Goal: Information Seeking & Learning: Understand process/instructions

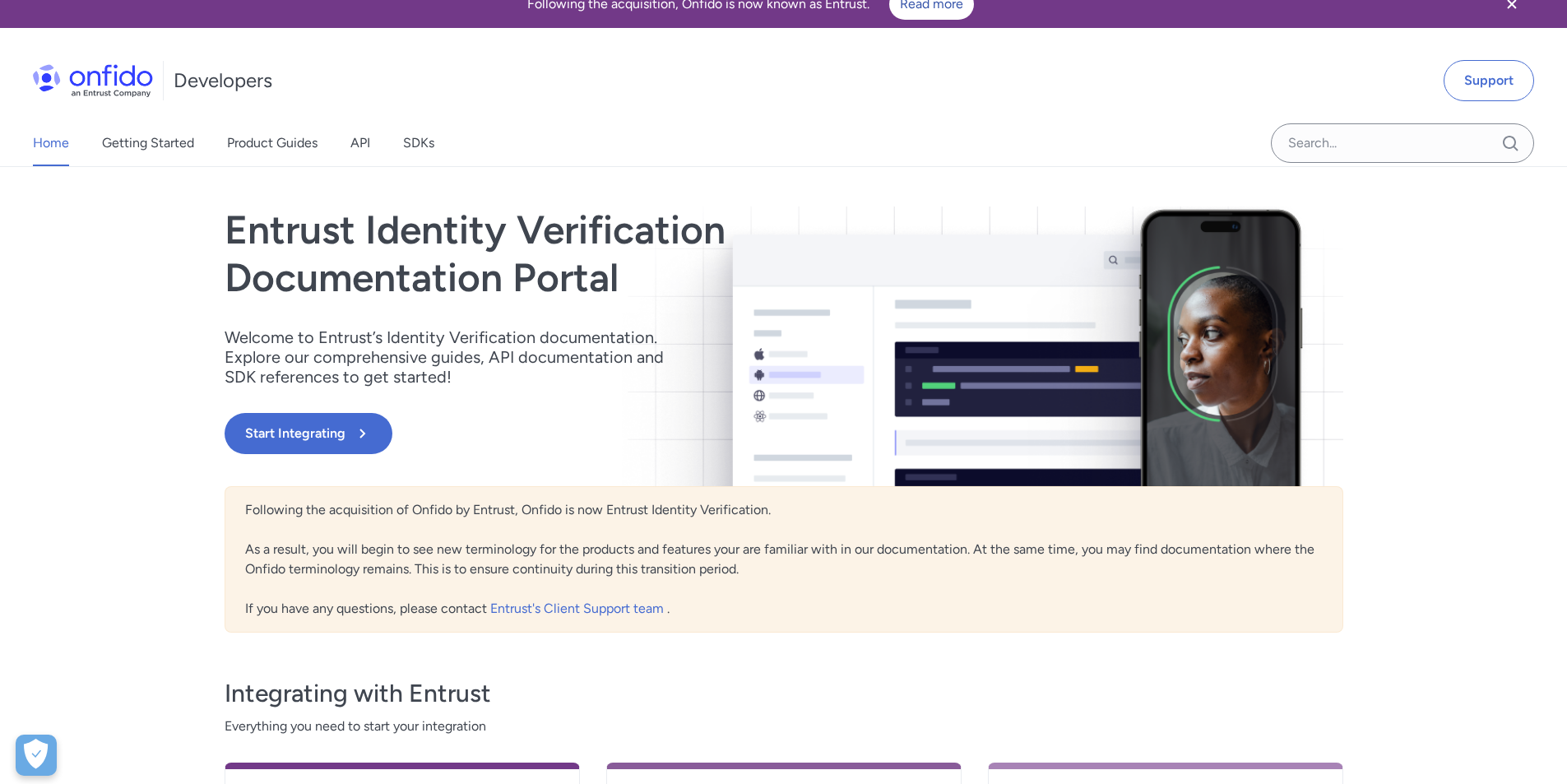
scroll to position [15, 0]
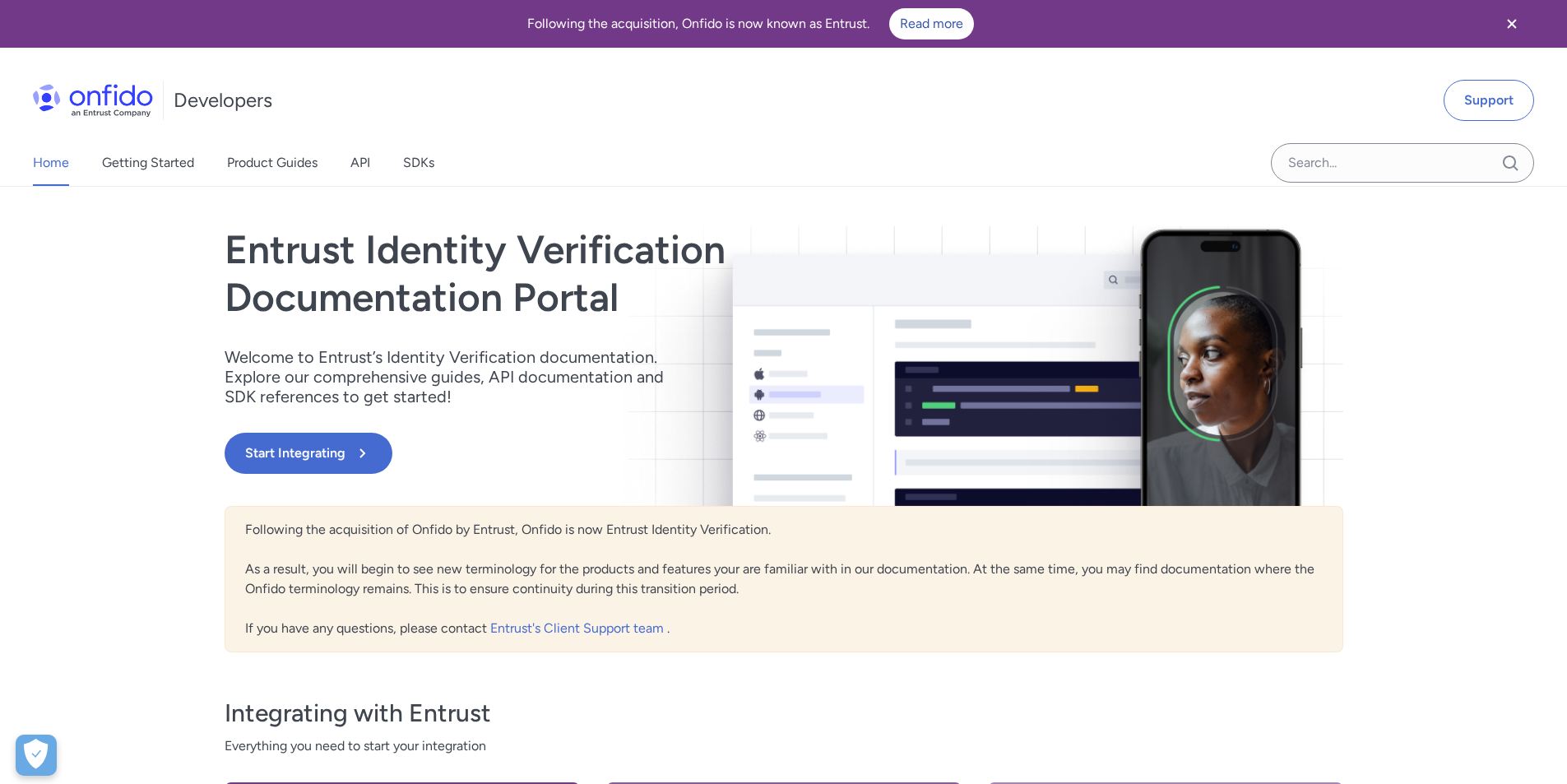
click at [354, 162] on link "API" at bounding box center [360, 162] width 20 height 46
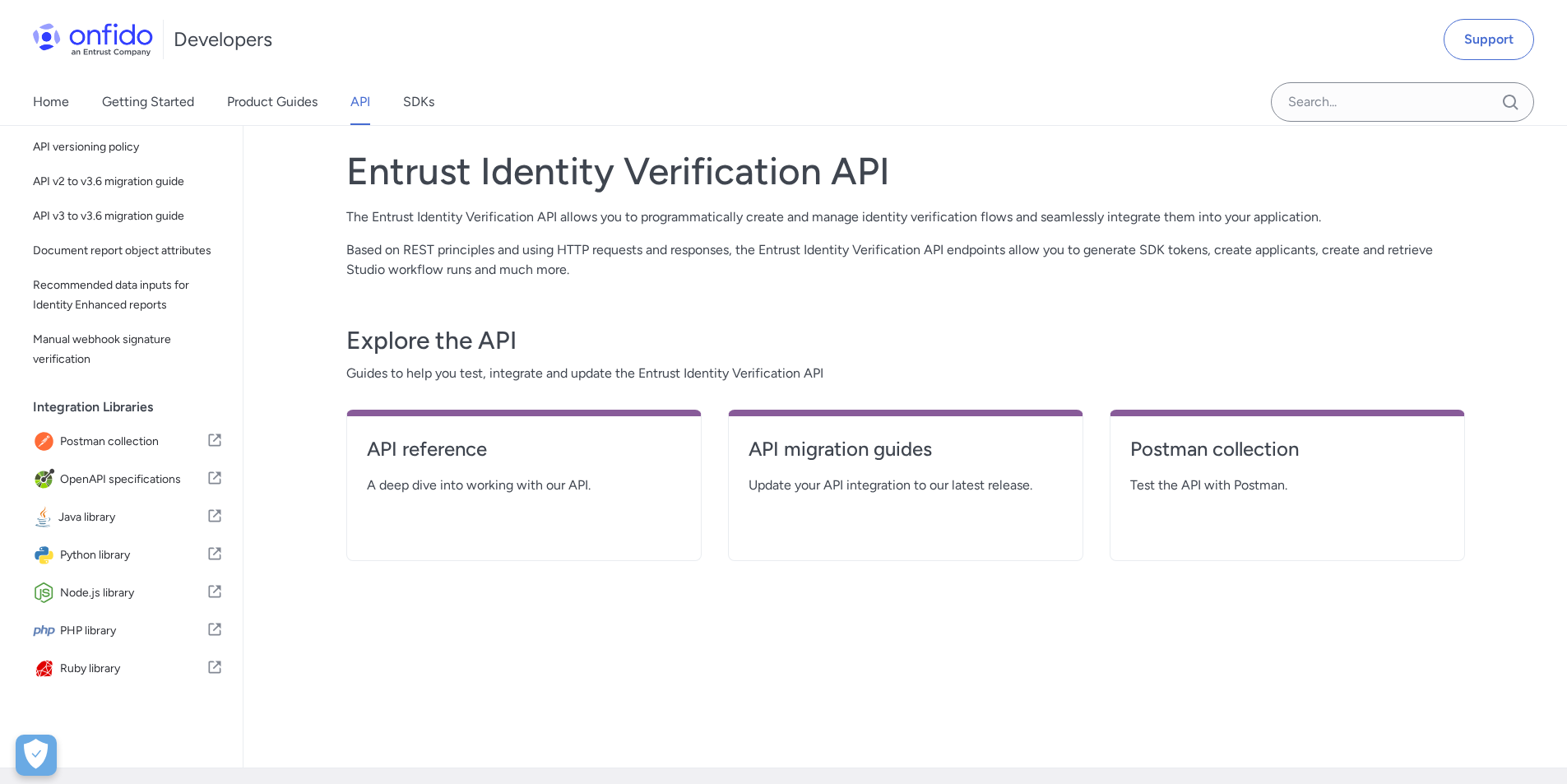
scroll to position [82, 0]
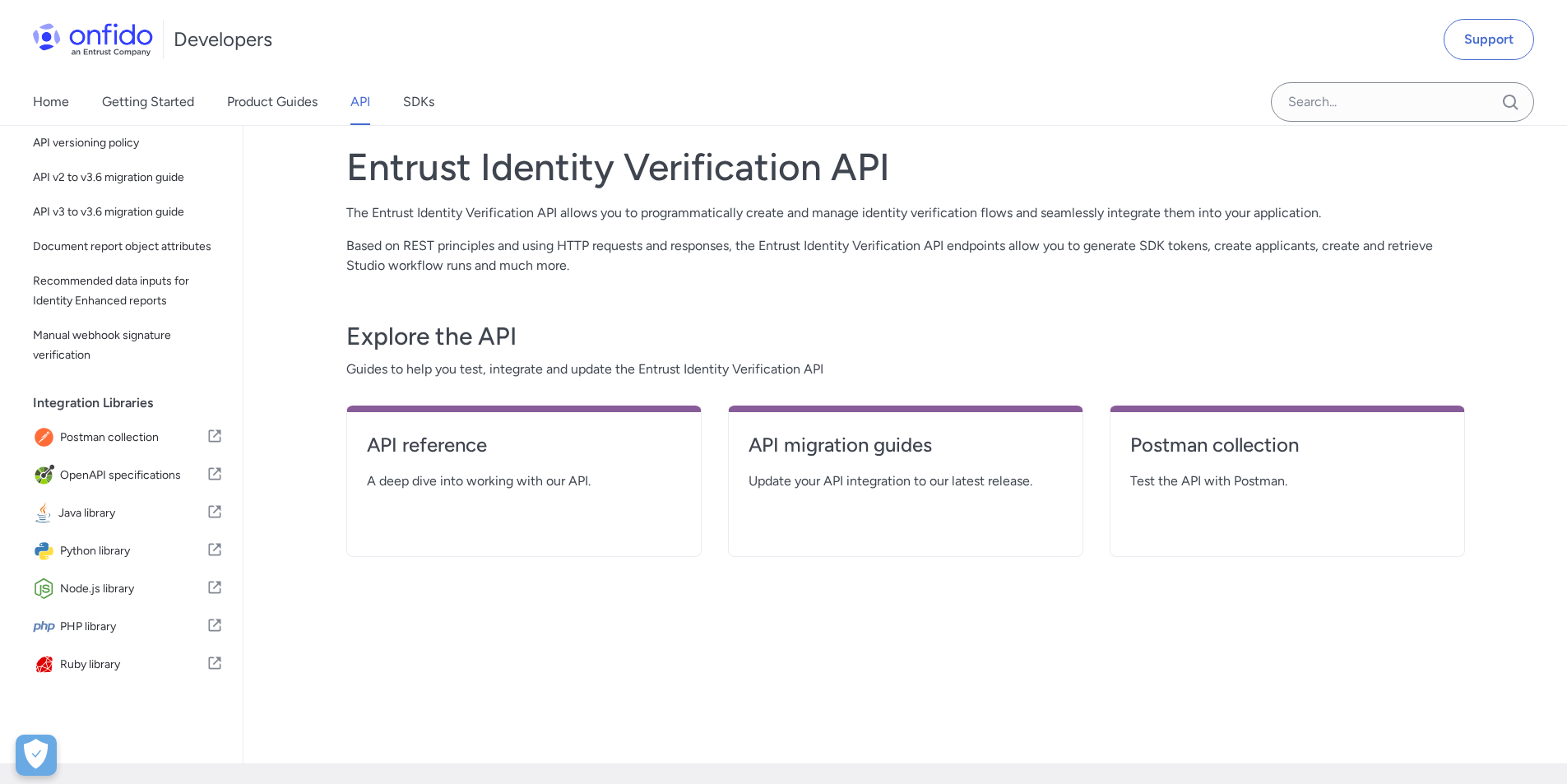
click at [431, 443] on h4 "API reference" at bounding box center [524, 445] width 314 height 26
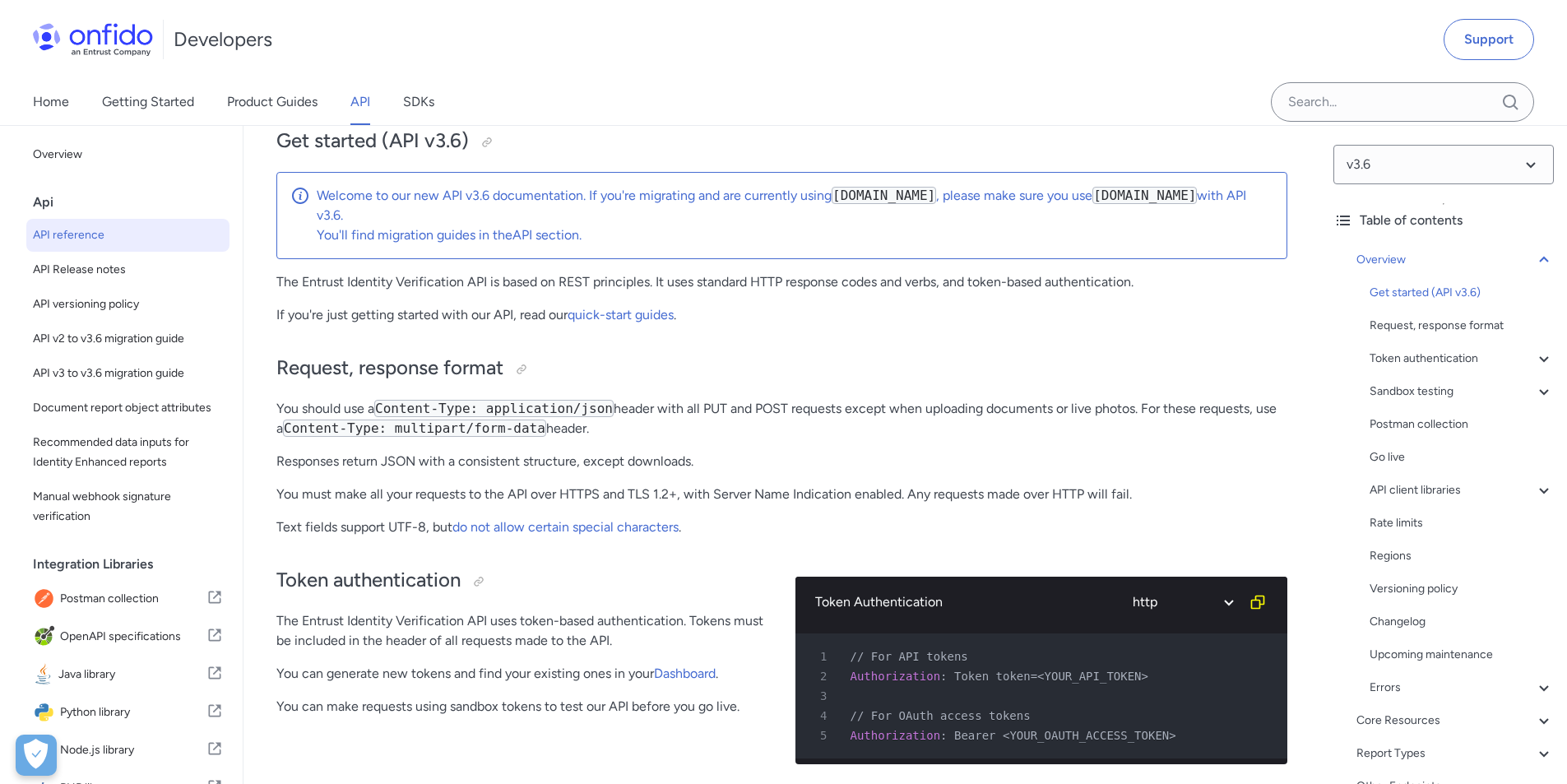
click at [1211, 599] on select "ruby python php javascript java http bash" at bounding box center [1182, 602] width 124 height 38
select select "javascript"
click at [1120, 583] on select "ruby python php javascript java http bash" at bounding box center [1182, 602] width 124 height 38
select select "javascript"
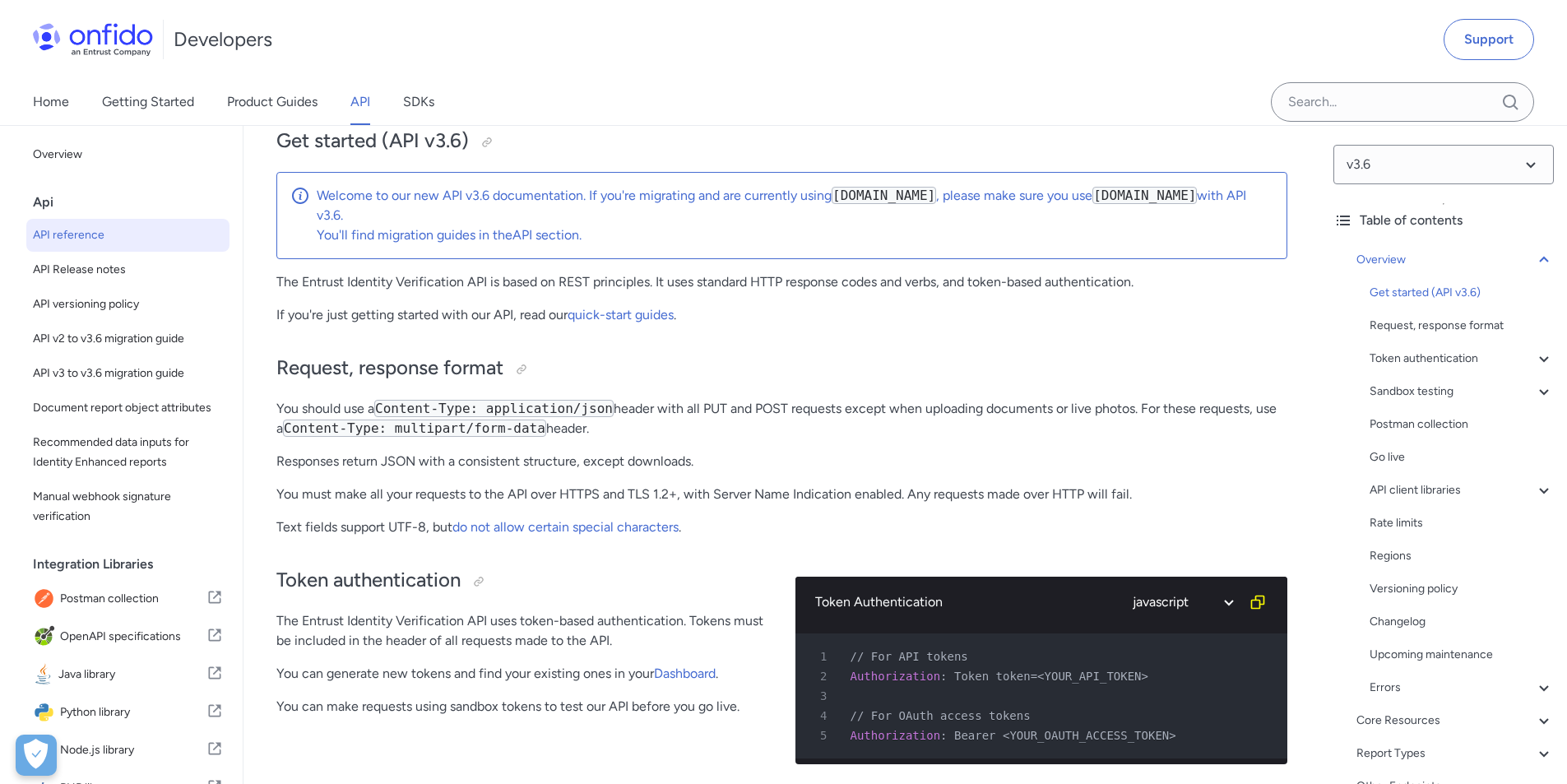
select select "javascript"
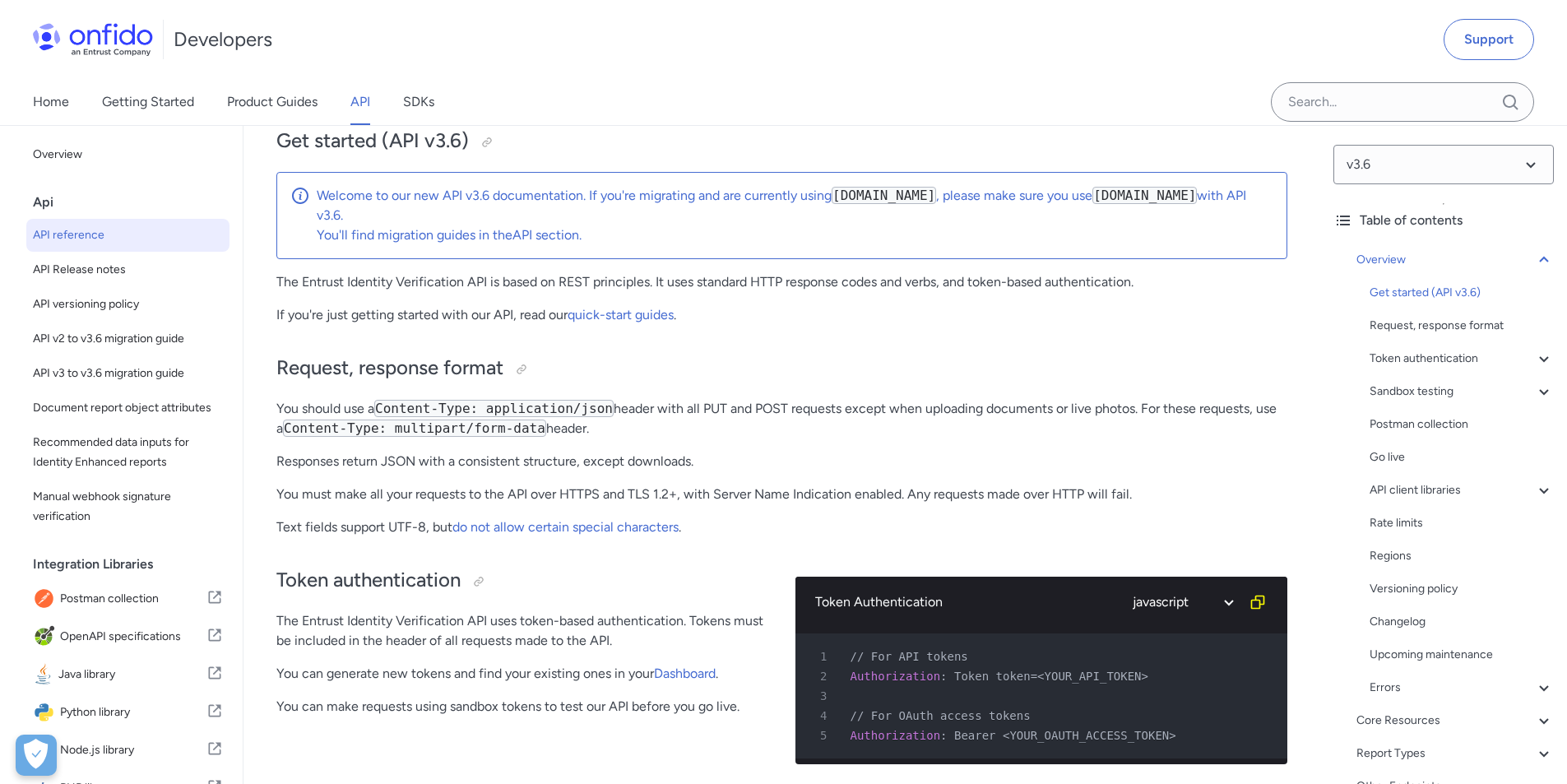
select select "javascript"
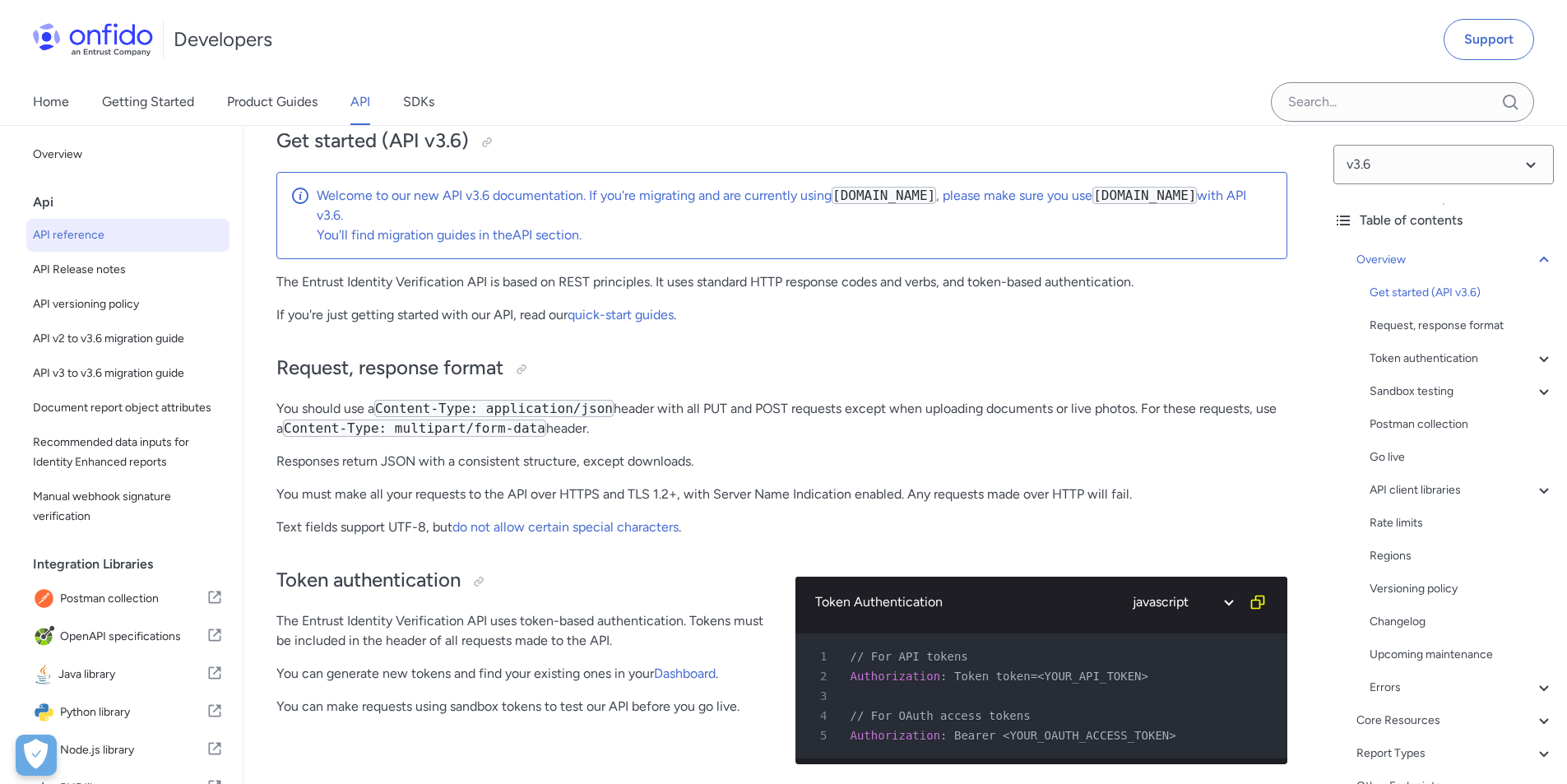
select select "javascript"
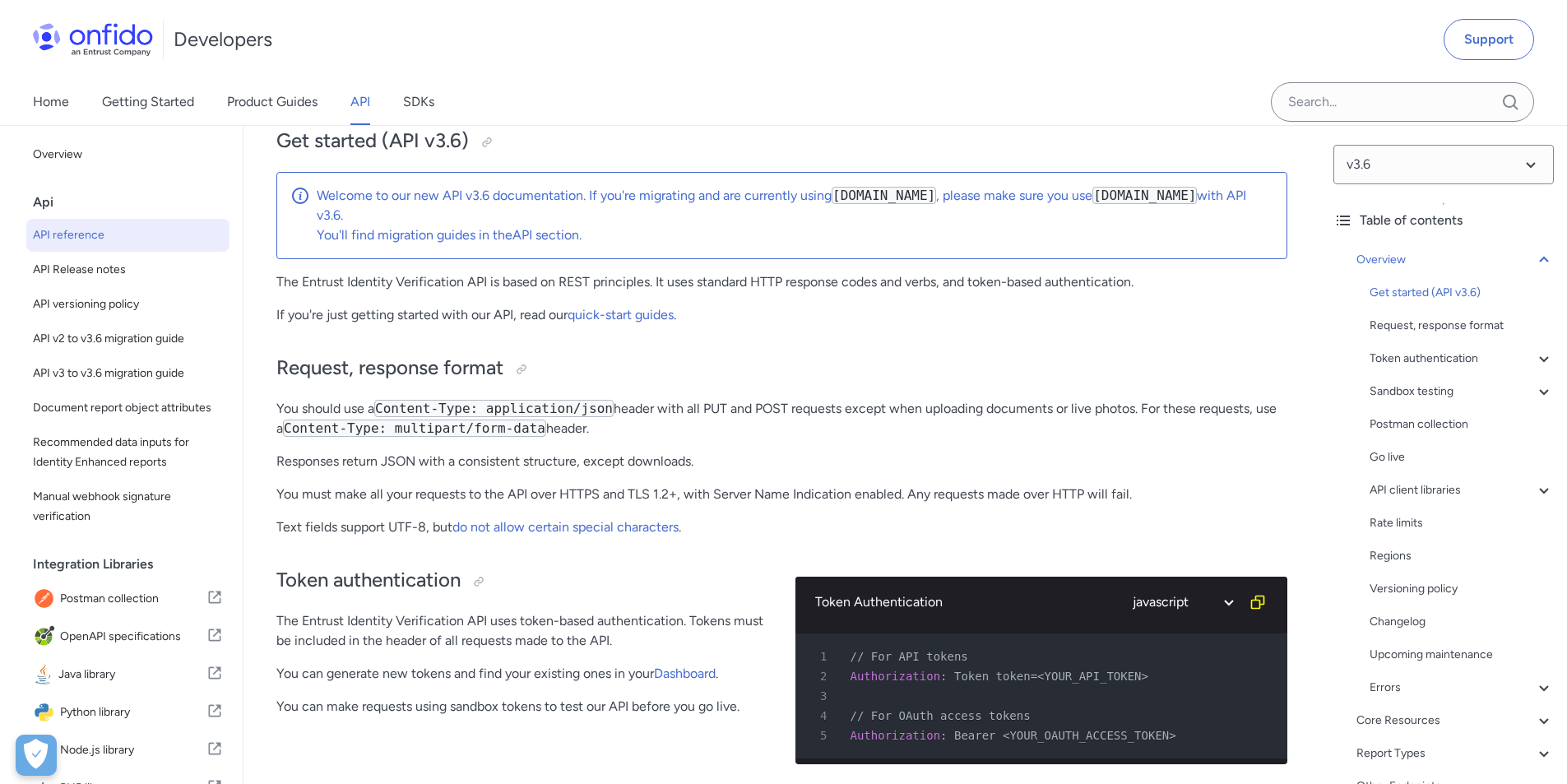
select select "javascript"
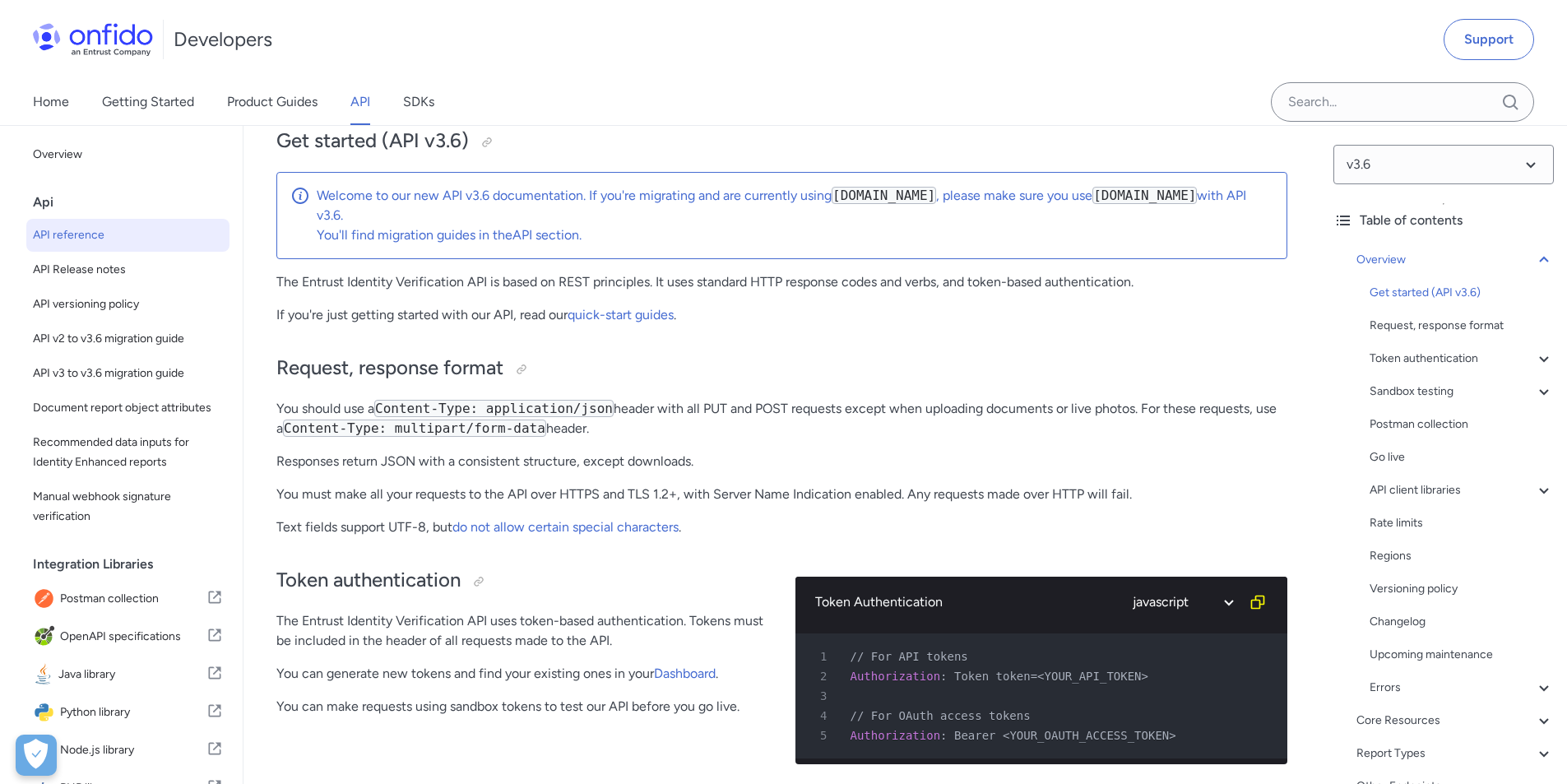
select select "javascript"
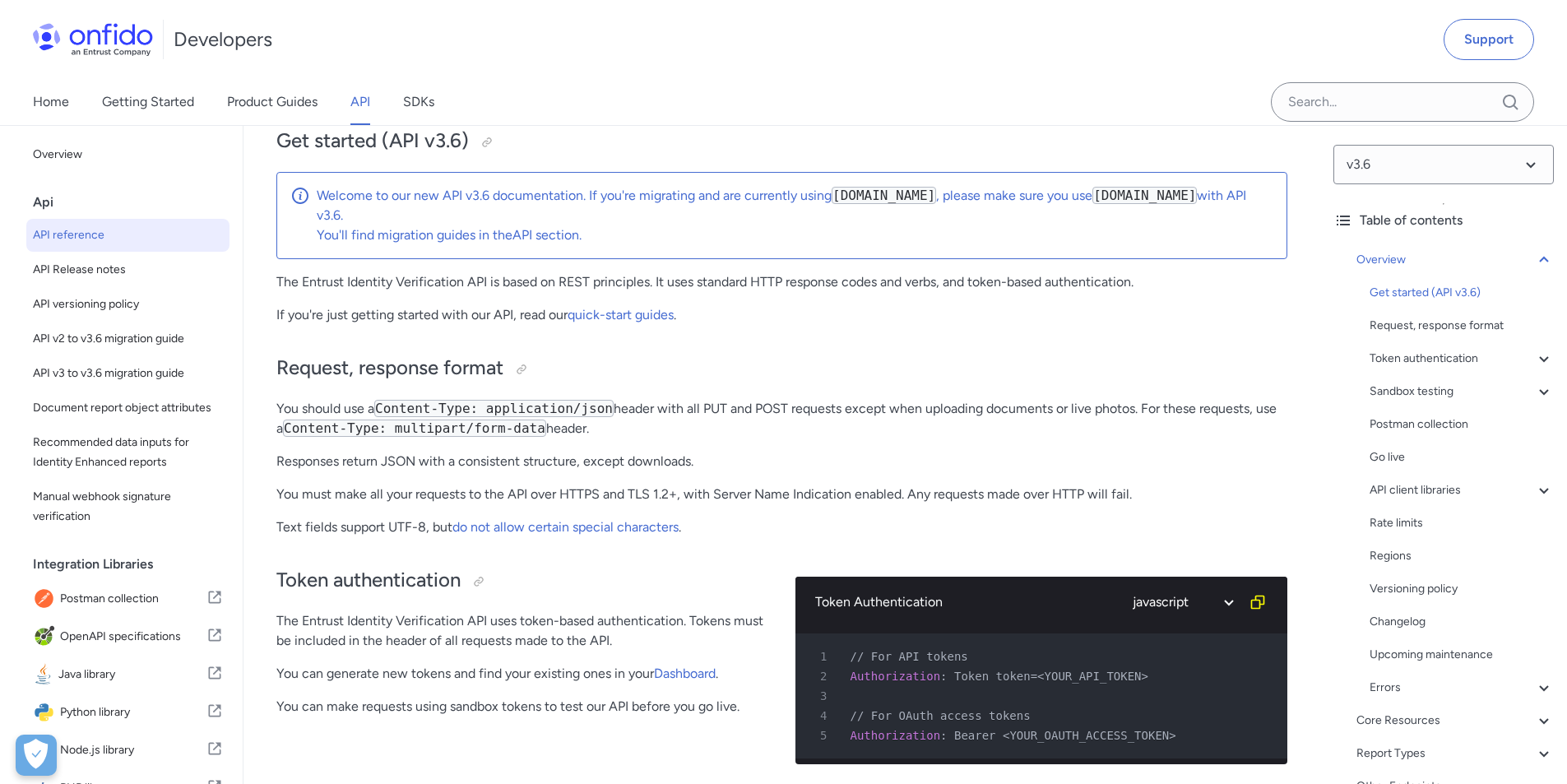
select select "javascript"
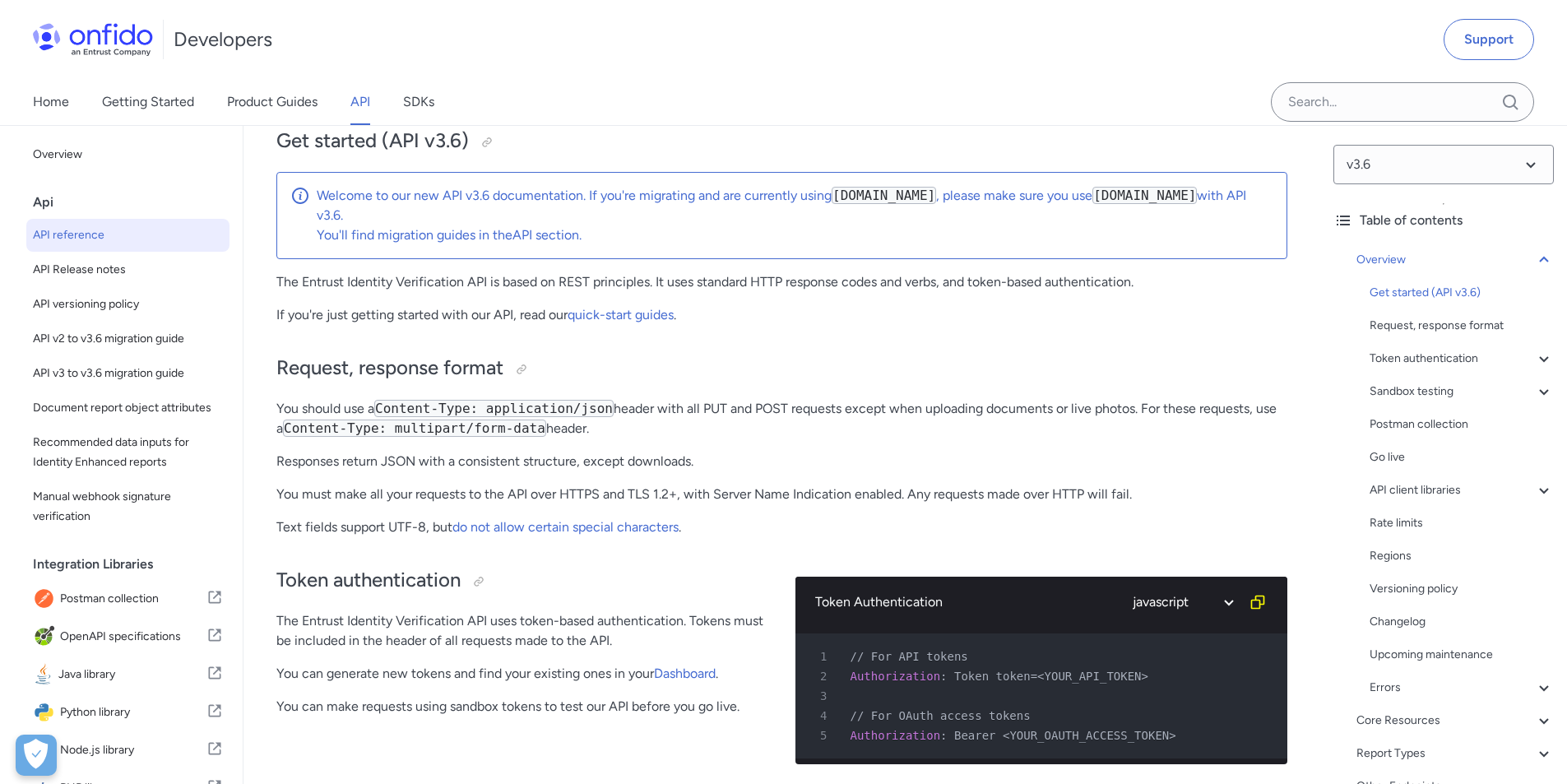
select select "javascript"
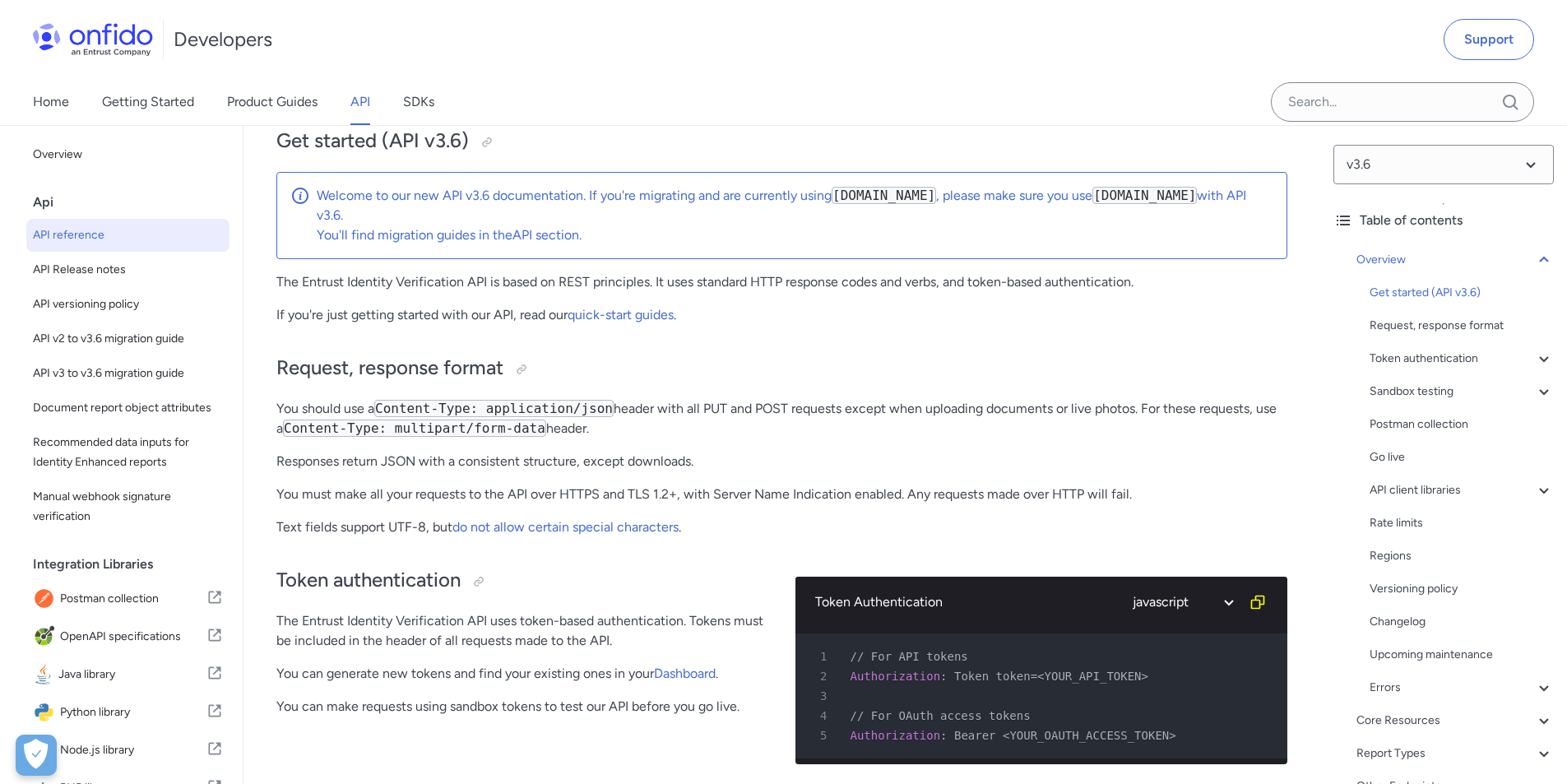
select select "javascript"
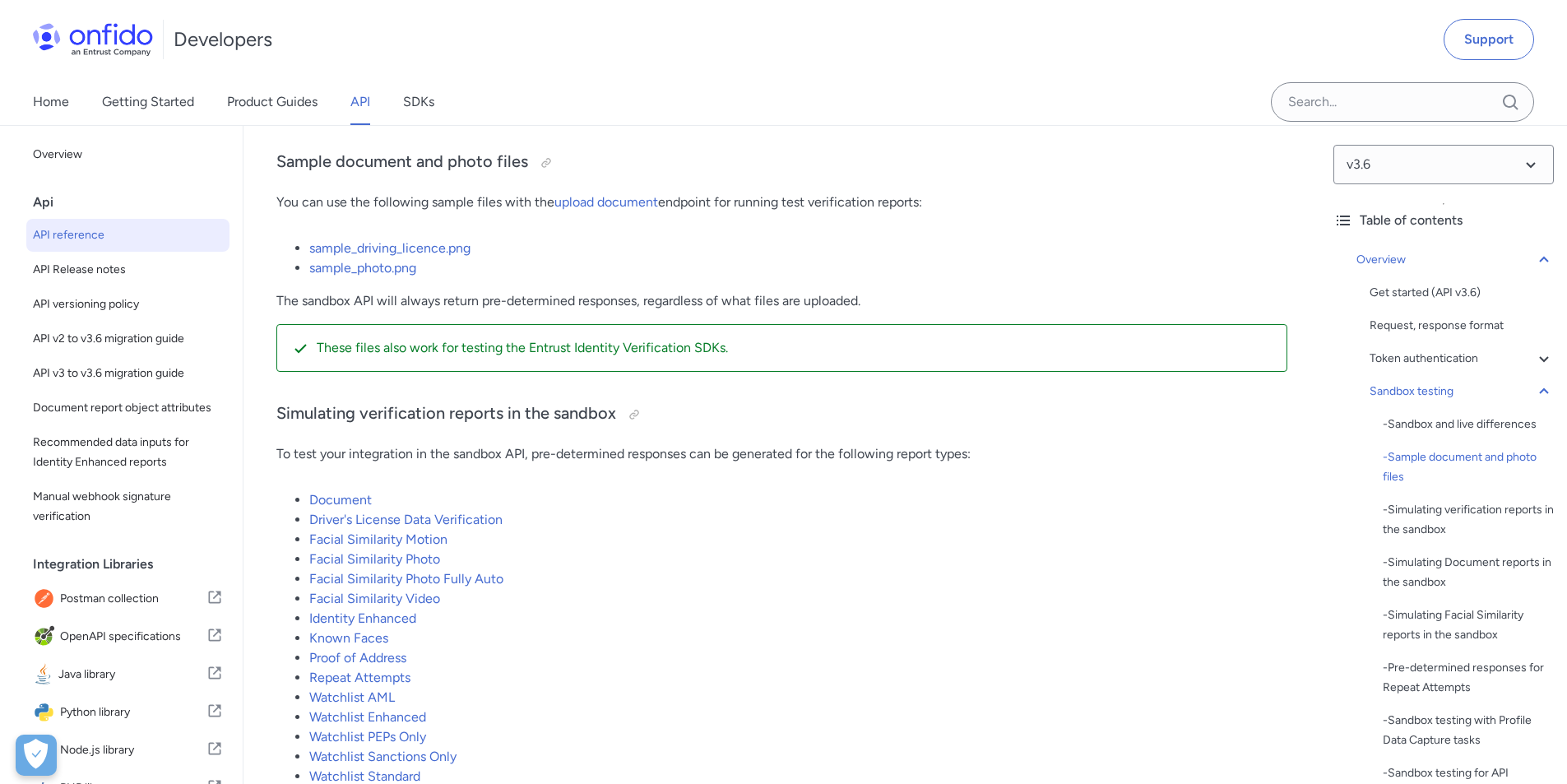
scroll to position [2961, 0]
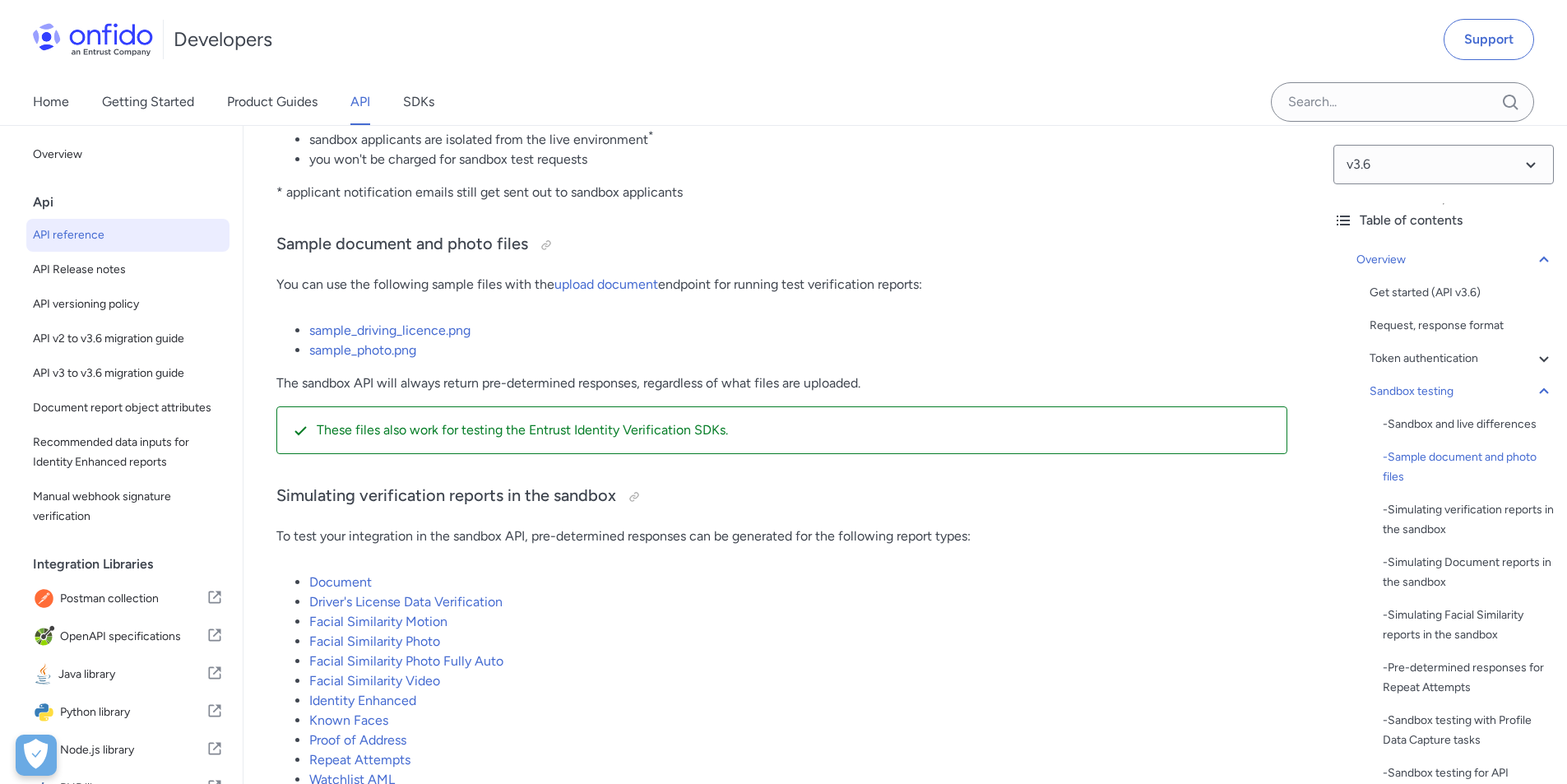
click at [418, 338] on link "sample_driving_licence.png" at bounding box center [390, 331] width 161 height 16
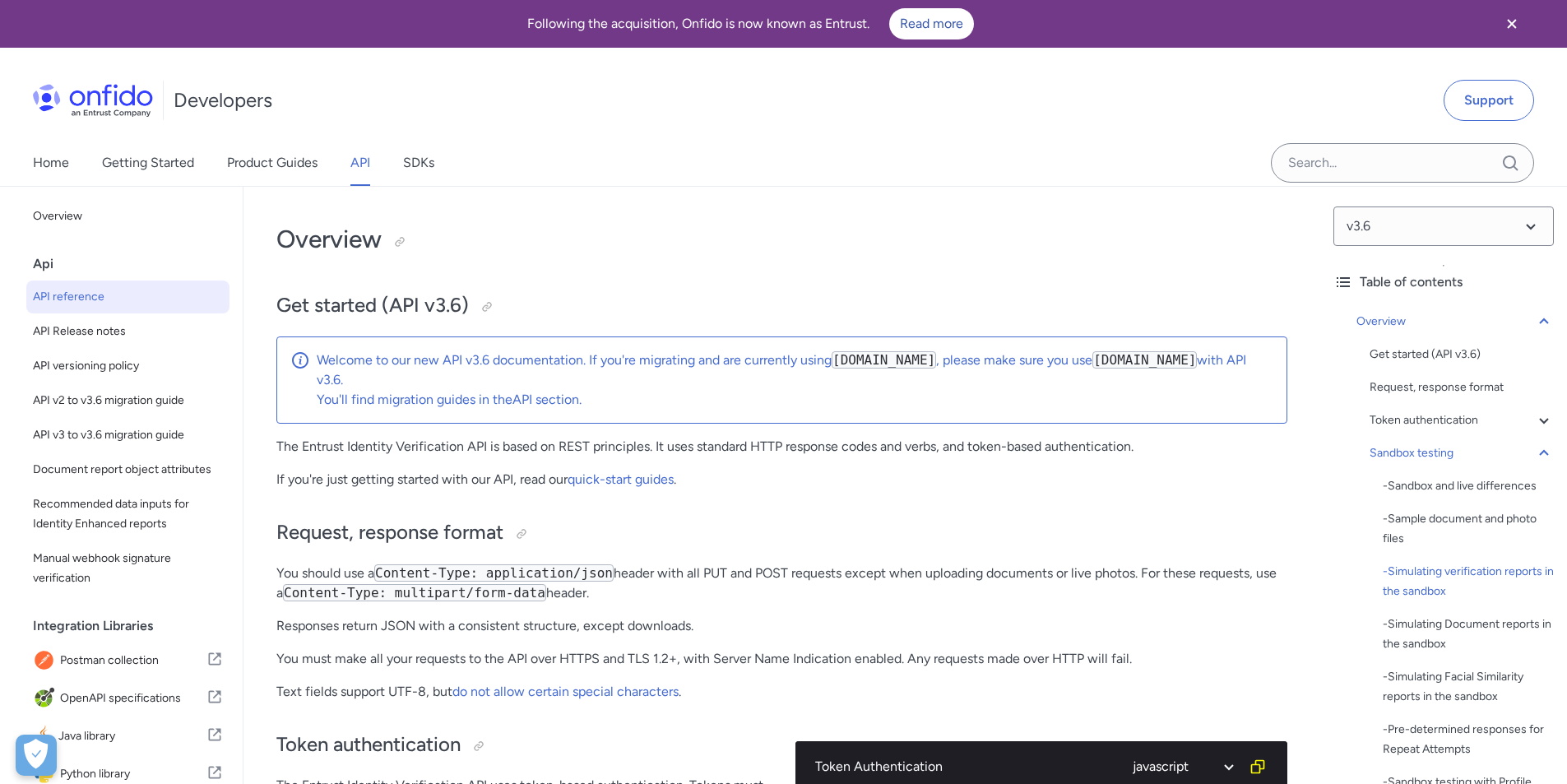
select select "javascript"
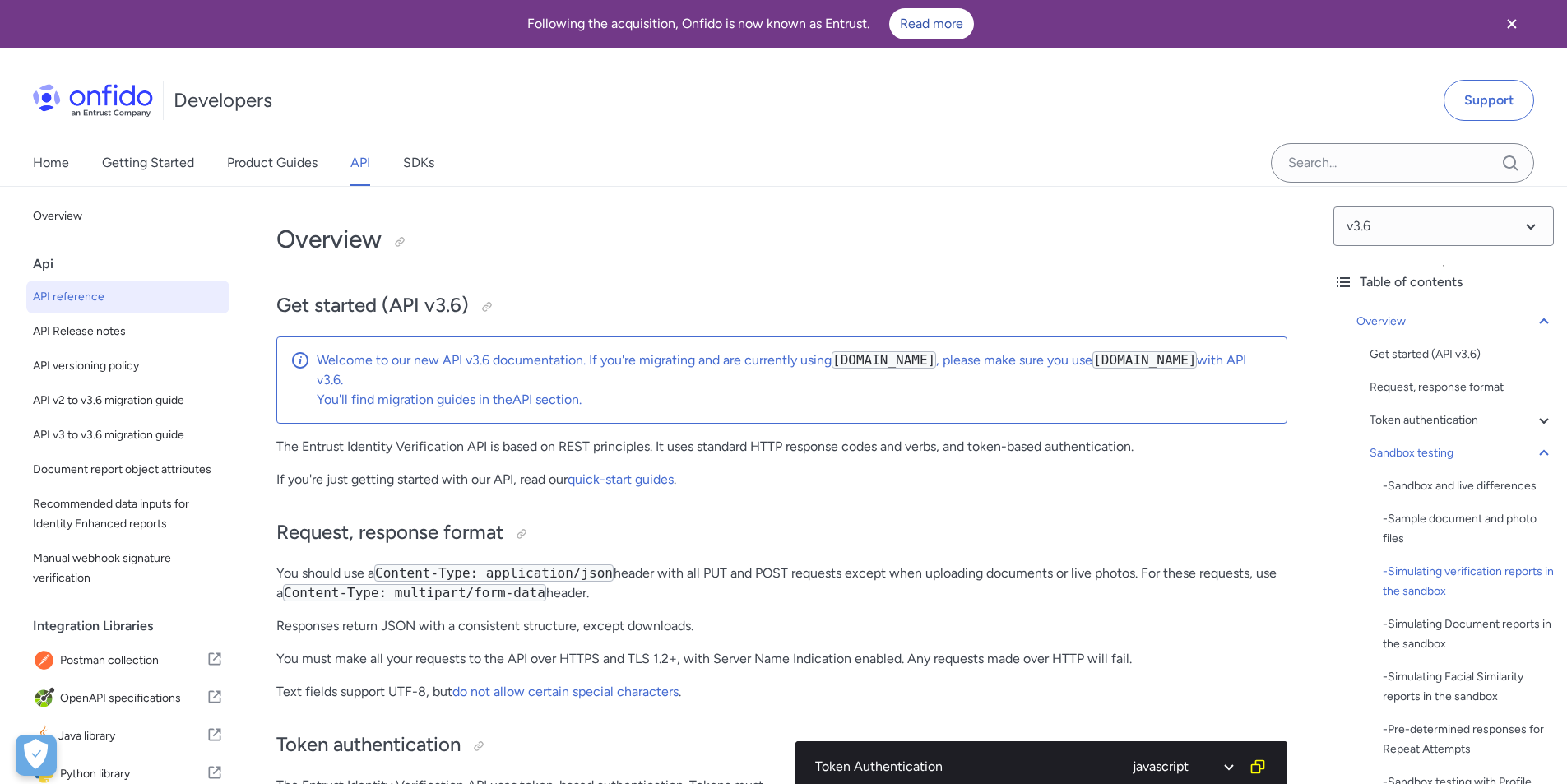
select select "javascript"
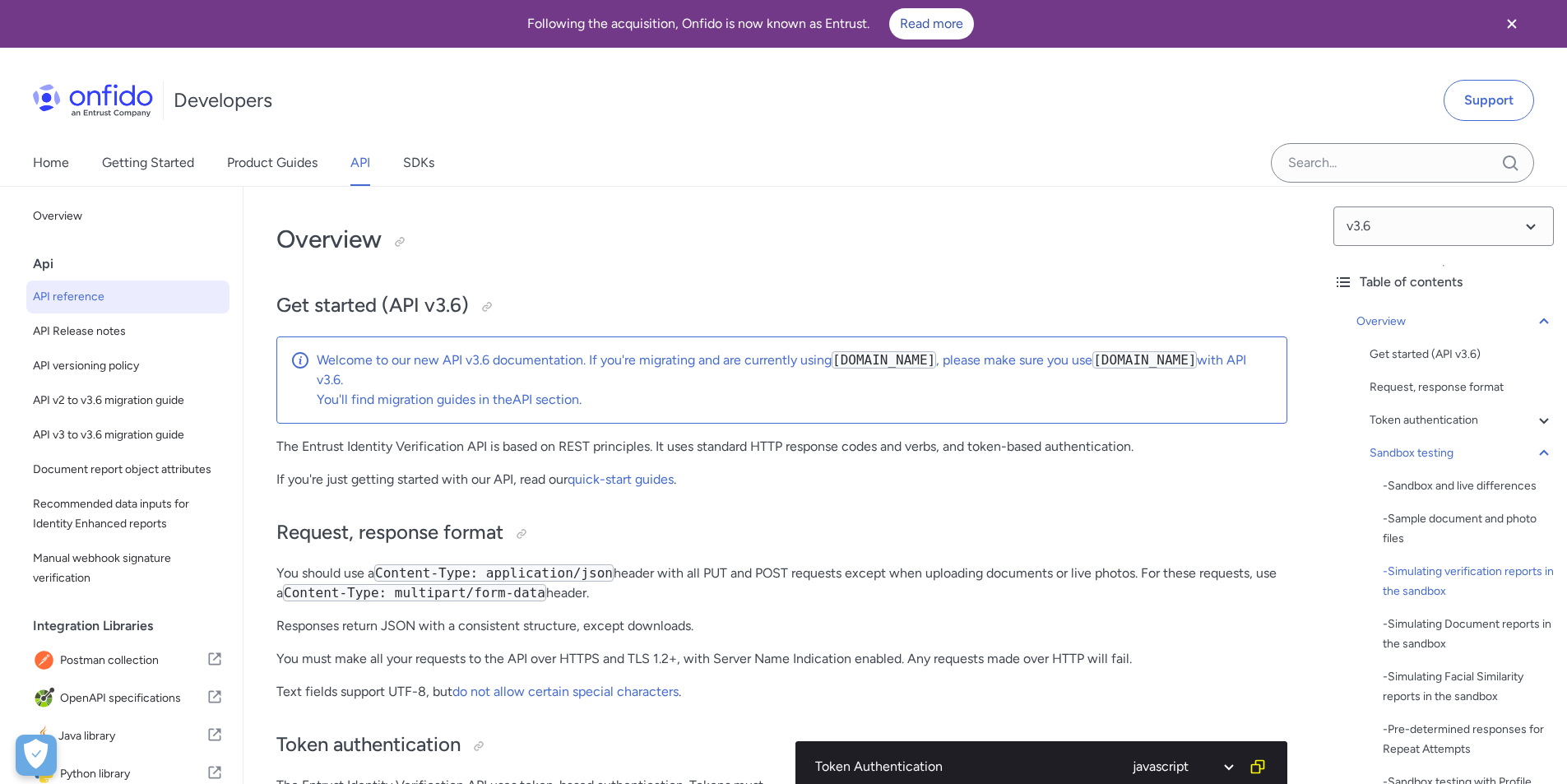
select select "javascript"
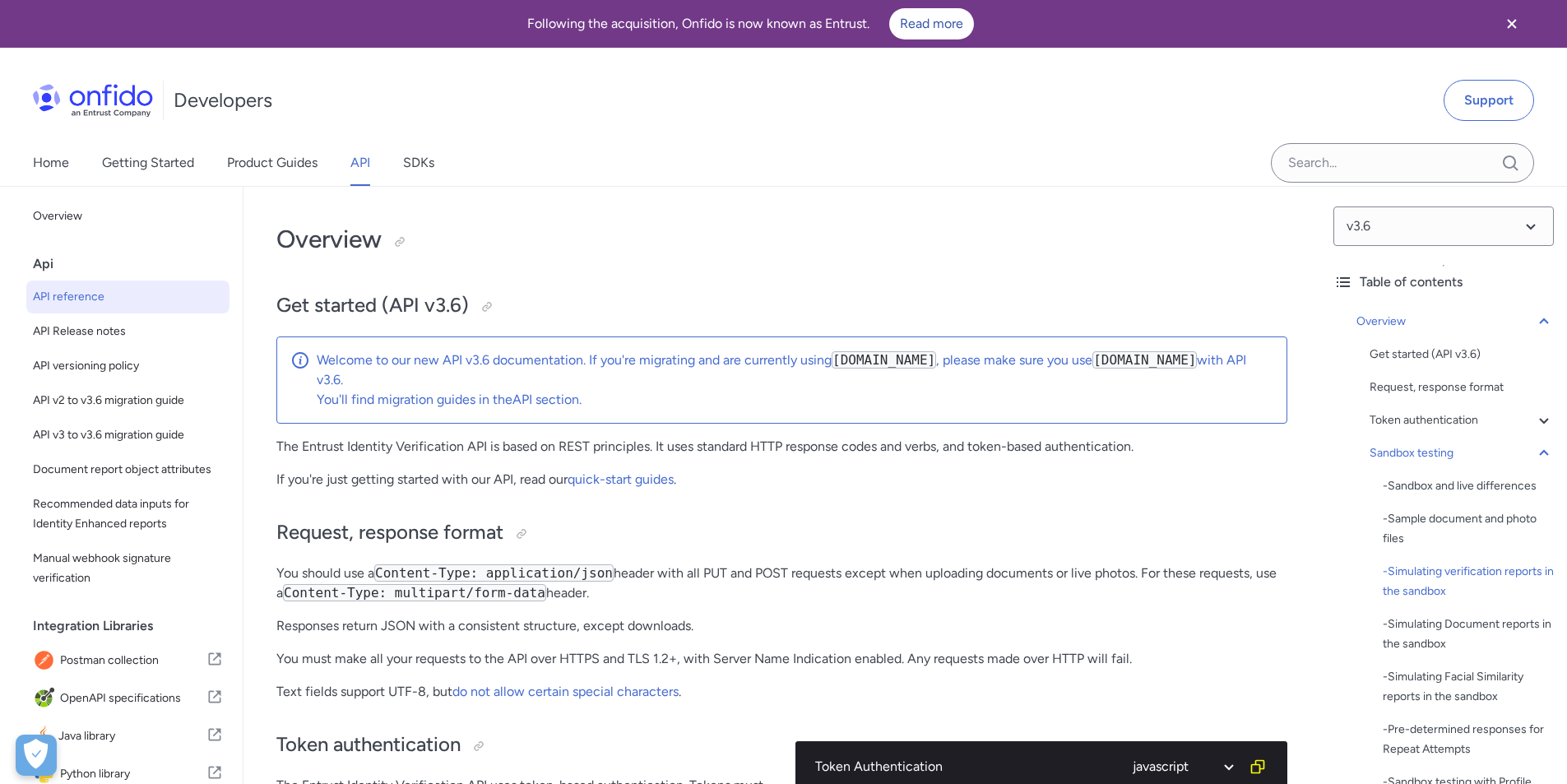
select select "javascript"
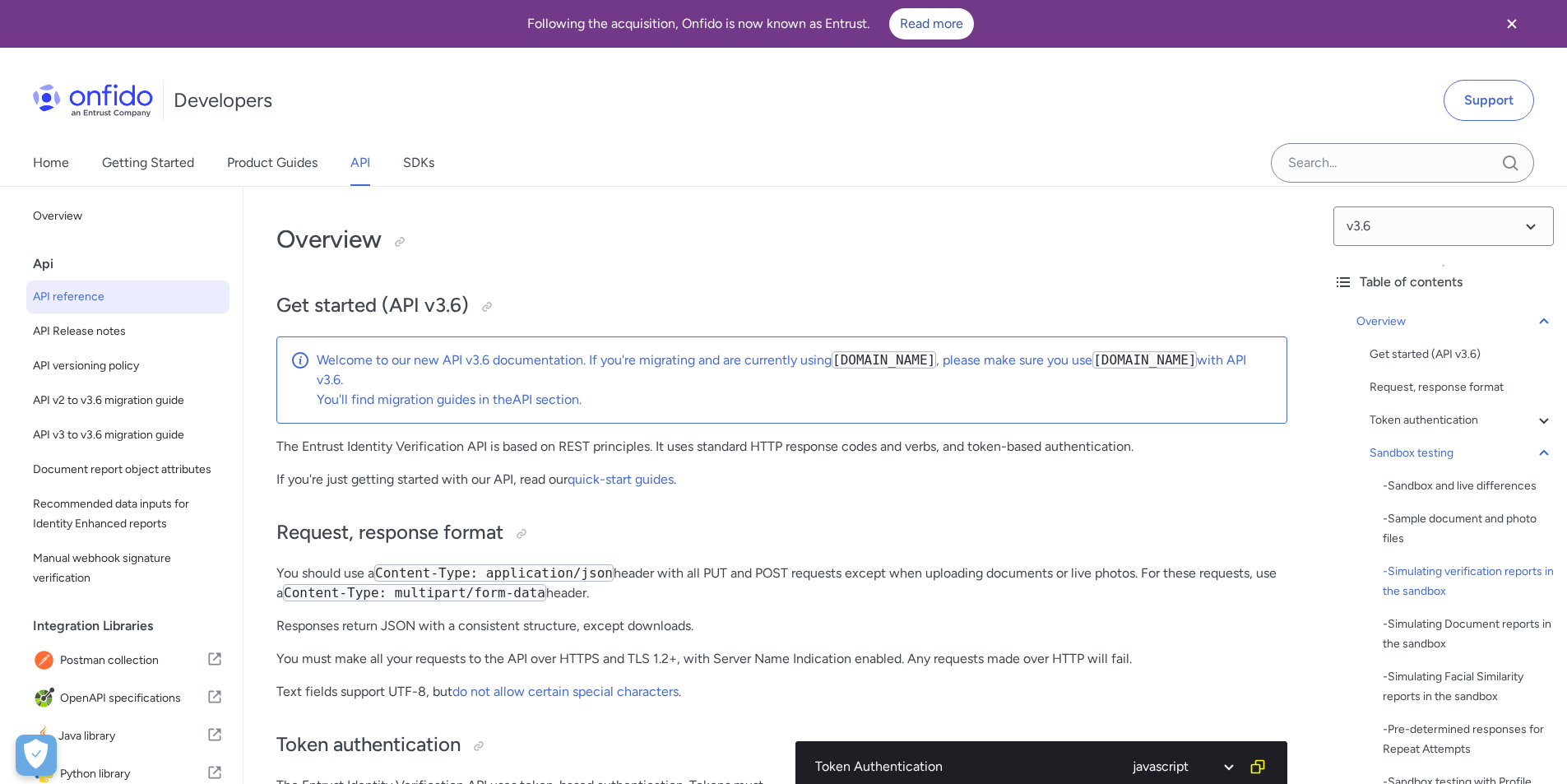
select select "javascript"
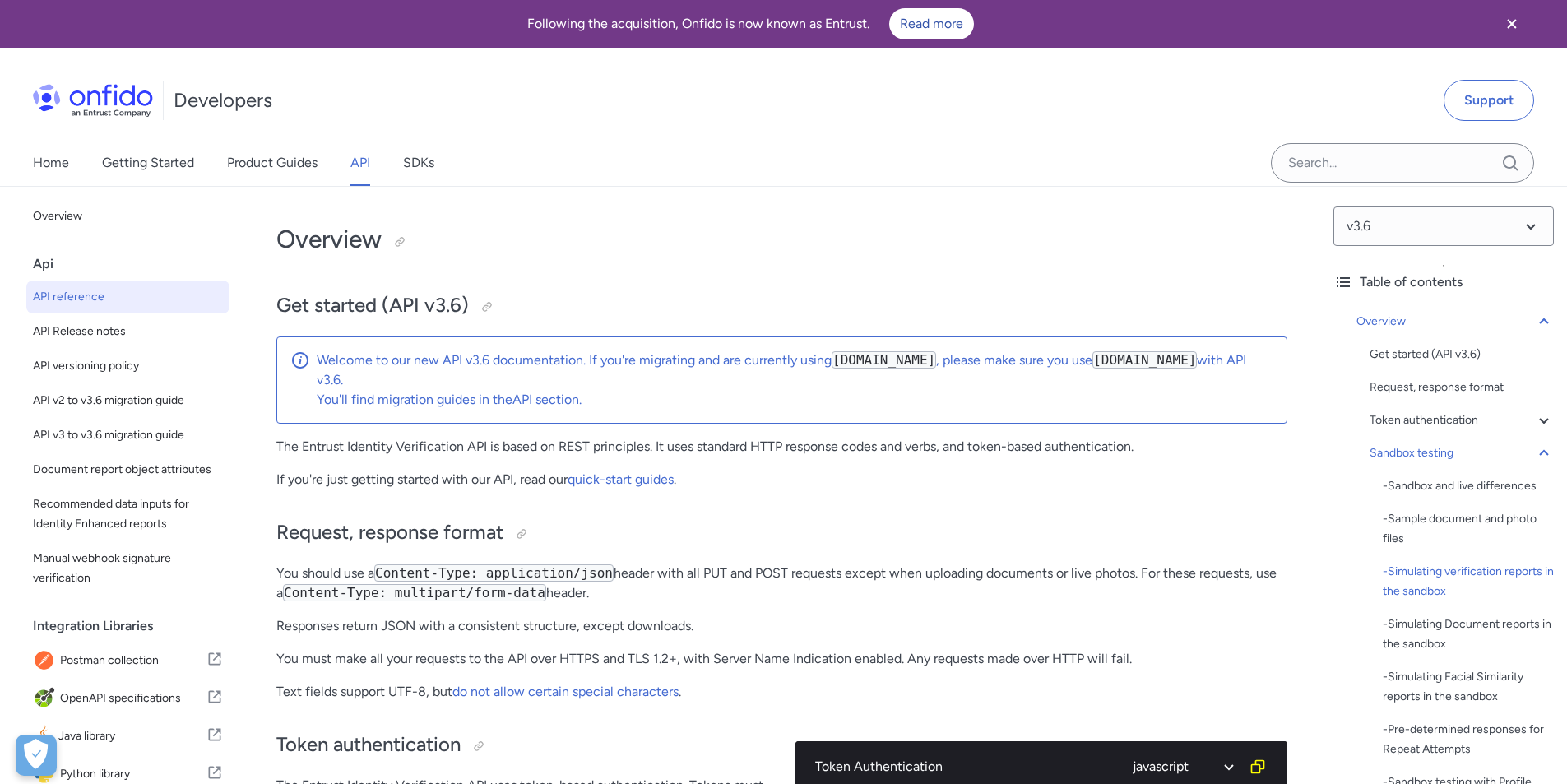
select select "javascript"
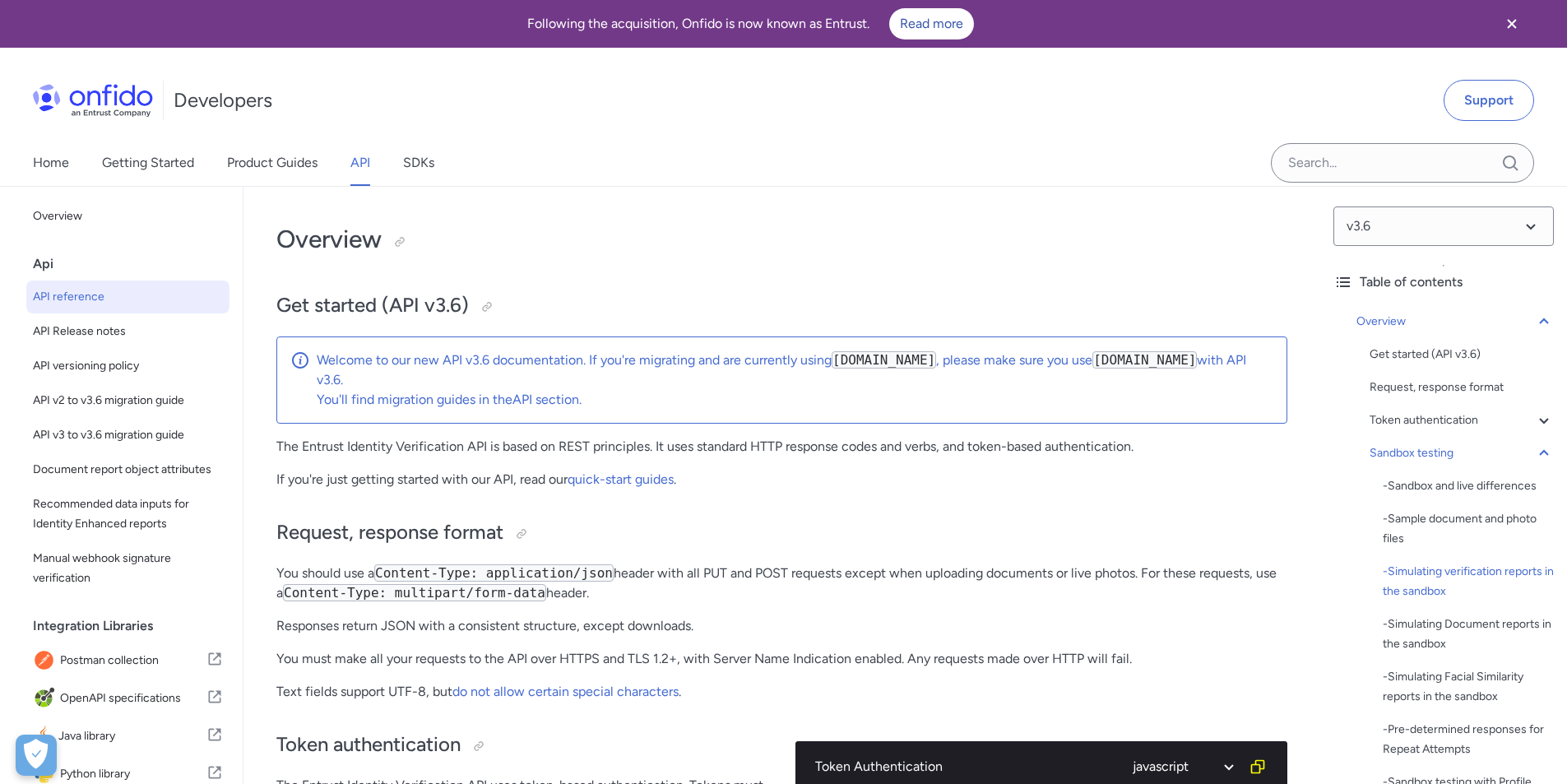
select select "javascript"
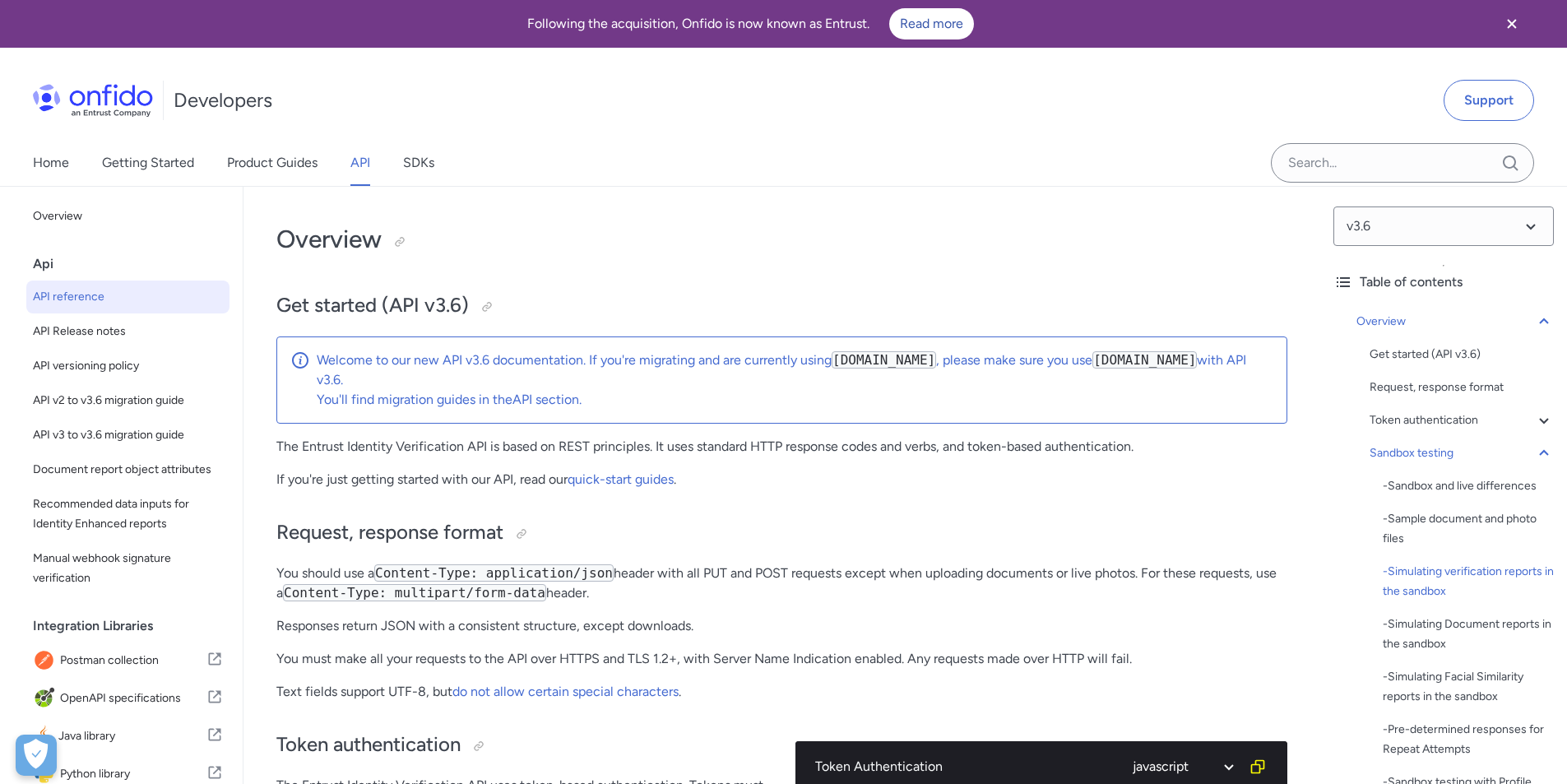
select select "javascript"
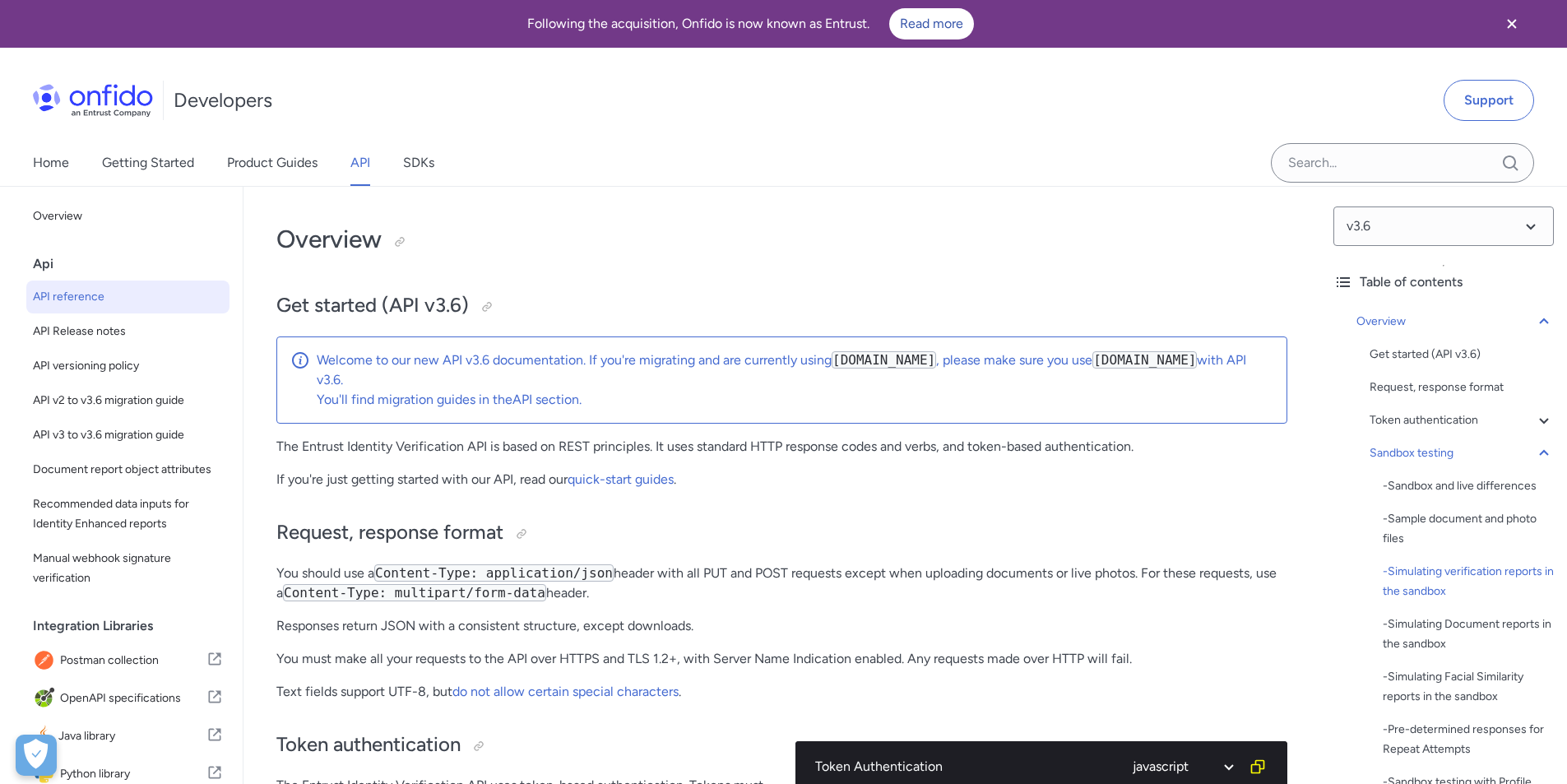
select select "javascript"
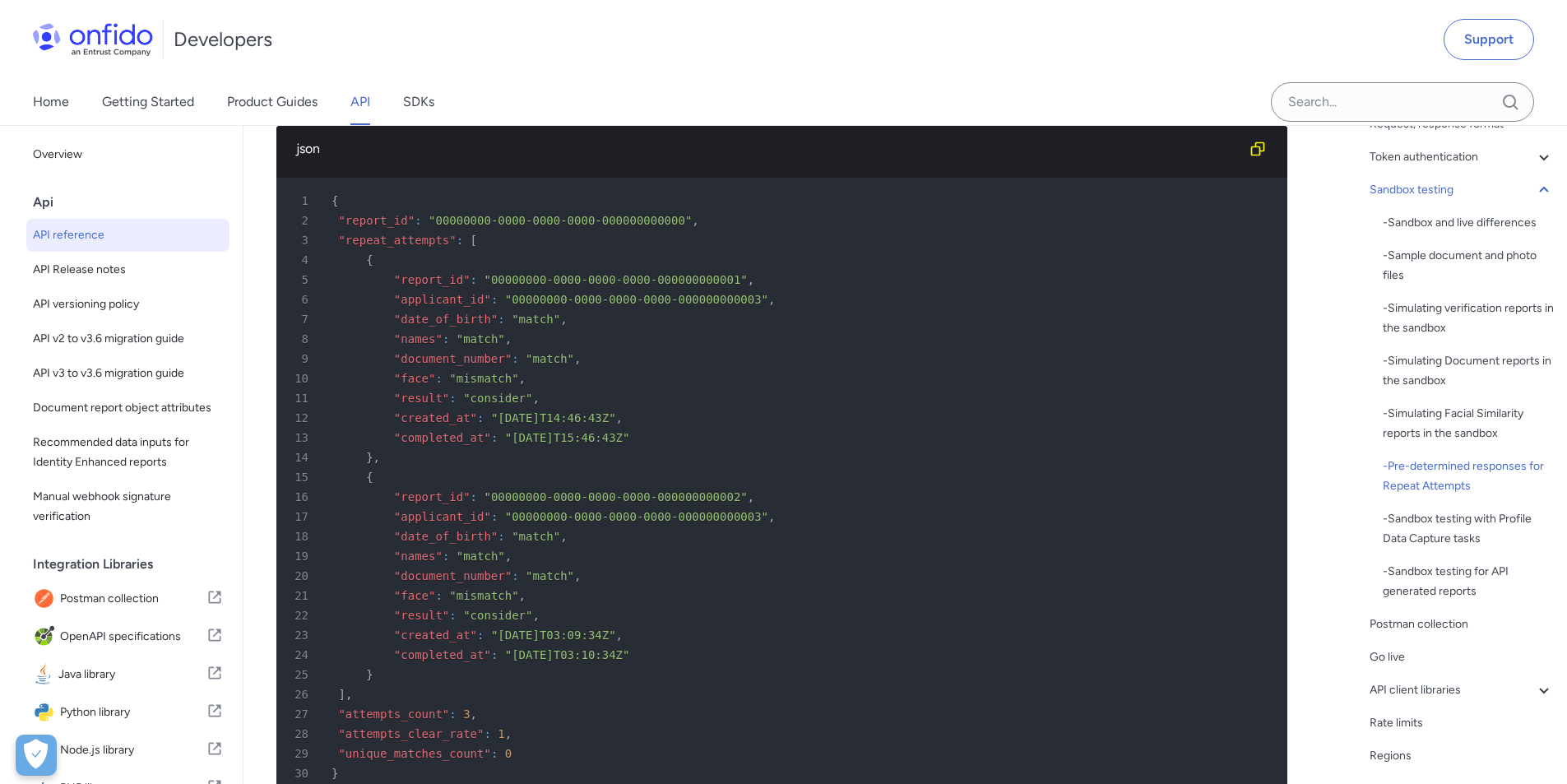
scroll to position [196, 0]
click at [1439, 631] on div "Postman collection" at bounding box center [1462, 629] width 184 height 20
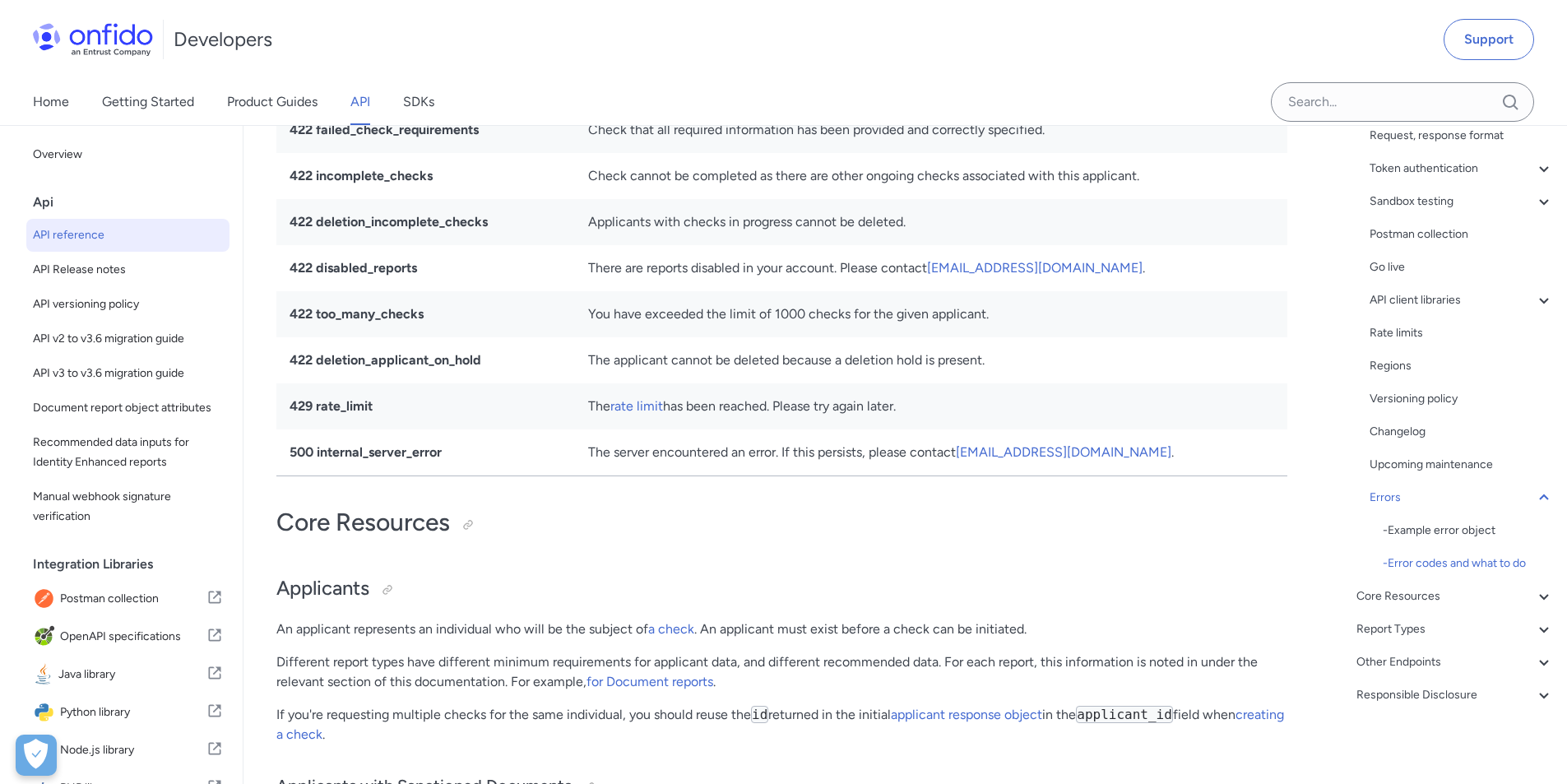
scroll to position [16122, 0]
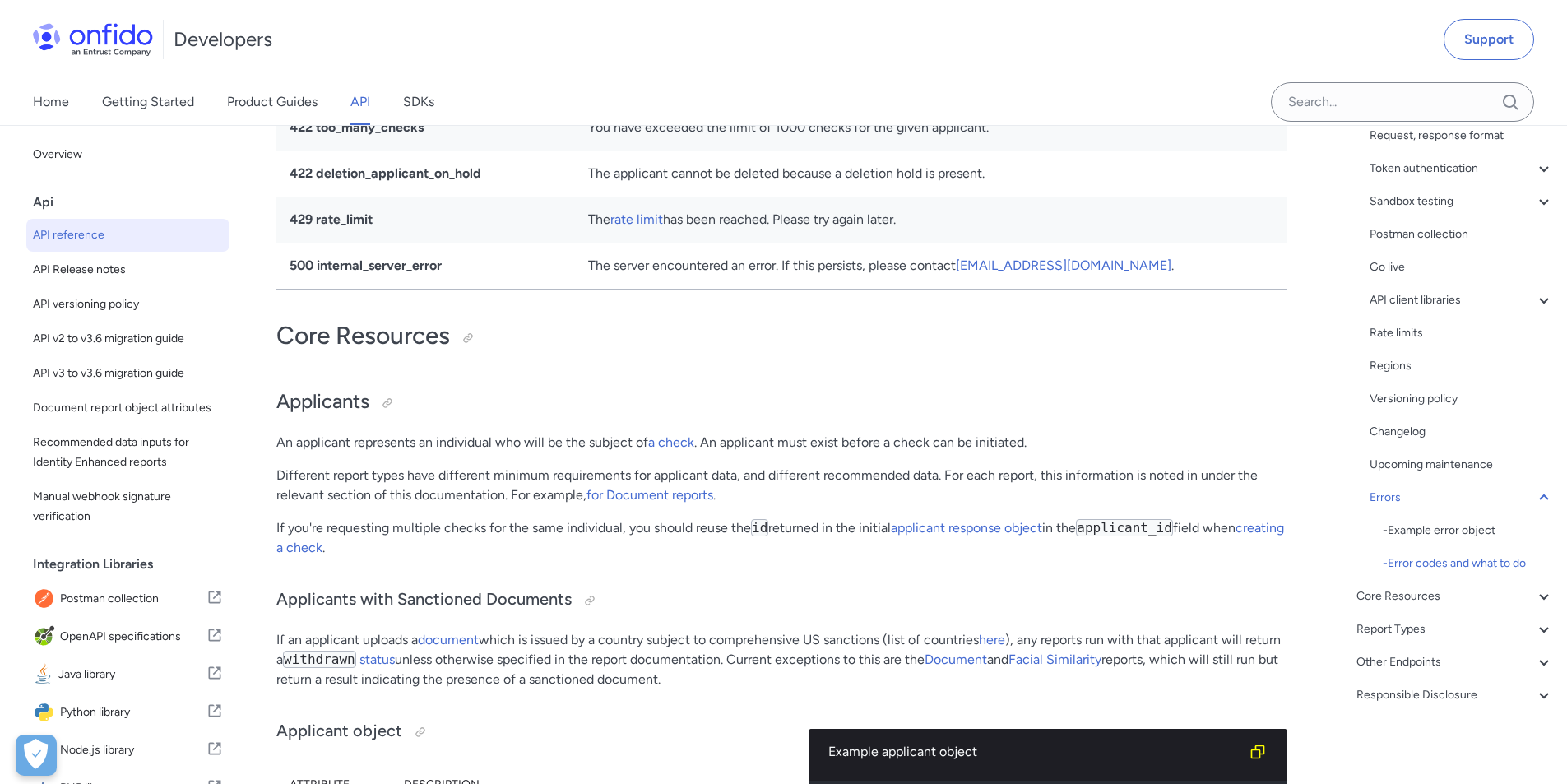
click at [1463, 597] on div "Core Resources" at bounding box center [1455, 596] width 197 height 20
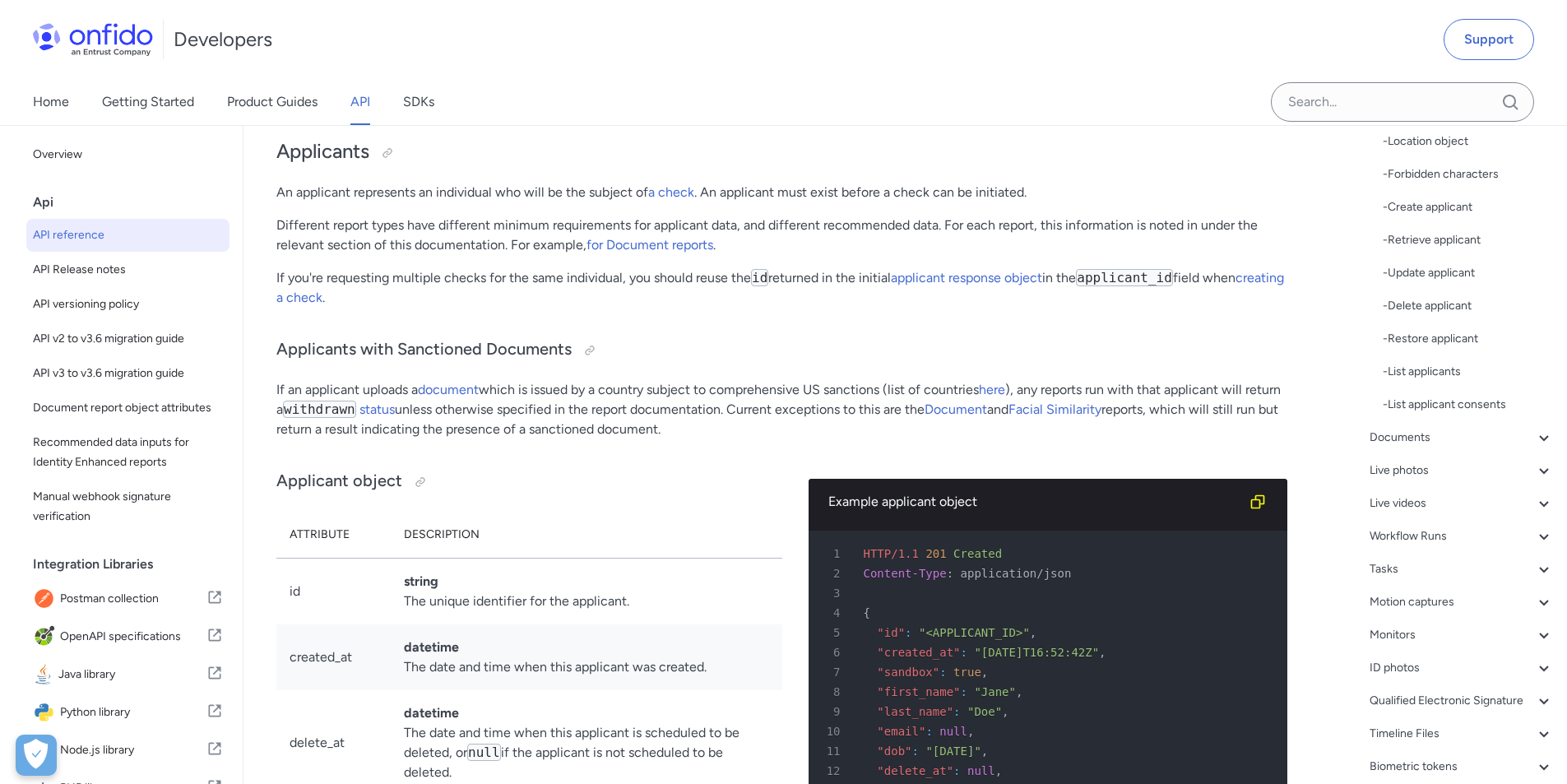
scroll to position [519, 0]
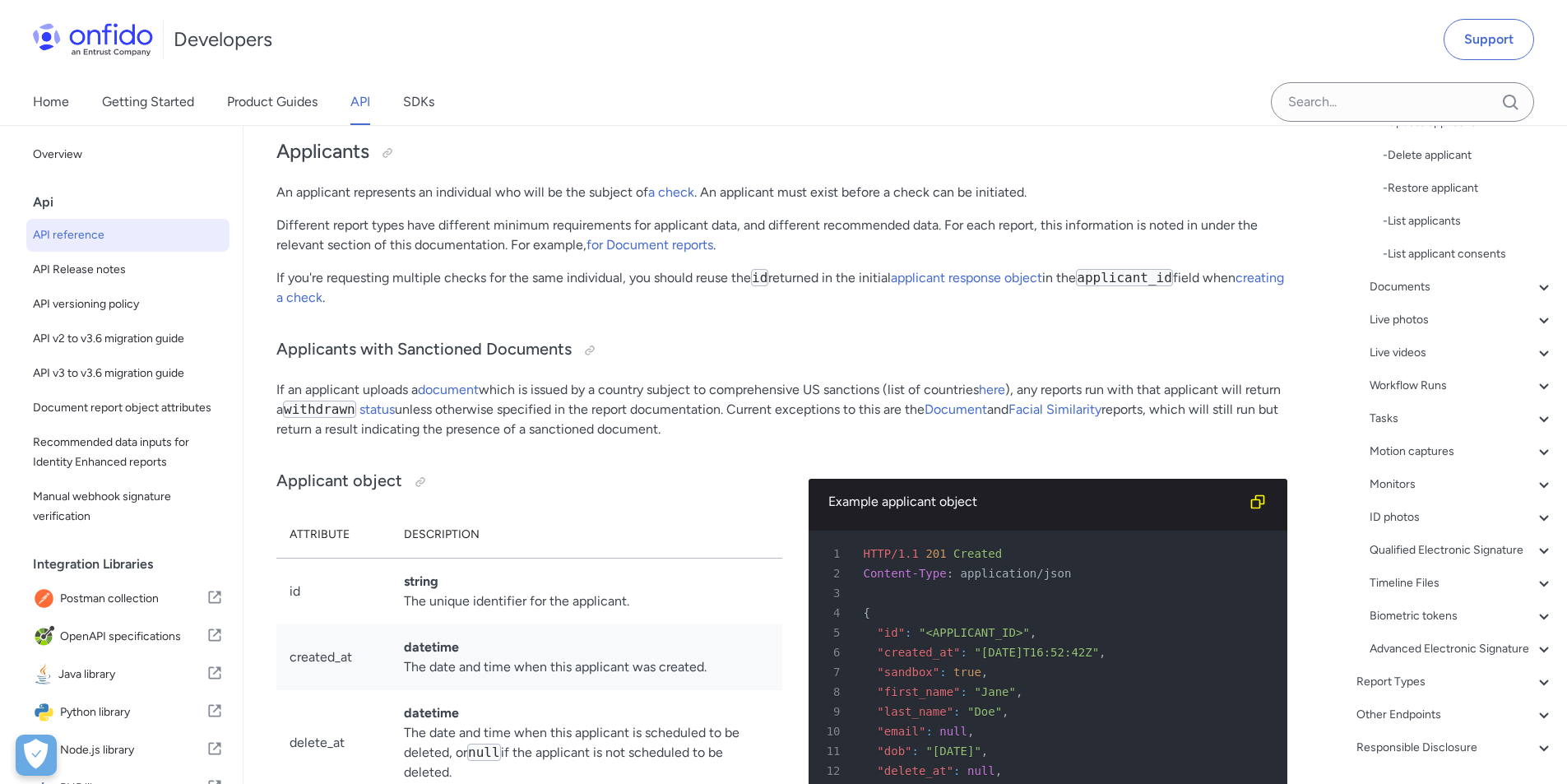
click at [1535, 283] on icon at bounding box center [1544, 287] width 20 height 20
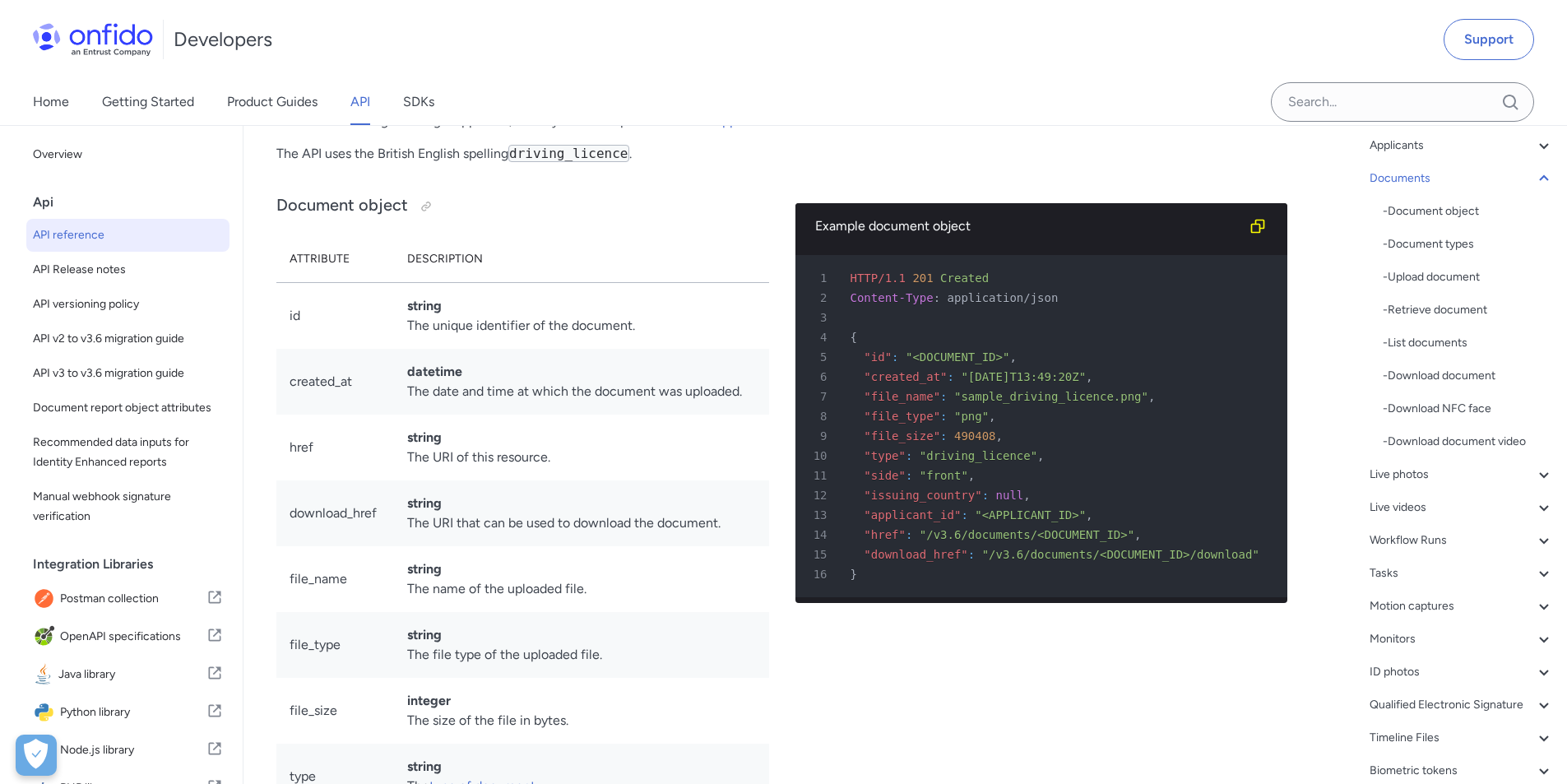
scroll to position [98, 0]
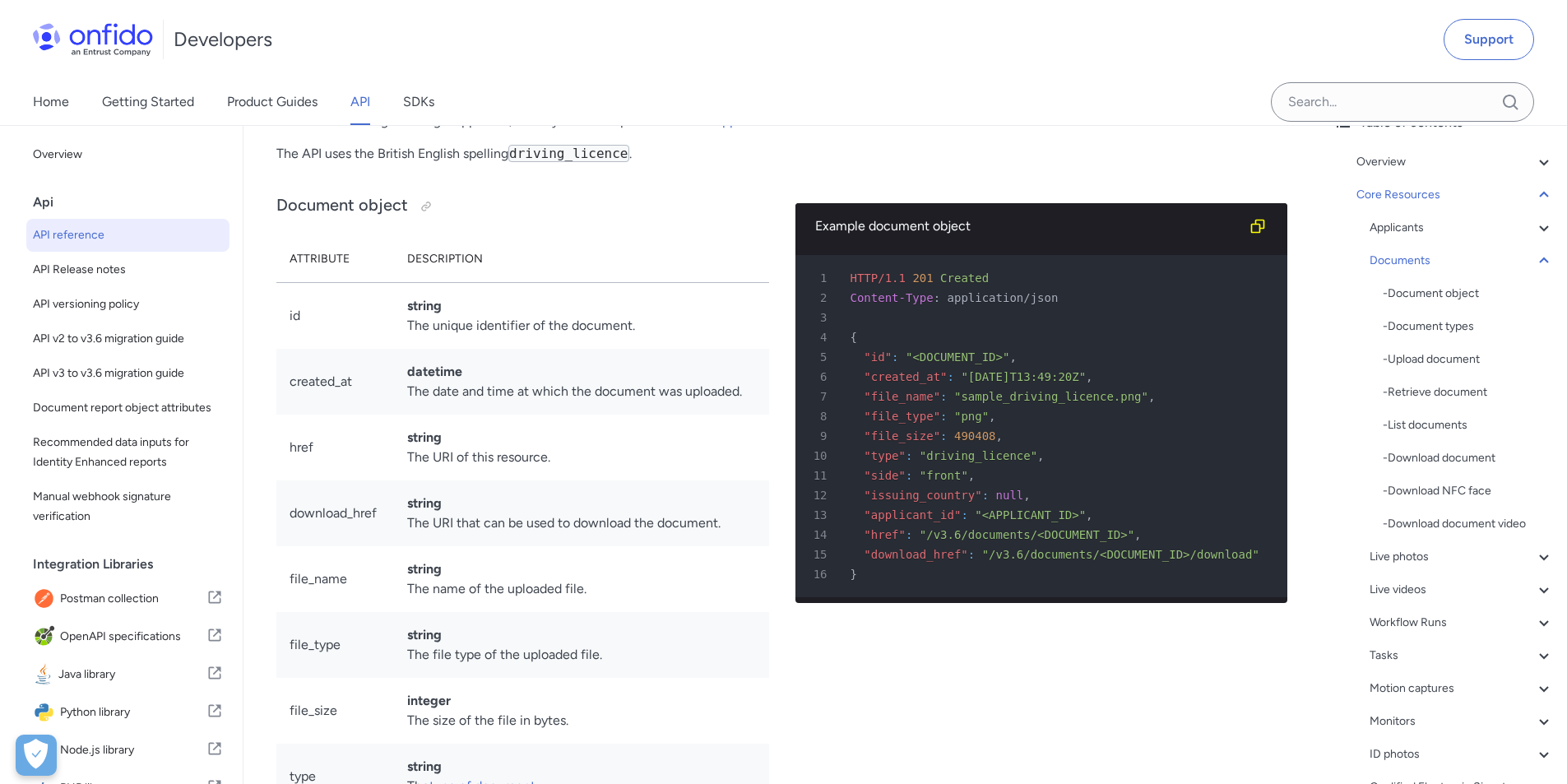
click at [1435, 220] on div "Applicants" at bounding box center [1462, 228] width 184 height 20
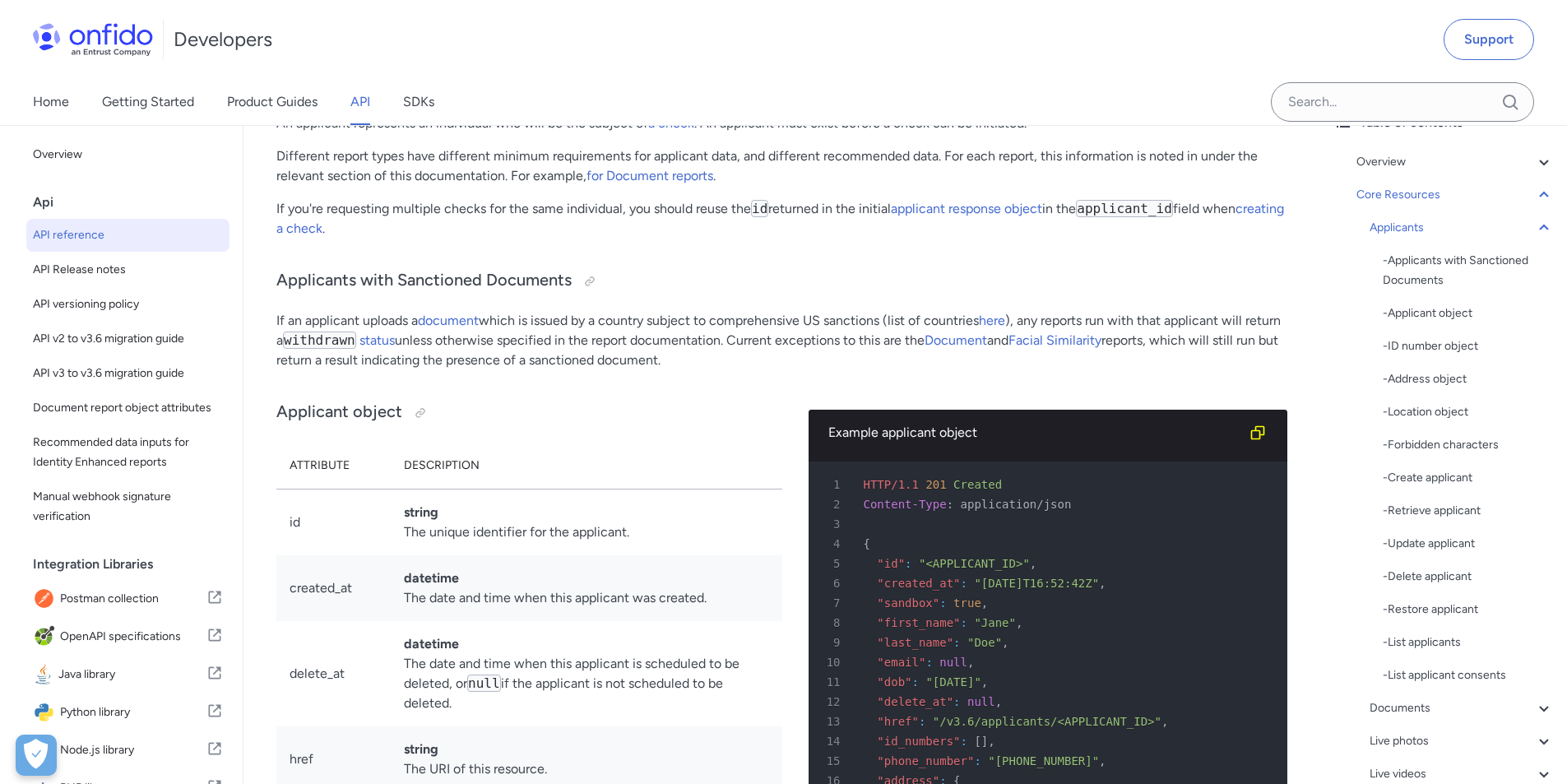
click at [1410, 232] on div "Applicants" at bounding box center [1462, 228] width 184 height 20
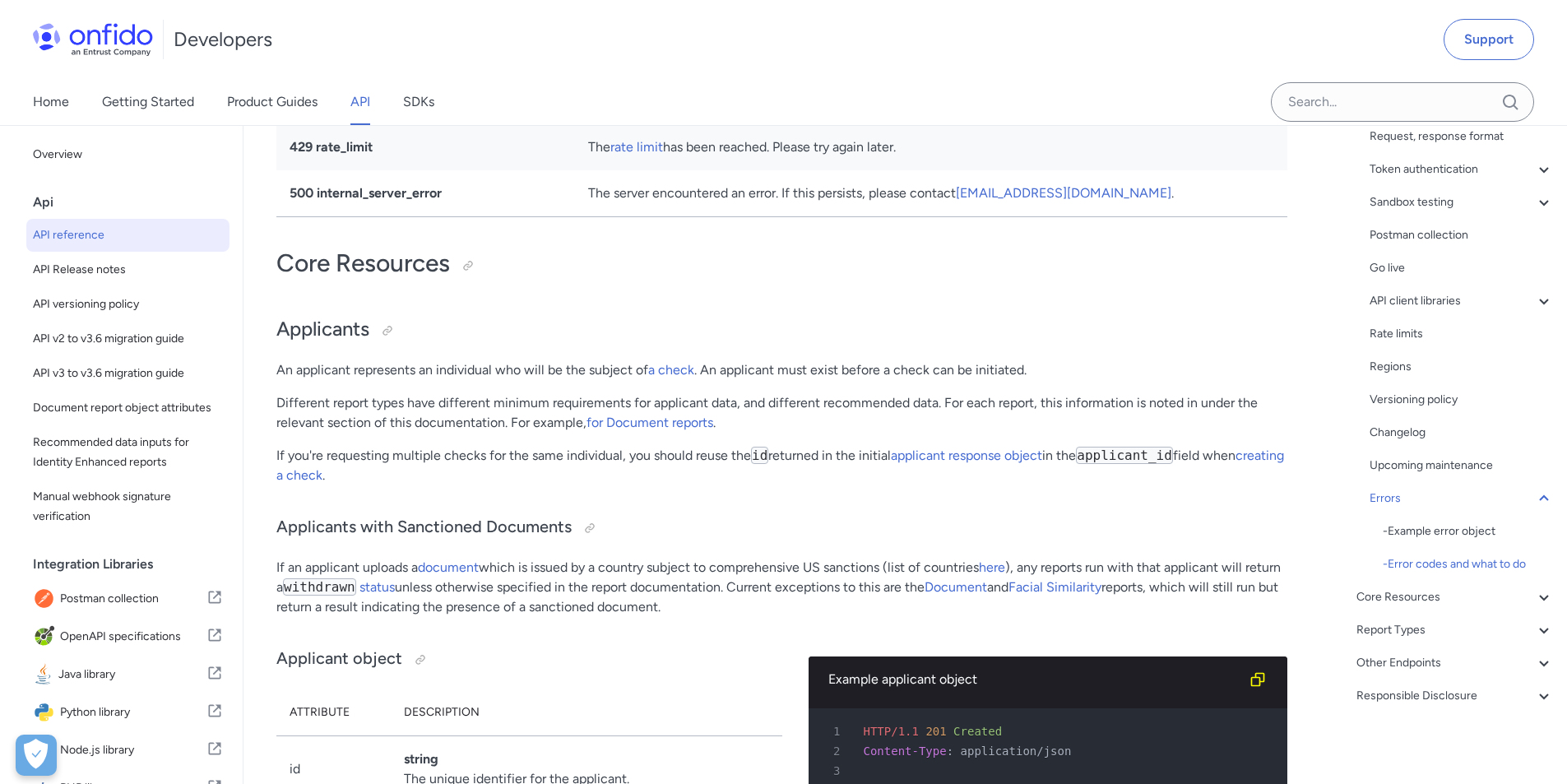
scroll to position [190, 0]
click at [1535, 196] on icon at bounding box center [1544, 201] width 20 height 20
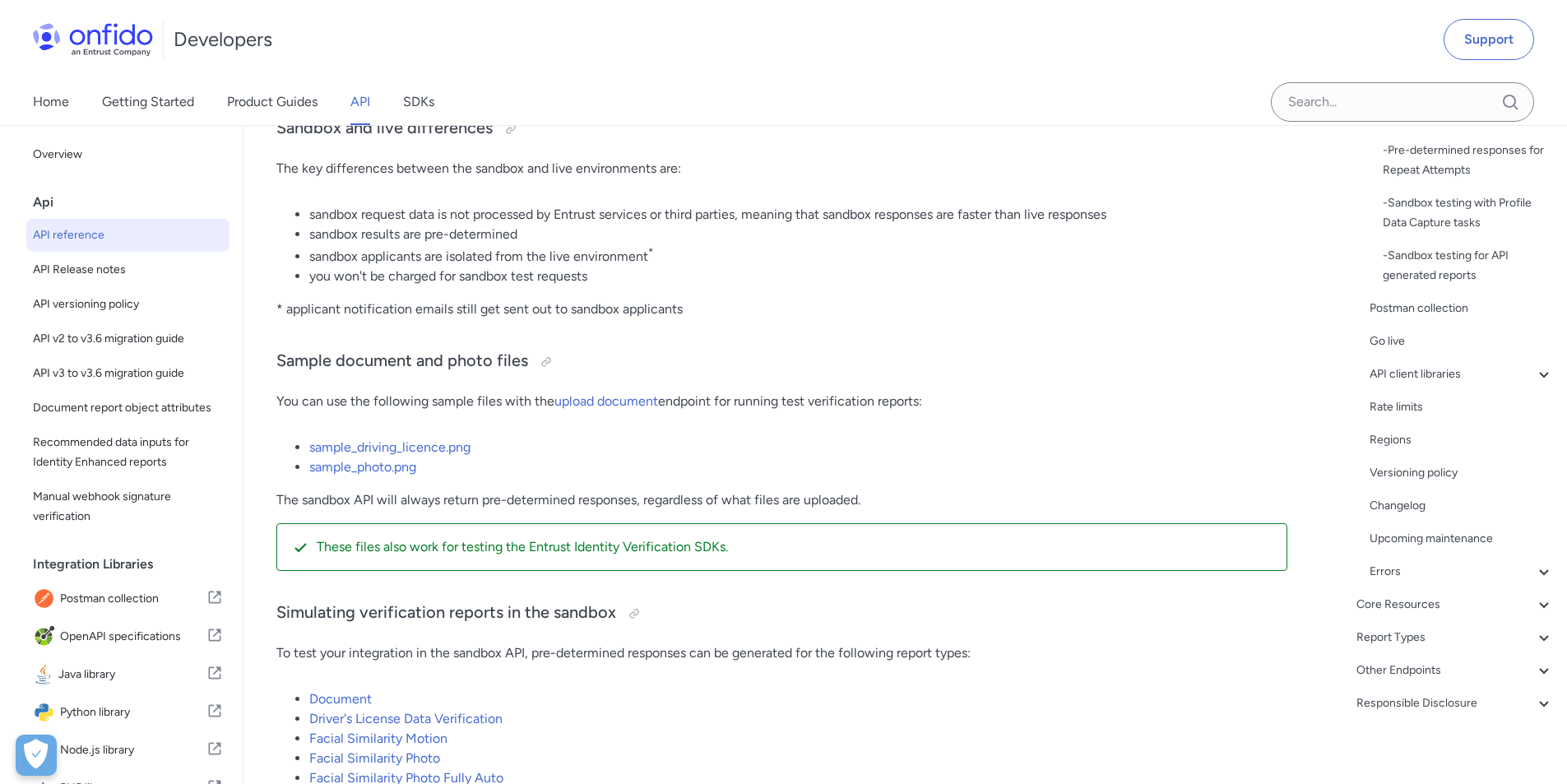
scroll to position [525, 0]
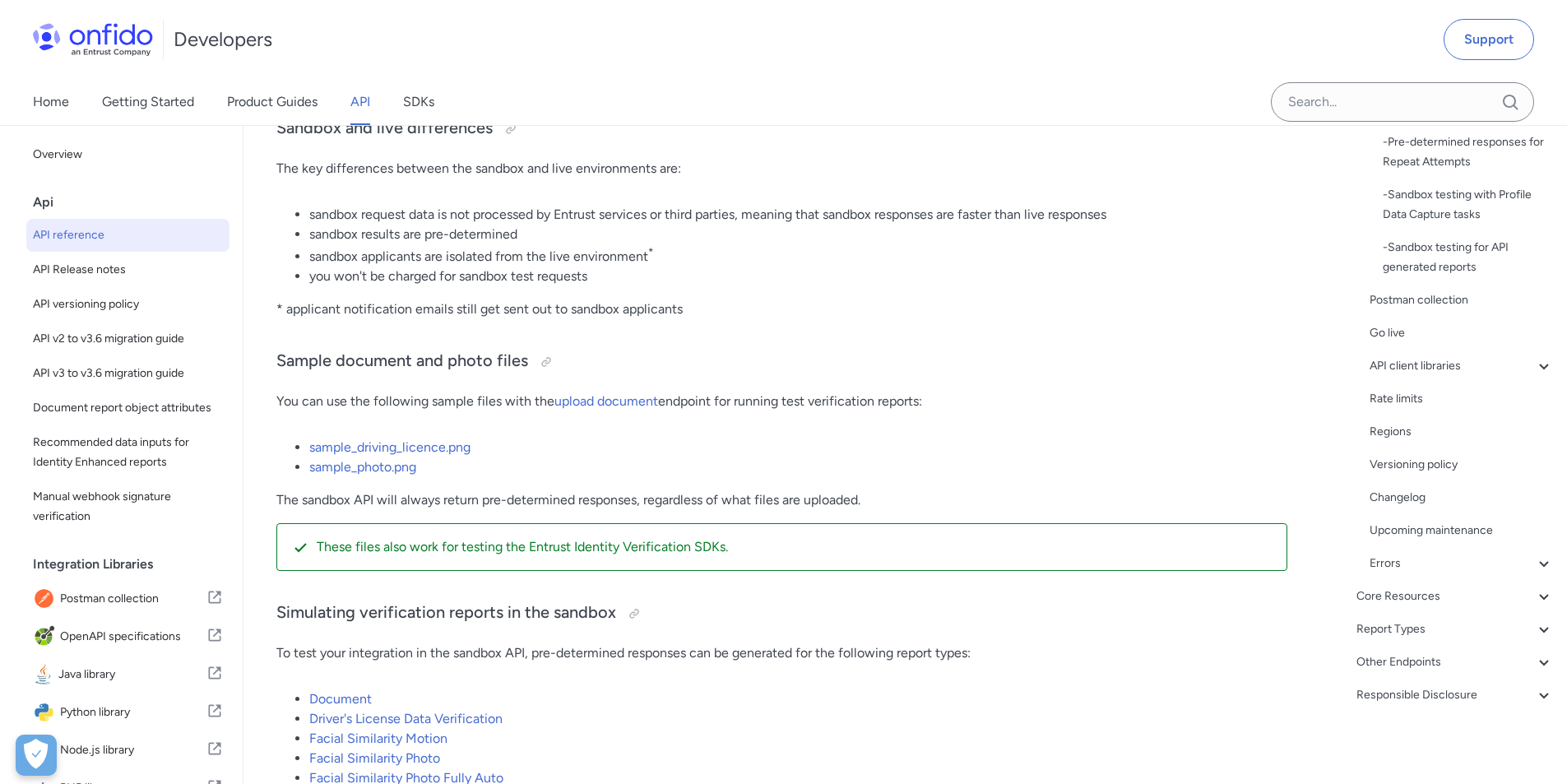
click at [1416, 596] on div "Core Resources" at bounding box center [1455, 596] width 197 height 20
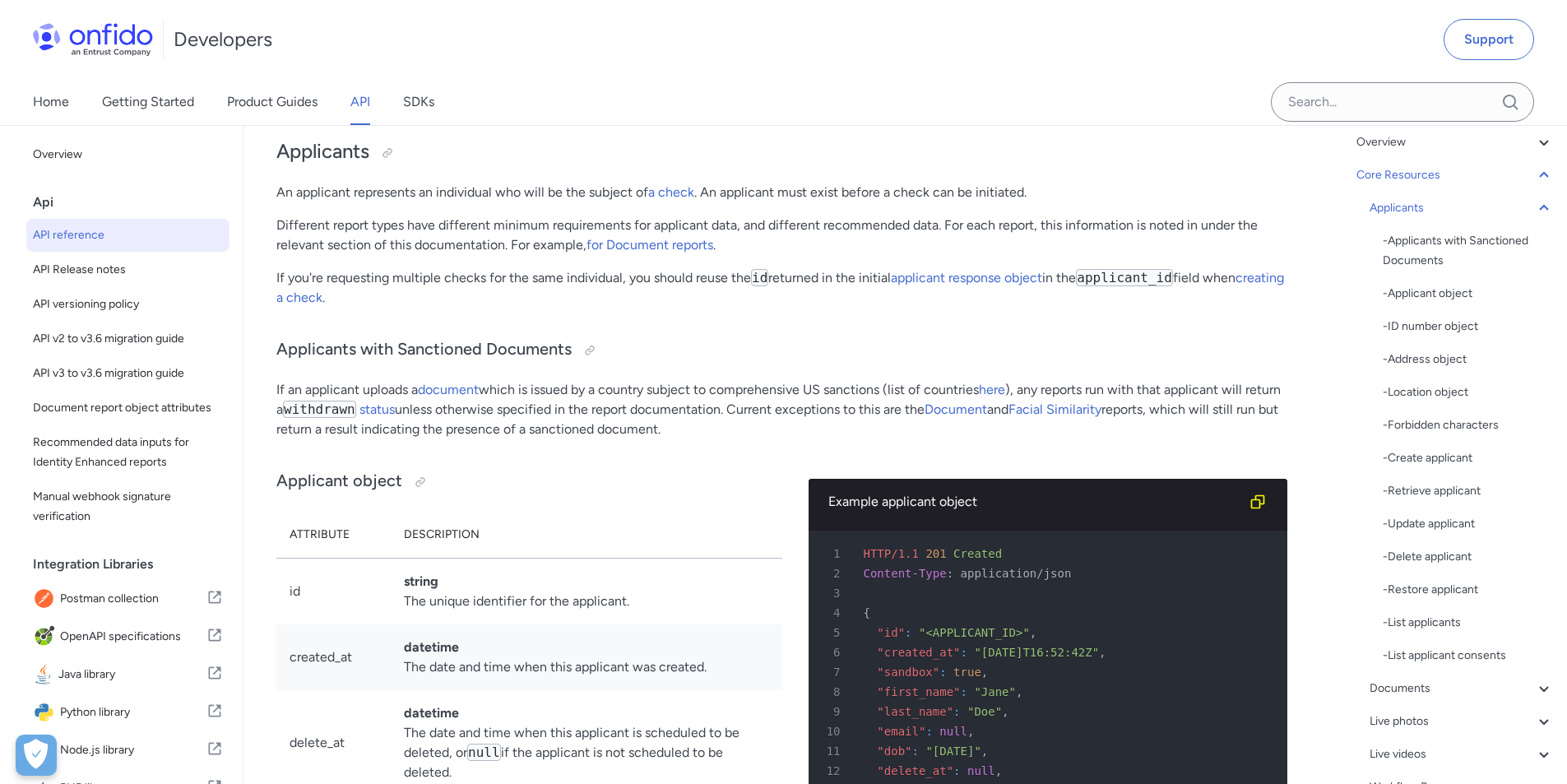
scroll to position [35, 0]
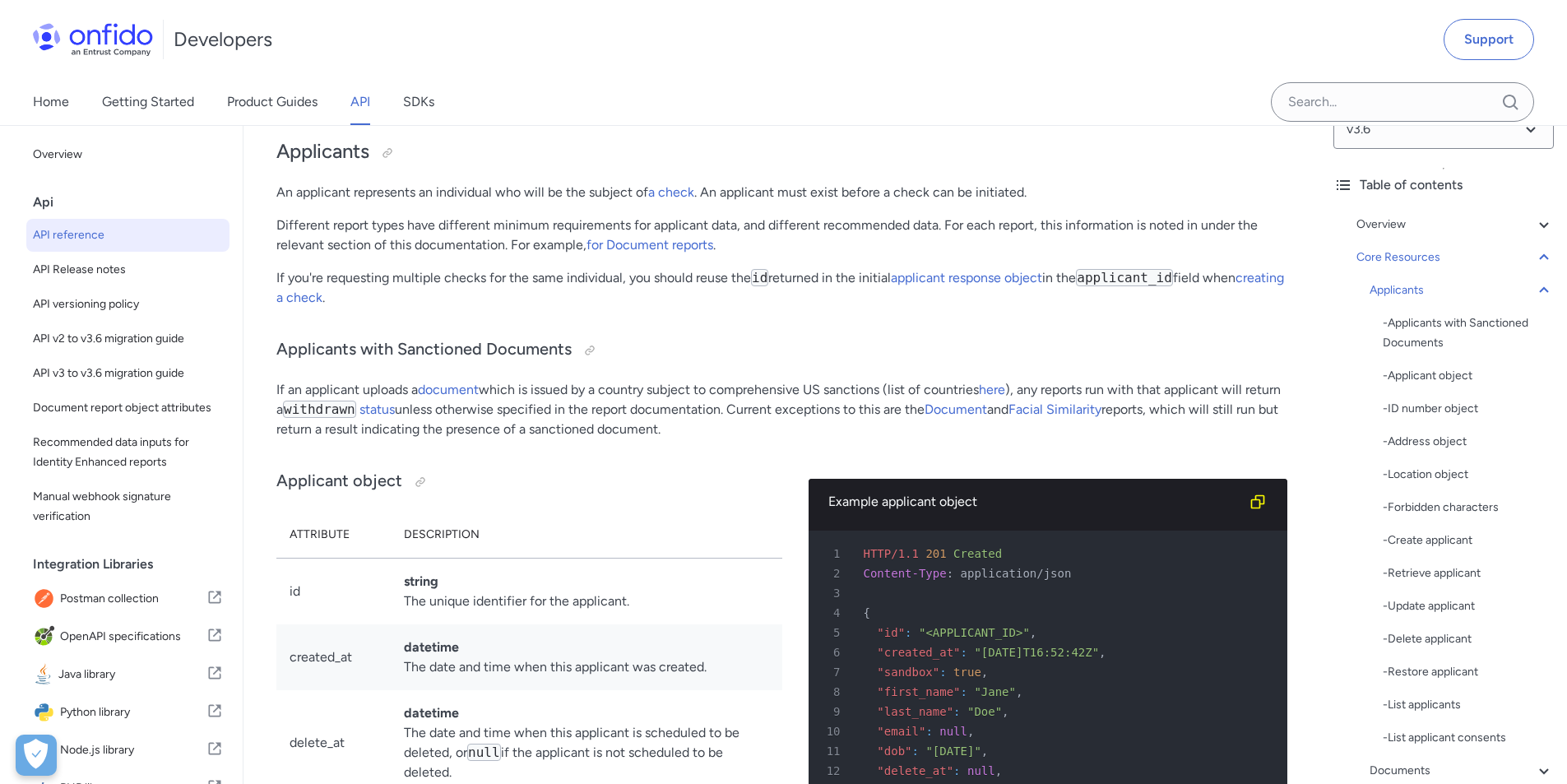
click at [1401, 283] on div "Applicants" at bounding box center [1462, 290] width 184 height 20
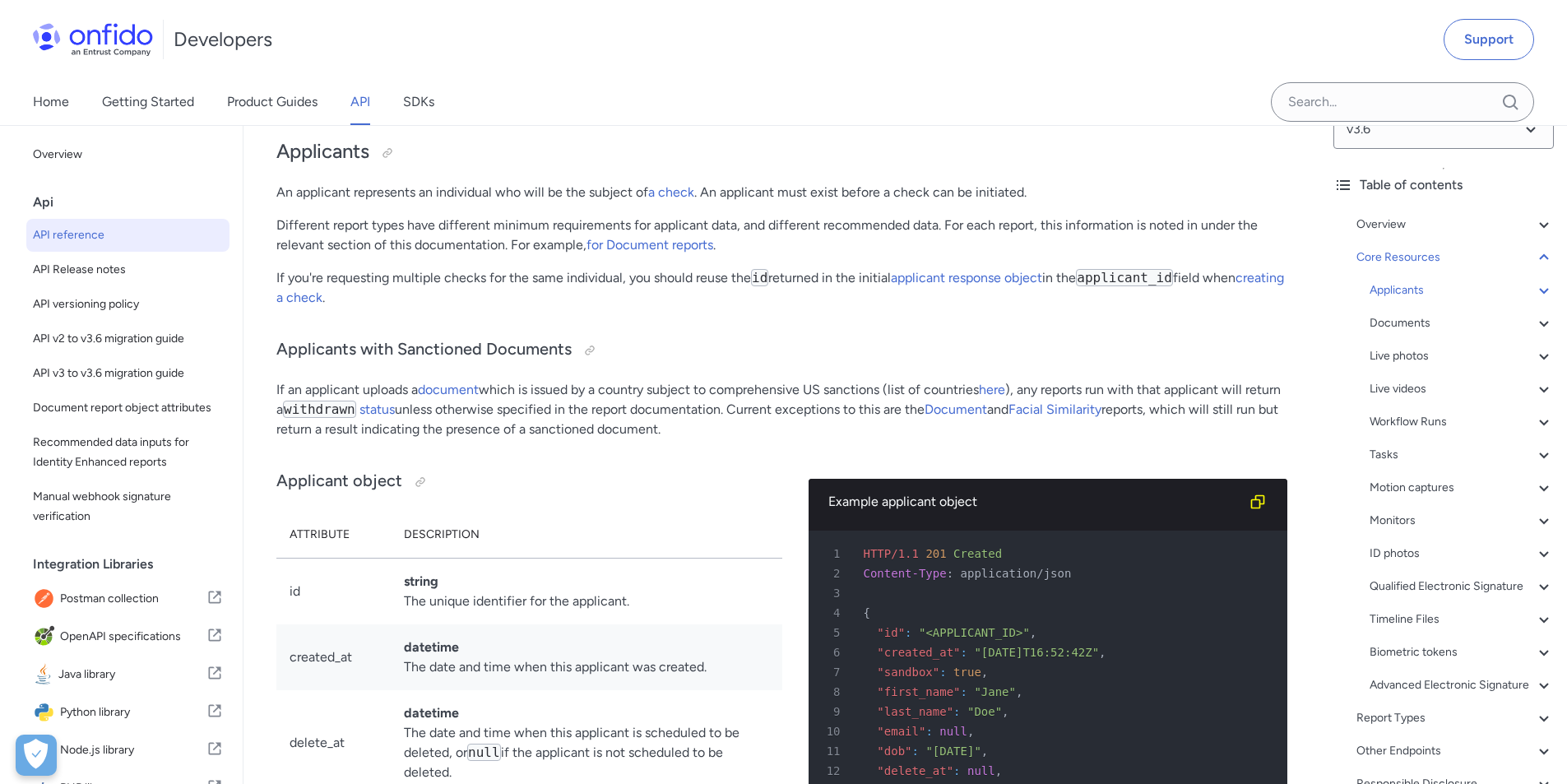
scroll to position [16441, 0]
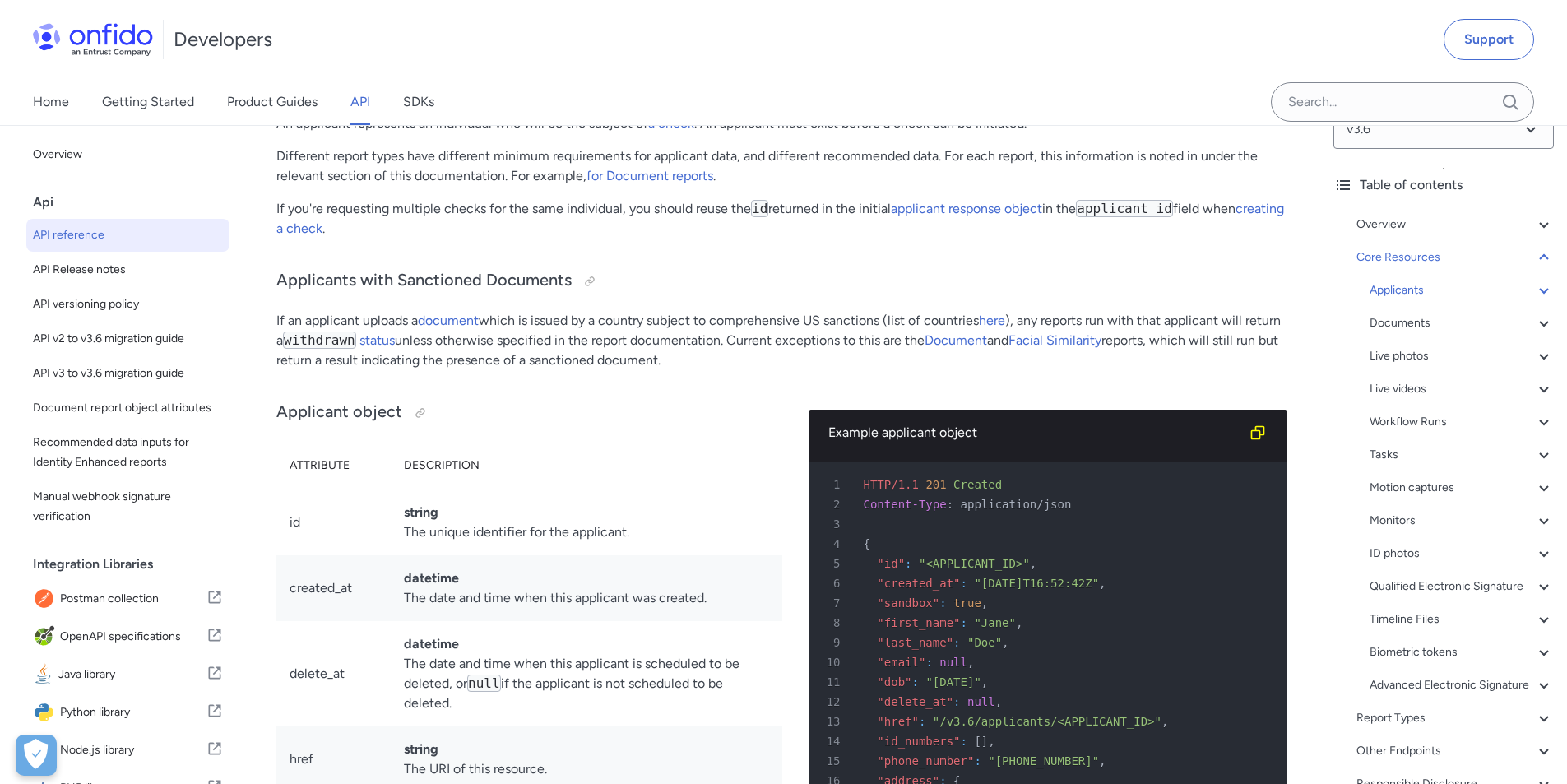
click at [1395, 290] on div "Applicants" at bounding box center [1462, 290] width 184 height 20
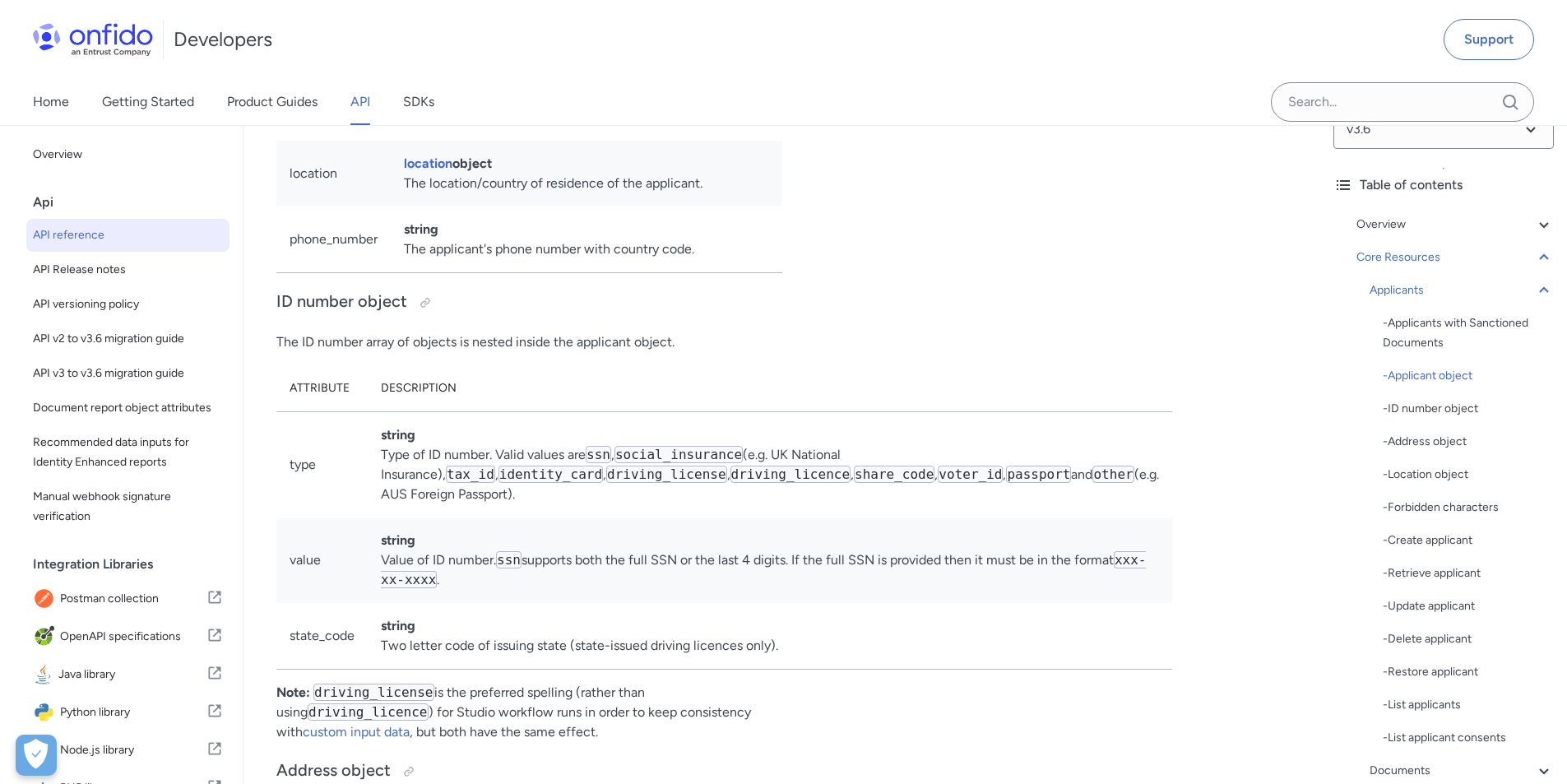
scroll to position [17757, 0]
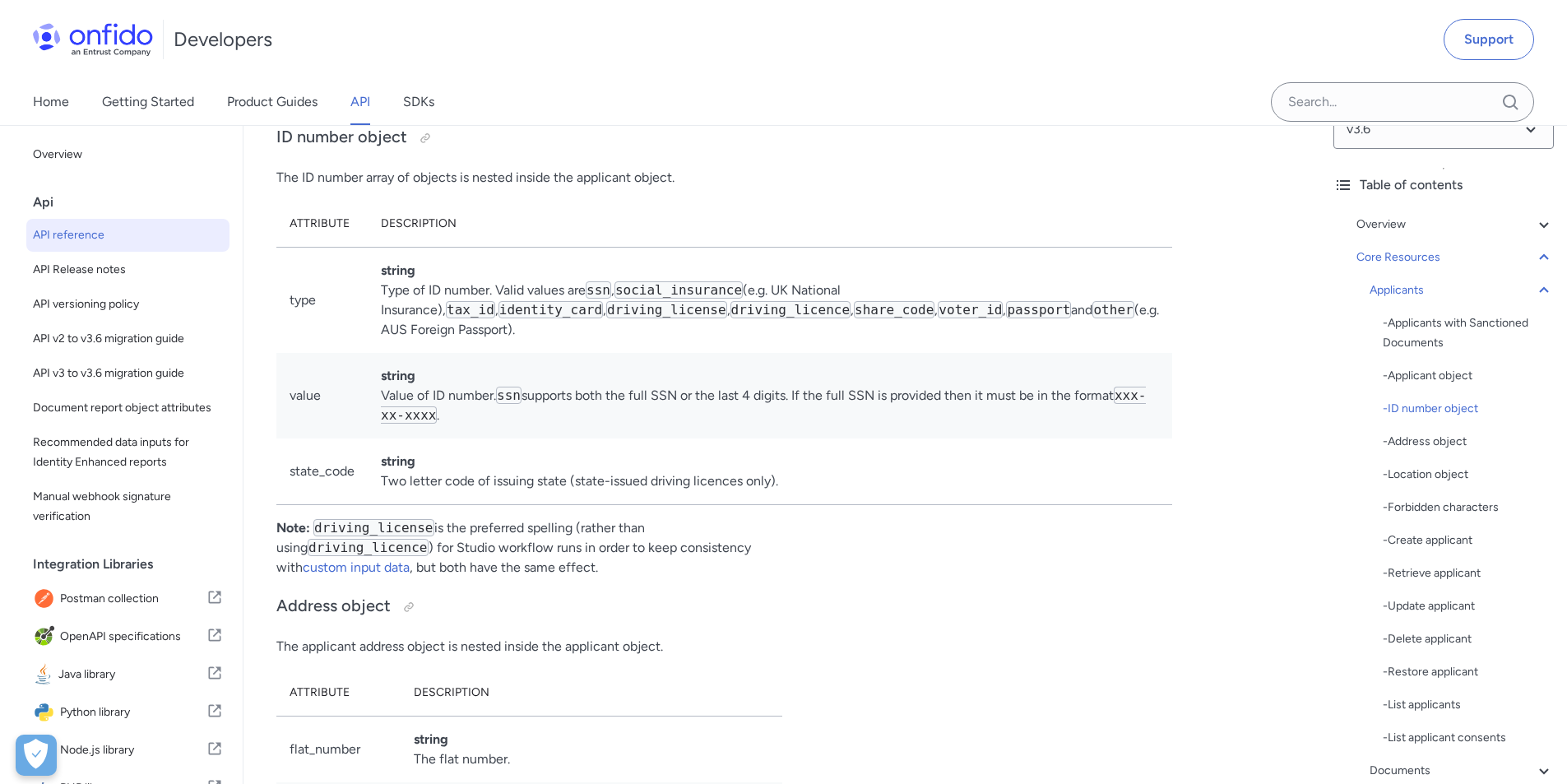
click at [1441, 567] on div "- Retrieve applicant" at bounding box center [1468, 573] width 171 height 20
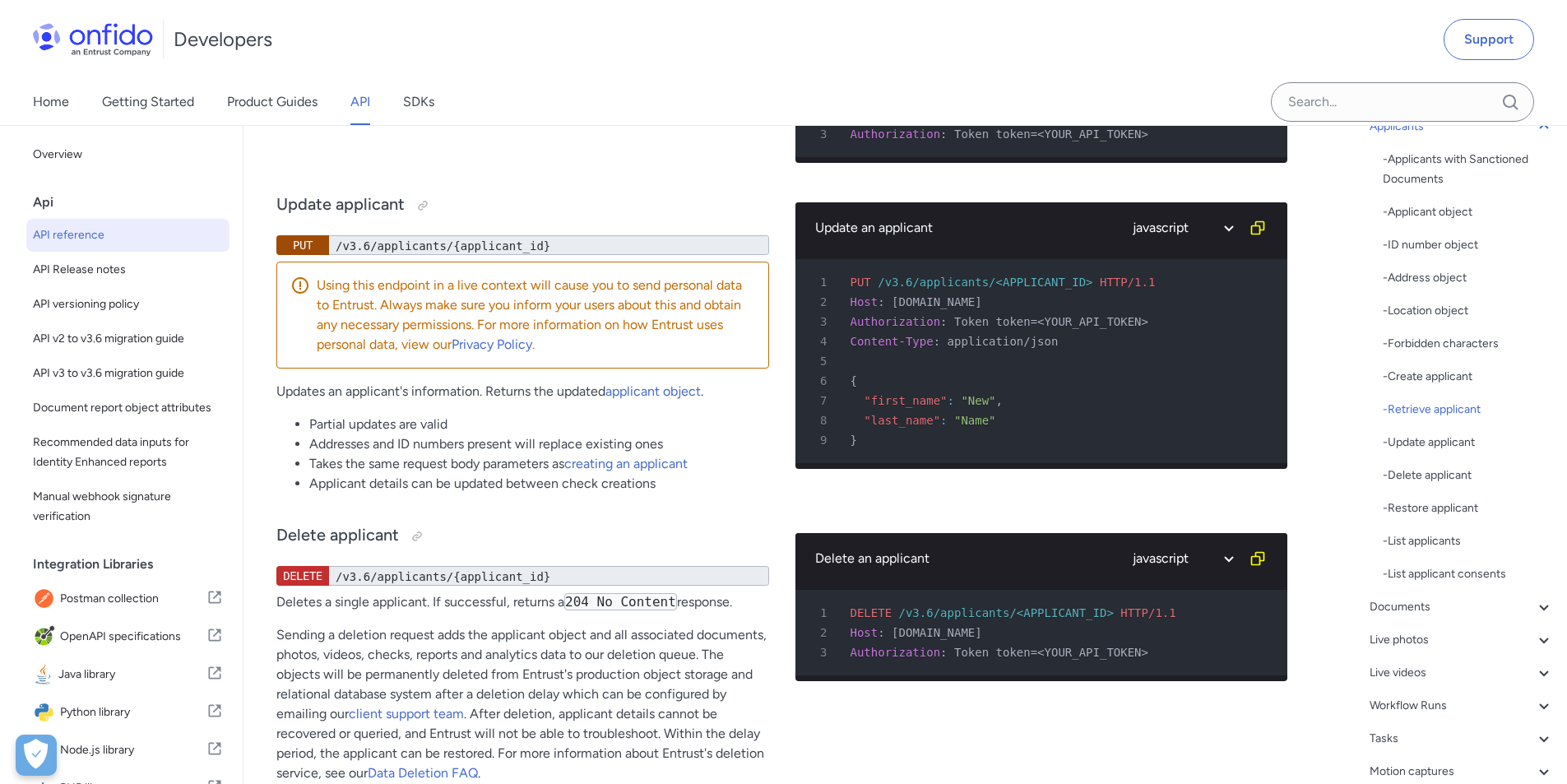
scroll to position [200, 0]
click at [1434, 377] on div "- Create applicant" at bounding box center [1468, 375] width 171 height 20
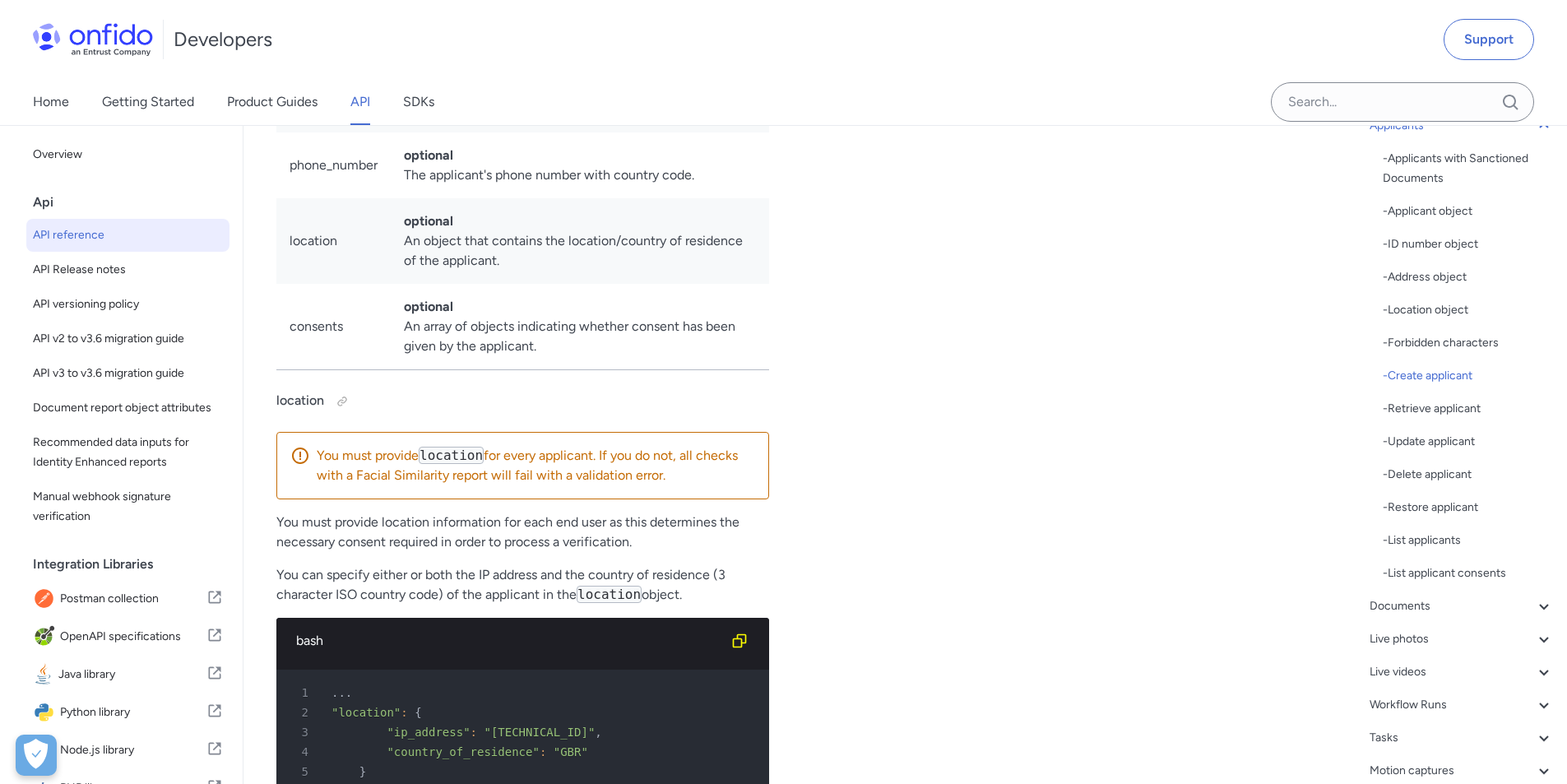
scroll to position [21193, 0]
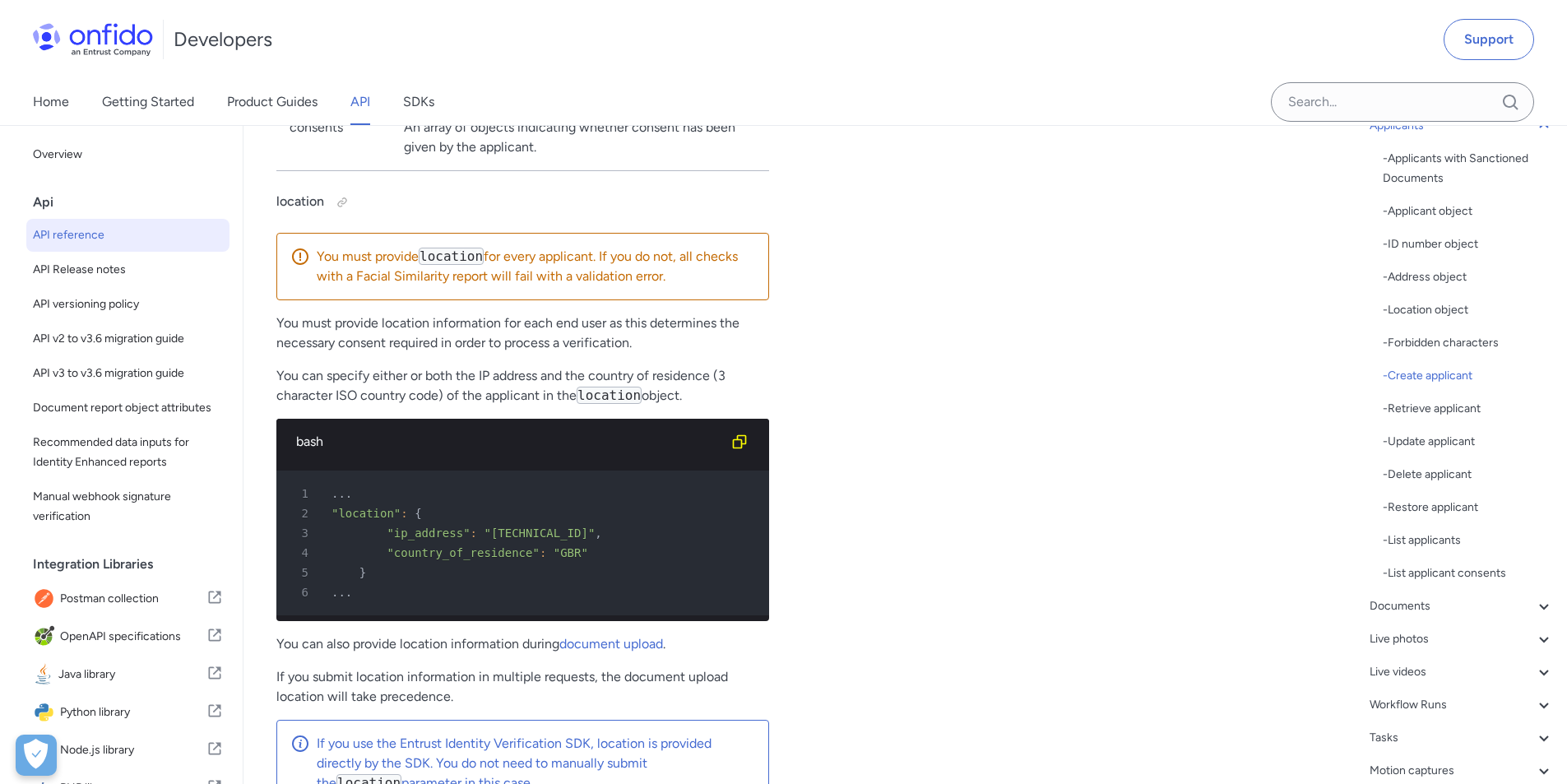
click at [1535, 602] on icon at bounding box center [1544, 606] width 20 height 20
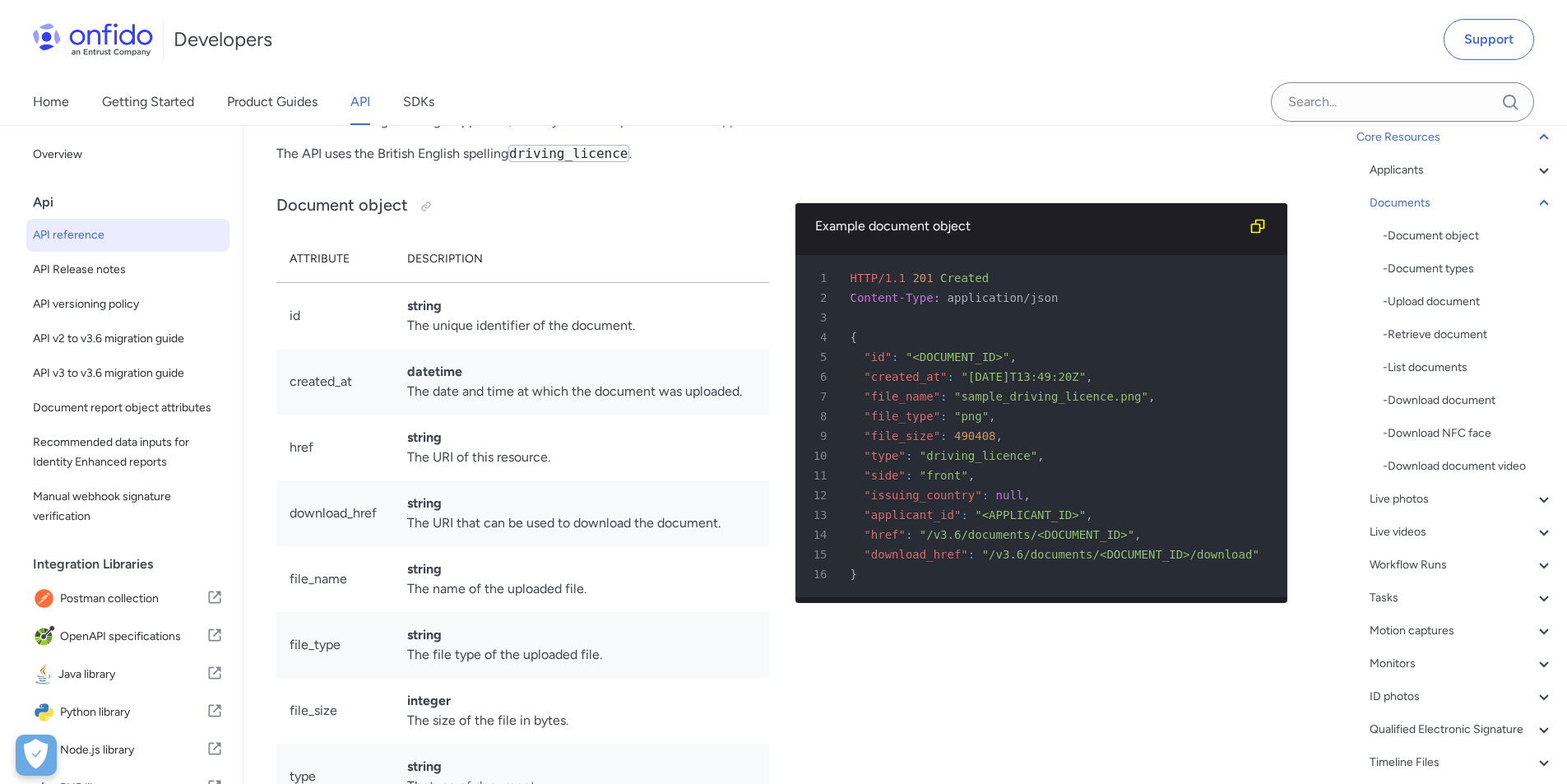
scroll to position [35, 0]
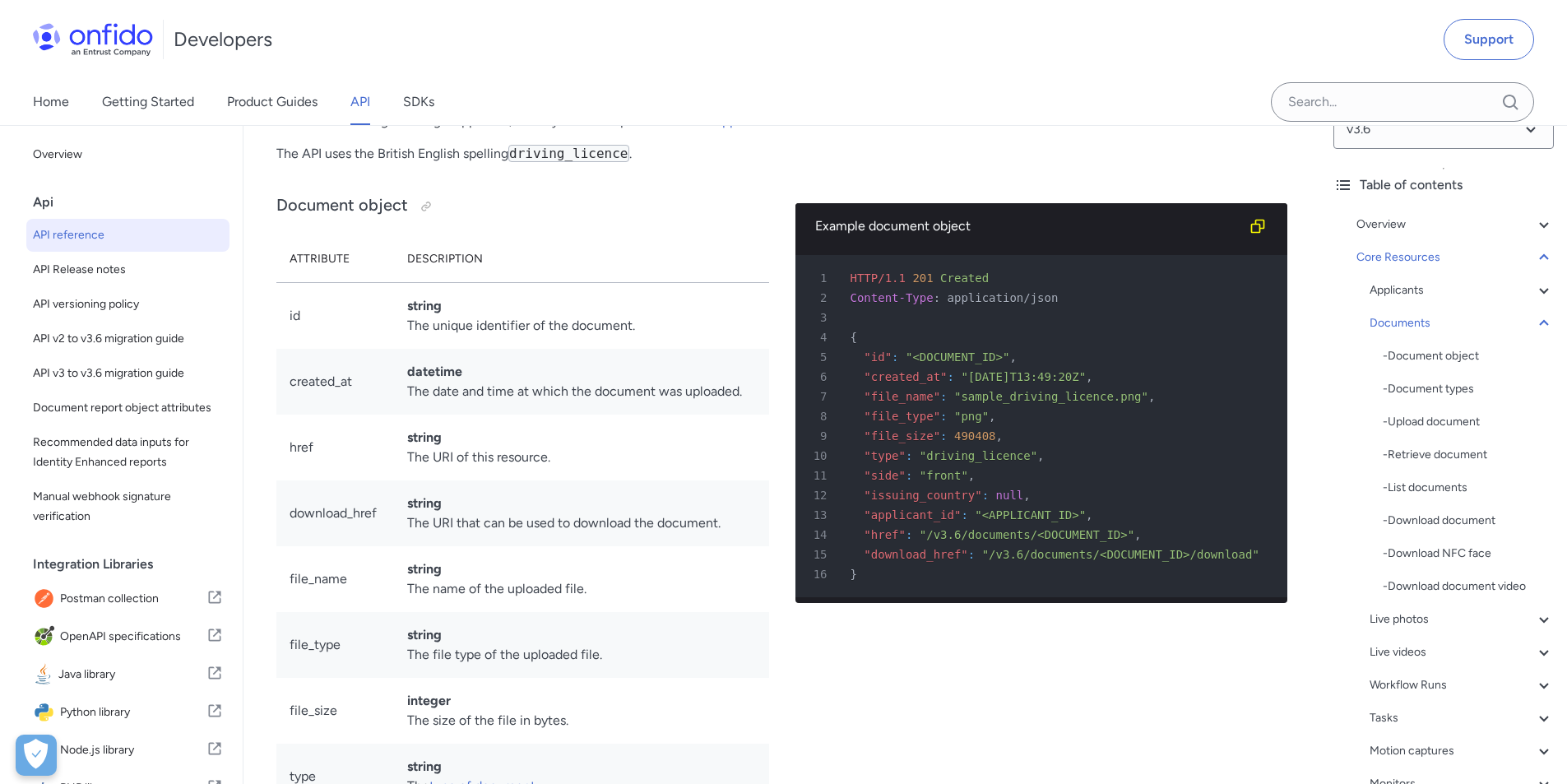
click at [1435, 355] on div "- Document object" at bounding box center [1468, 356] width 171 height 20
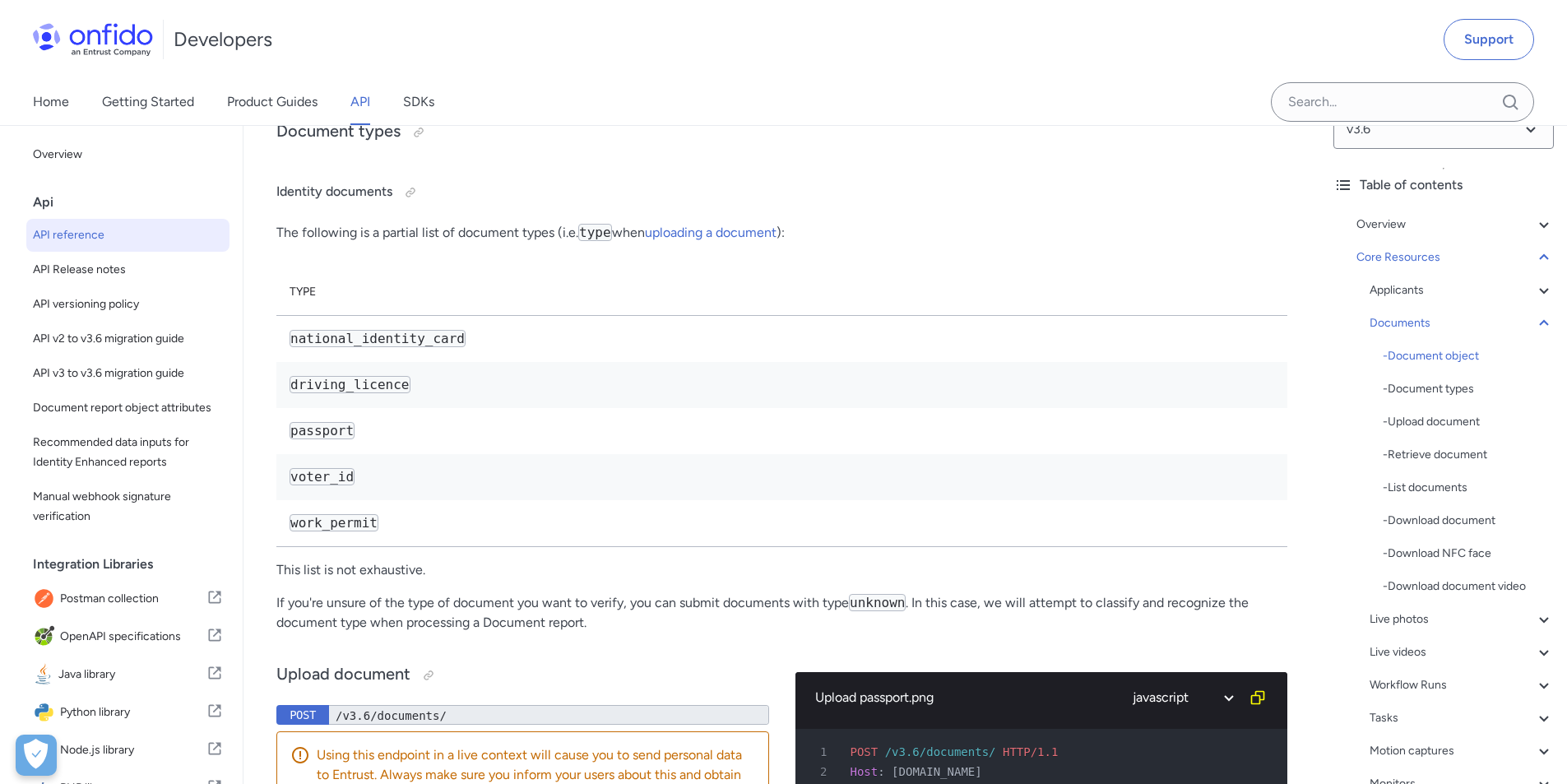
scroll to position [26576, 0]
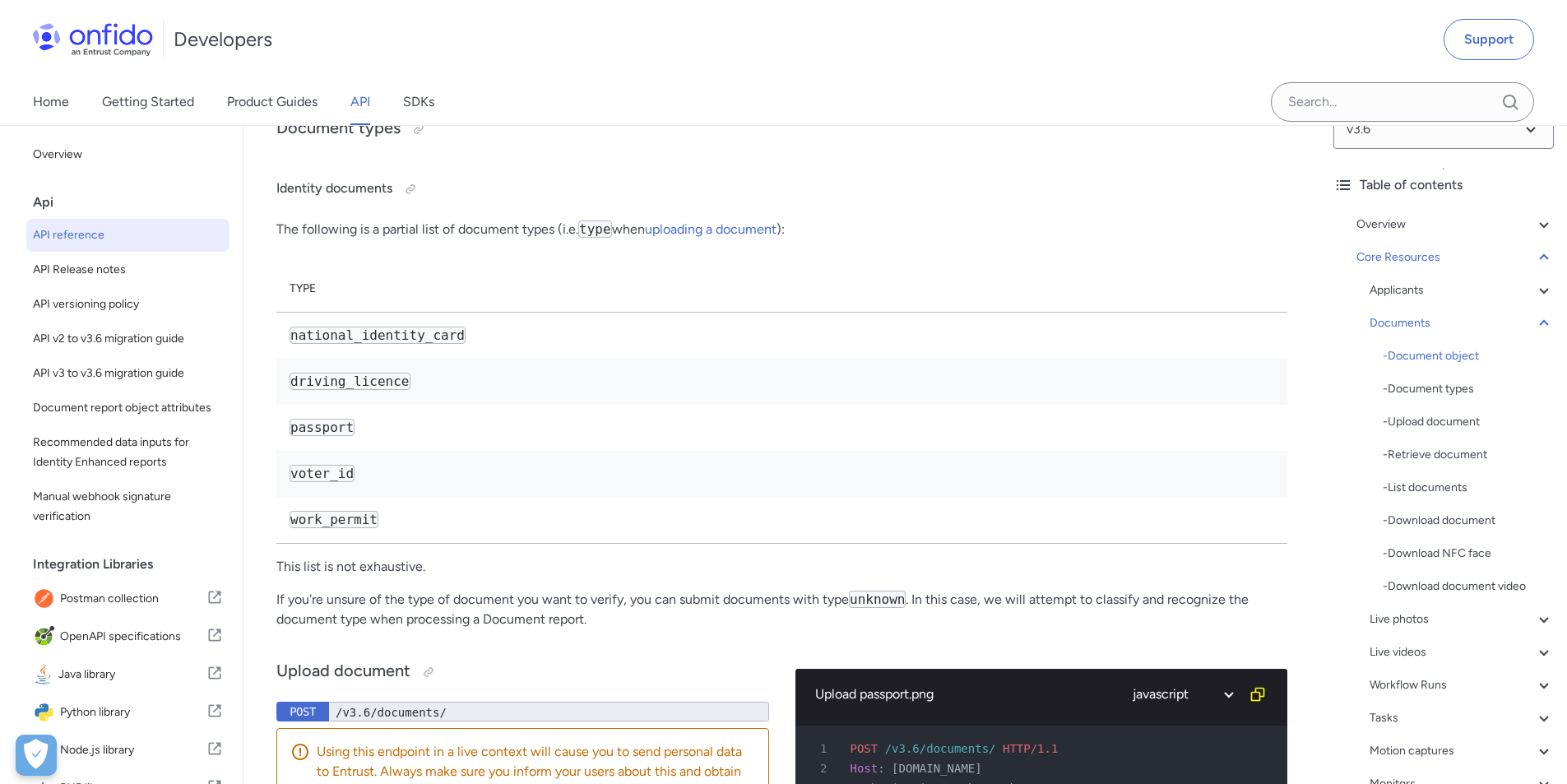
click at [1431, 424] on div "- Upload document" at bounding box center [1468, 422] width 171 height 20
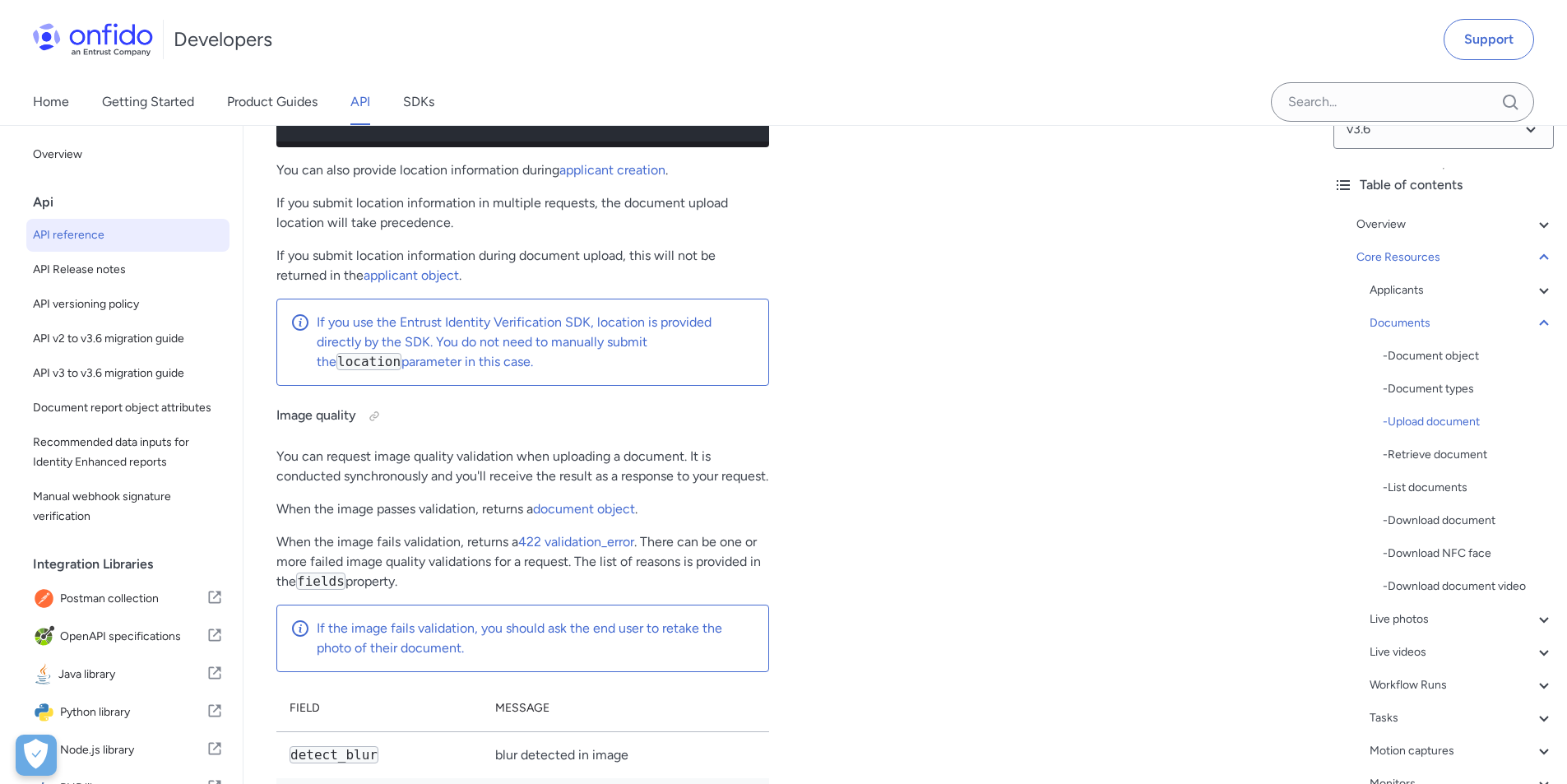
scroll to position [28577, 0]
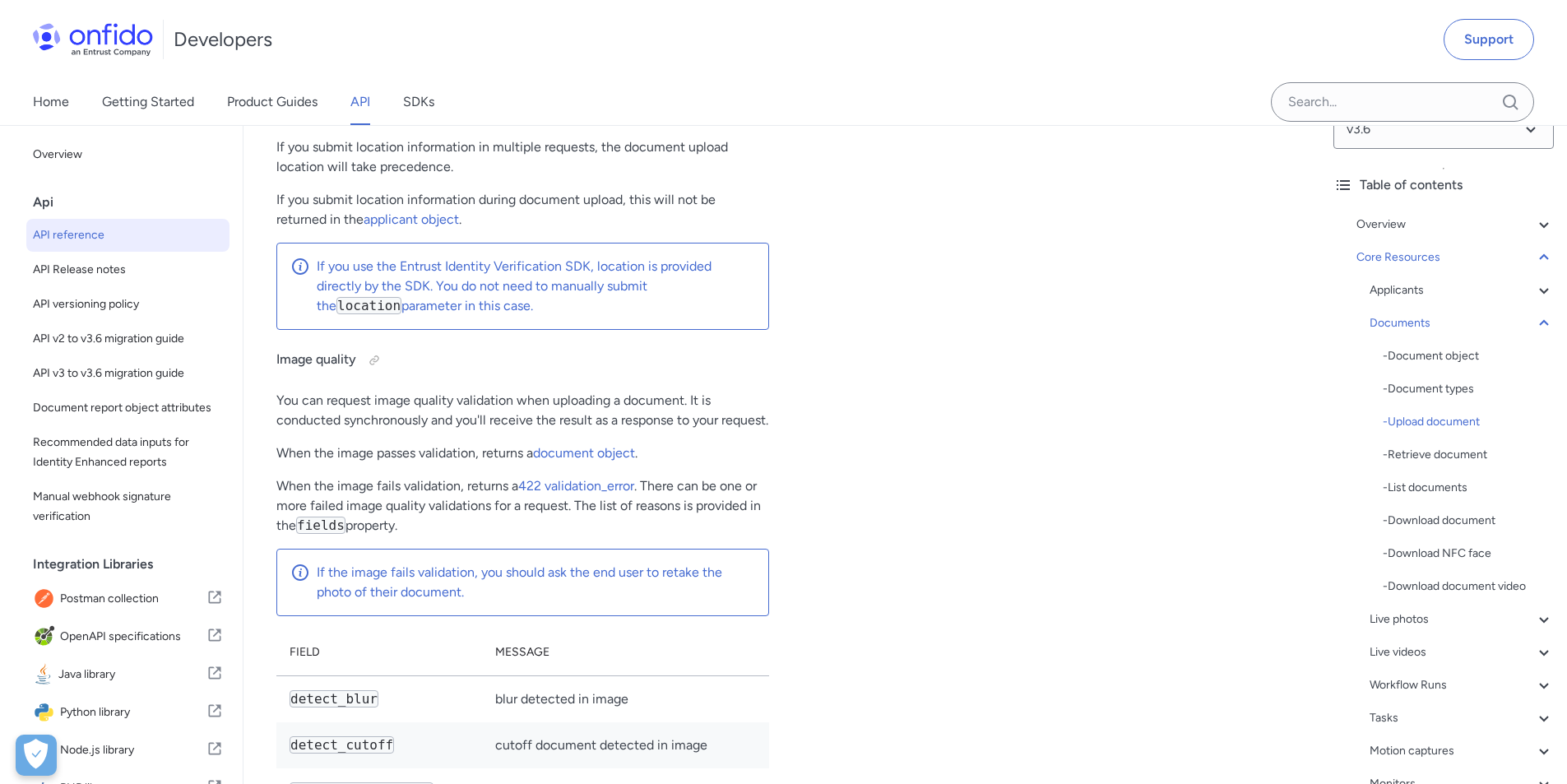
click at [1446, 521] on div "- Download document" at bounding box center [1468, 520] width 171 height 20
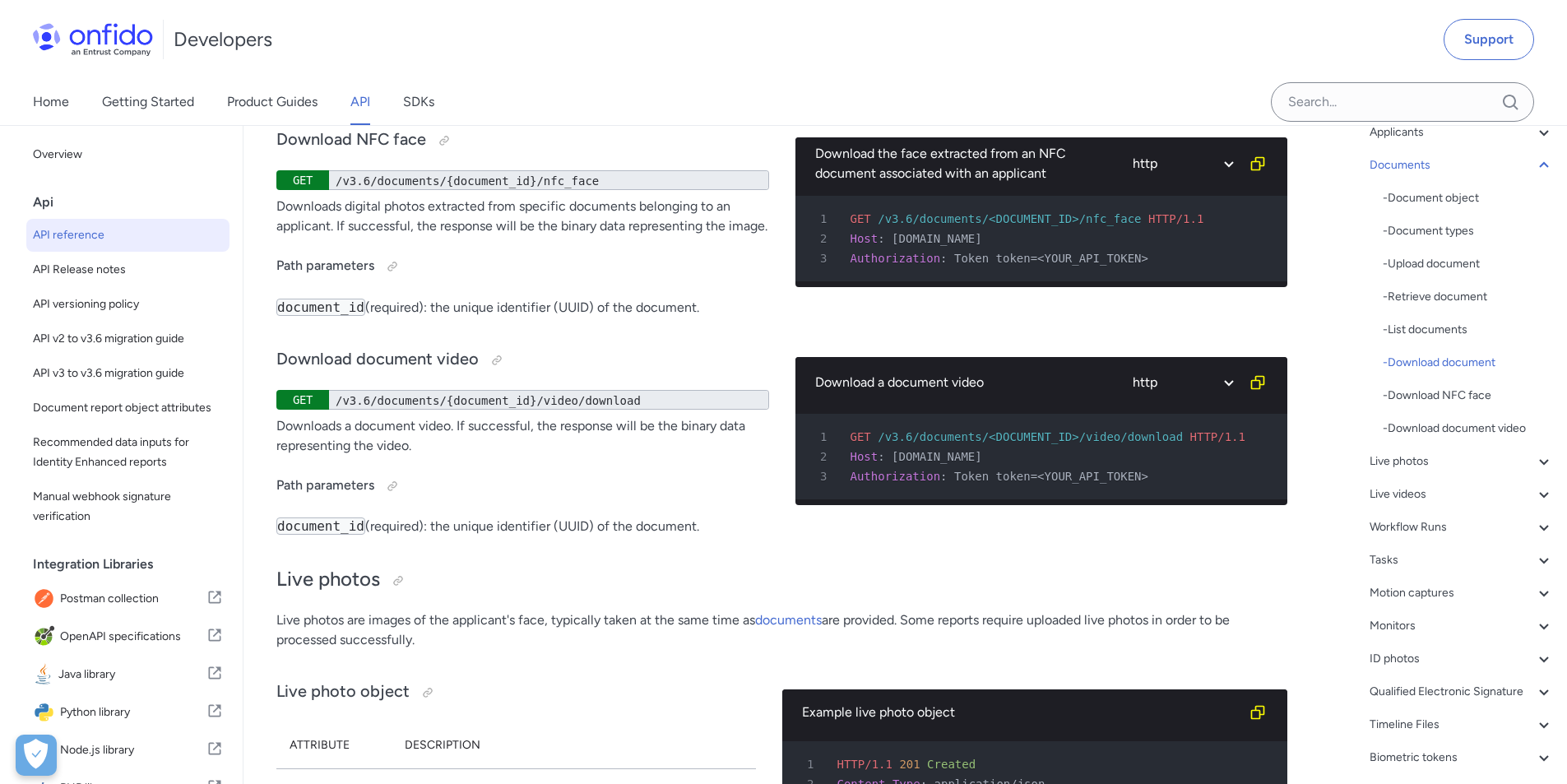
scroll to position [200, 0]
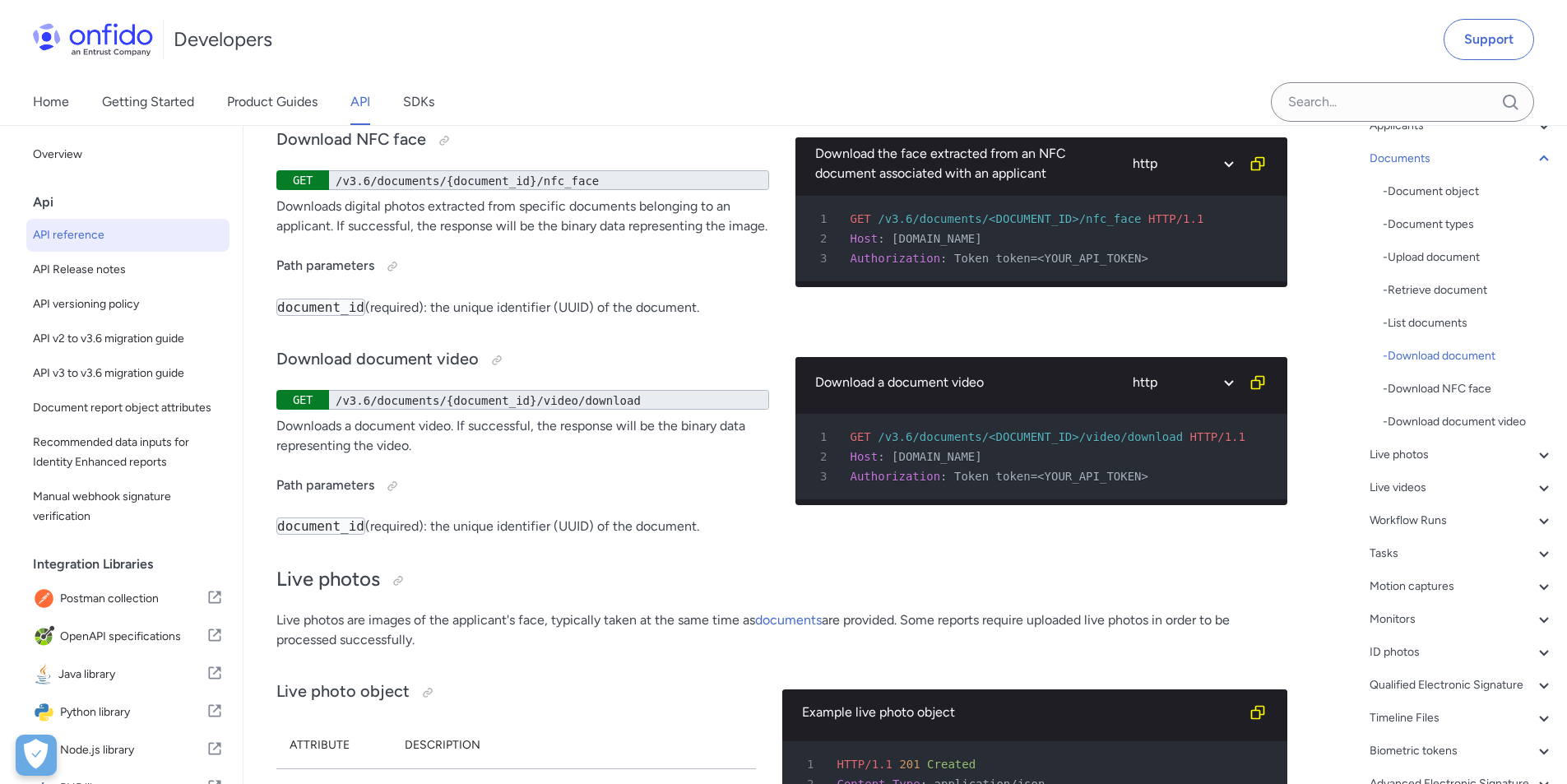
click at [1535, 455] on icon at bounding box center [1544, 454] width 20 height 20
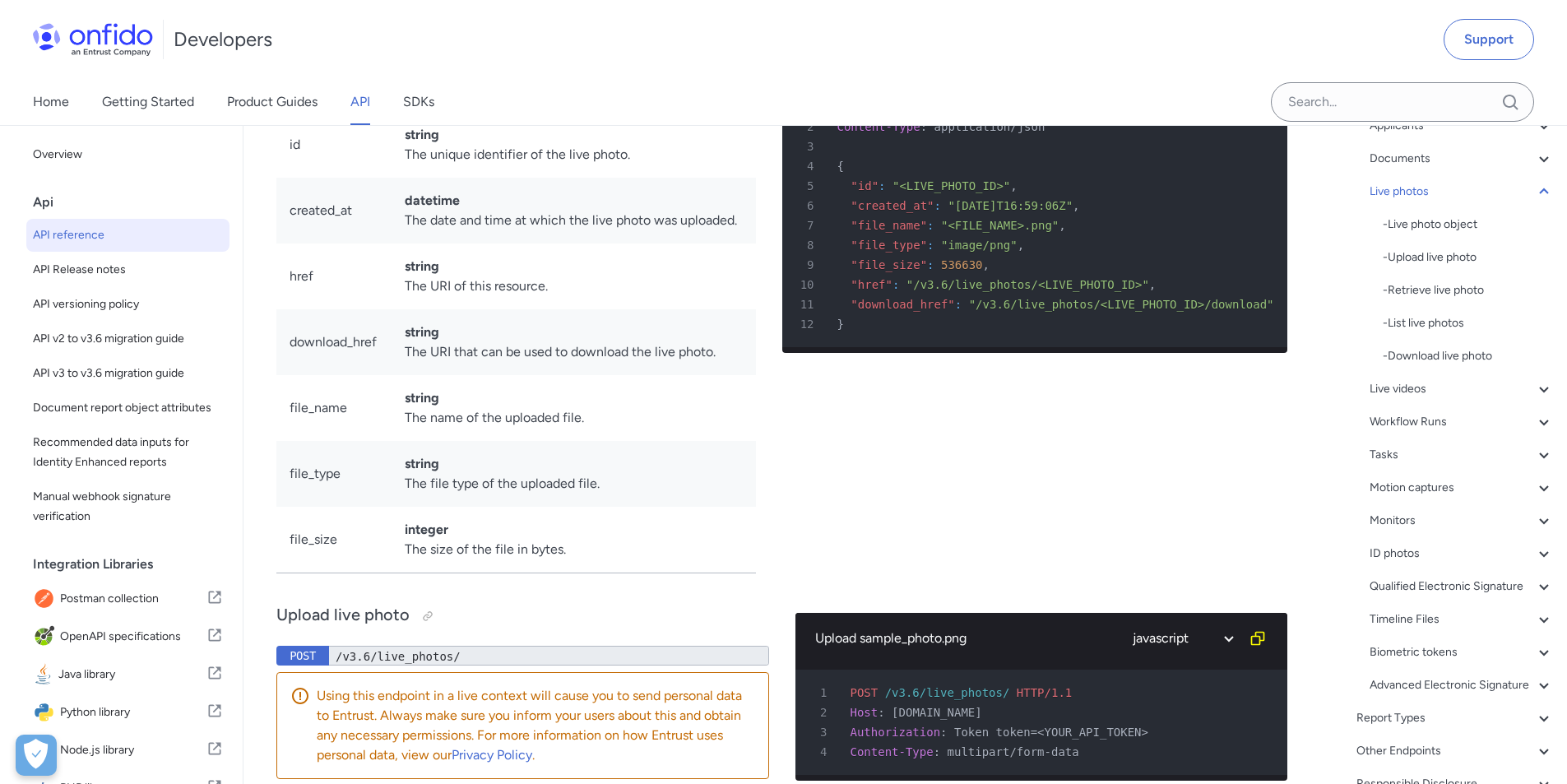
click at [1535, 384] on icon at bounding box center [1544, 388] width 20 height 20
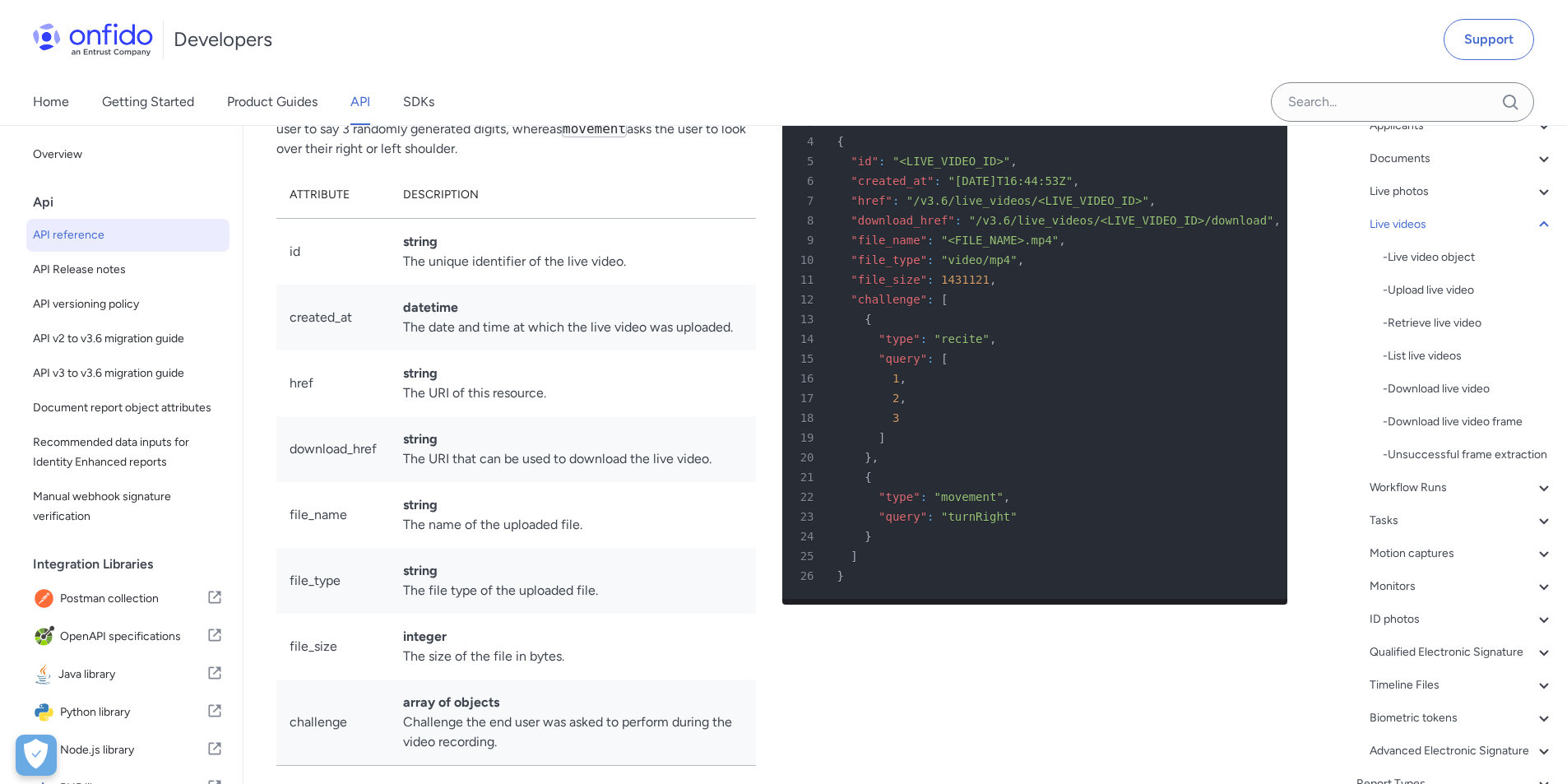
click at [1434, 258] on div "- Live video object" at bounding box center [1468, 257] width 171 height 20
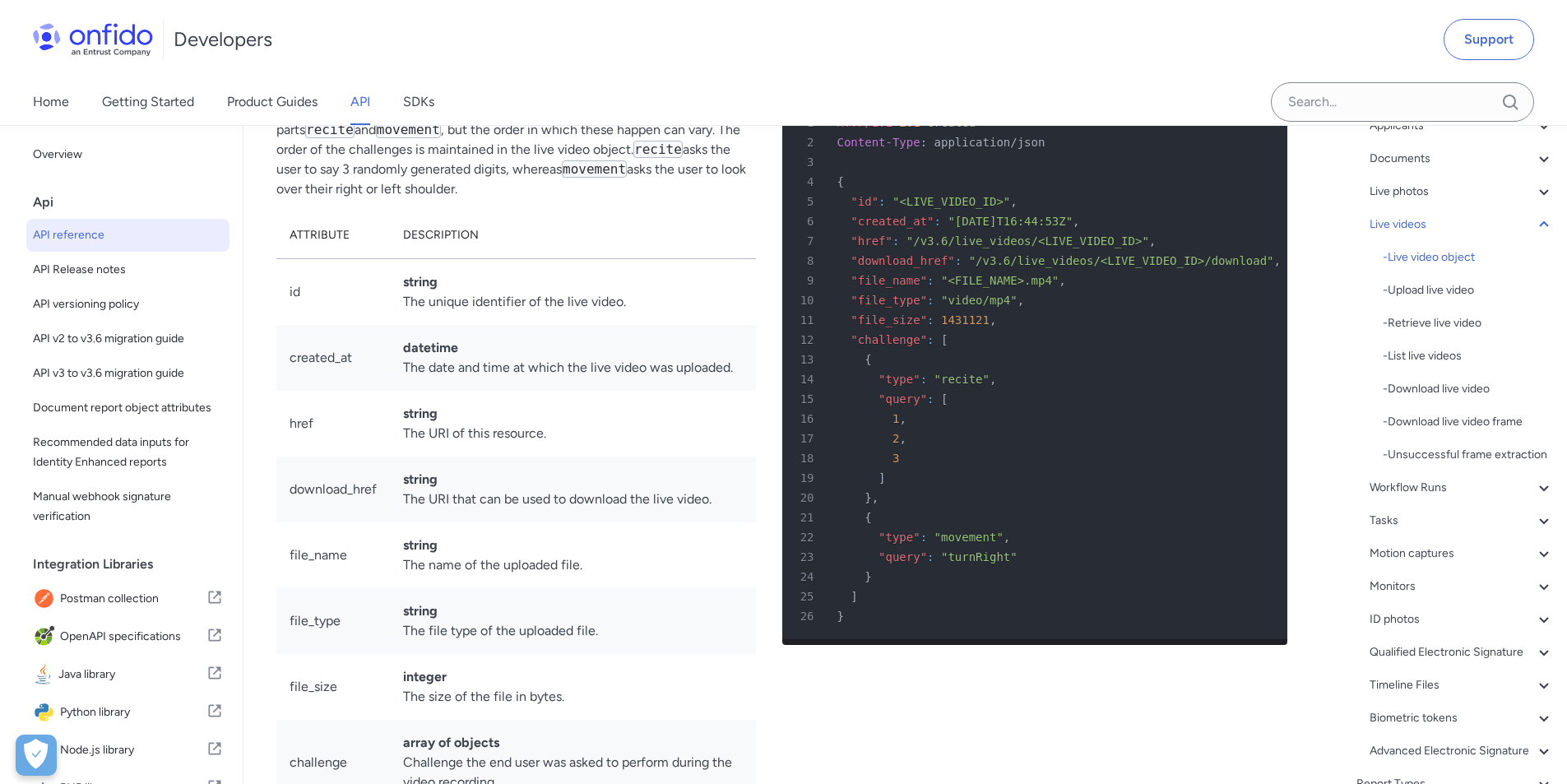
scroll to position [32654, 0]
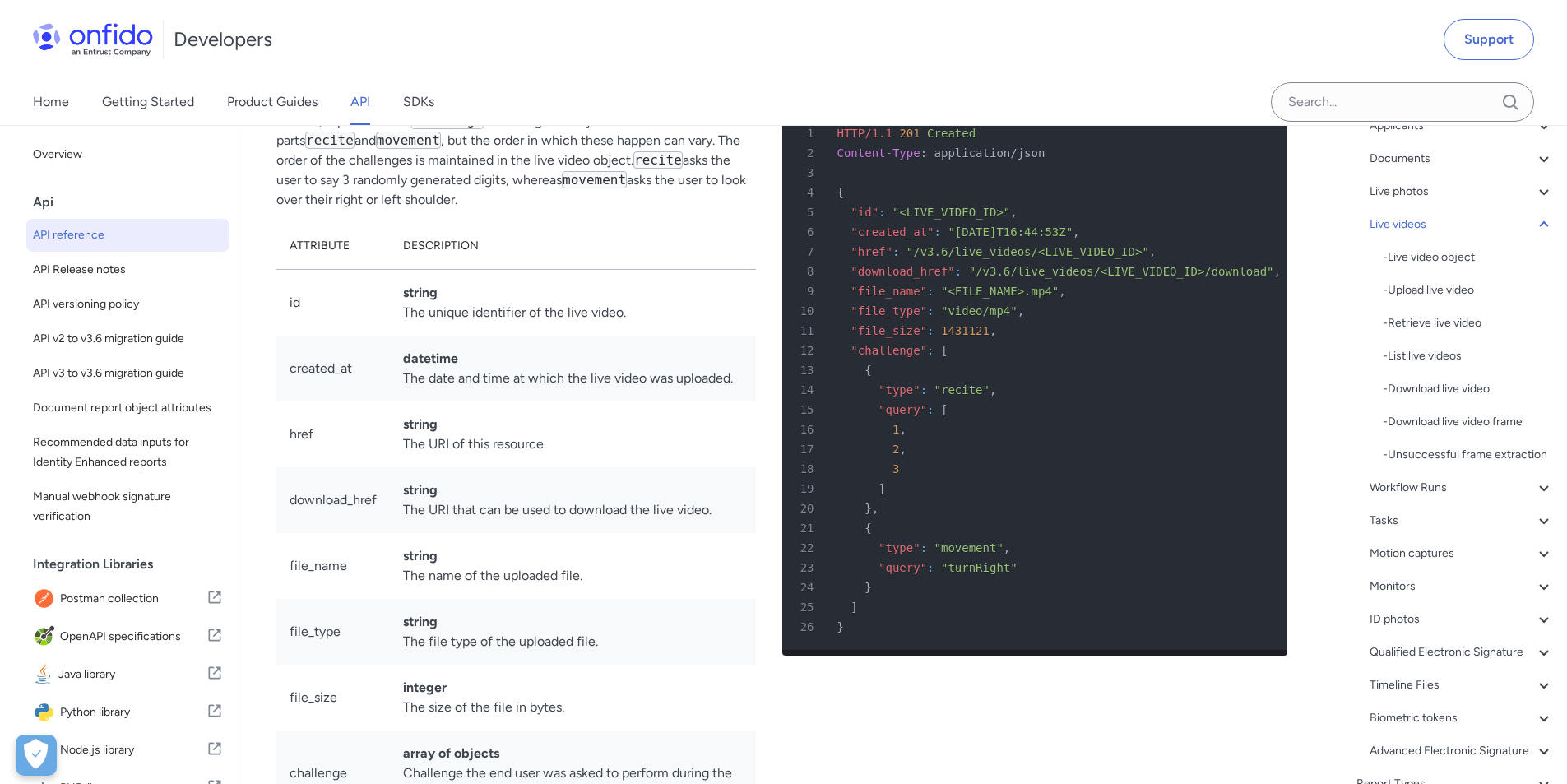
click at [1433, 255] on div "- Live video object" at bounding box center [1468, 257] width 171 height 20
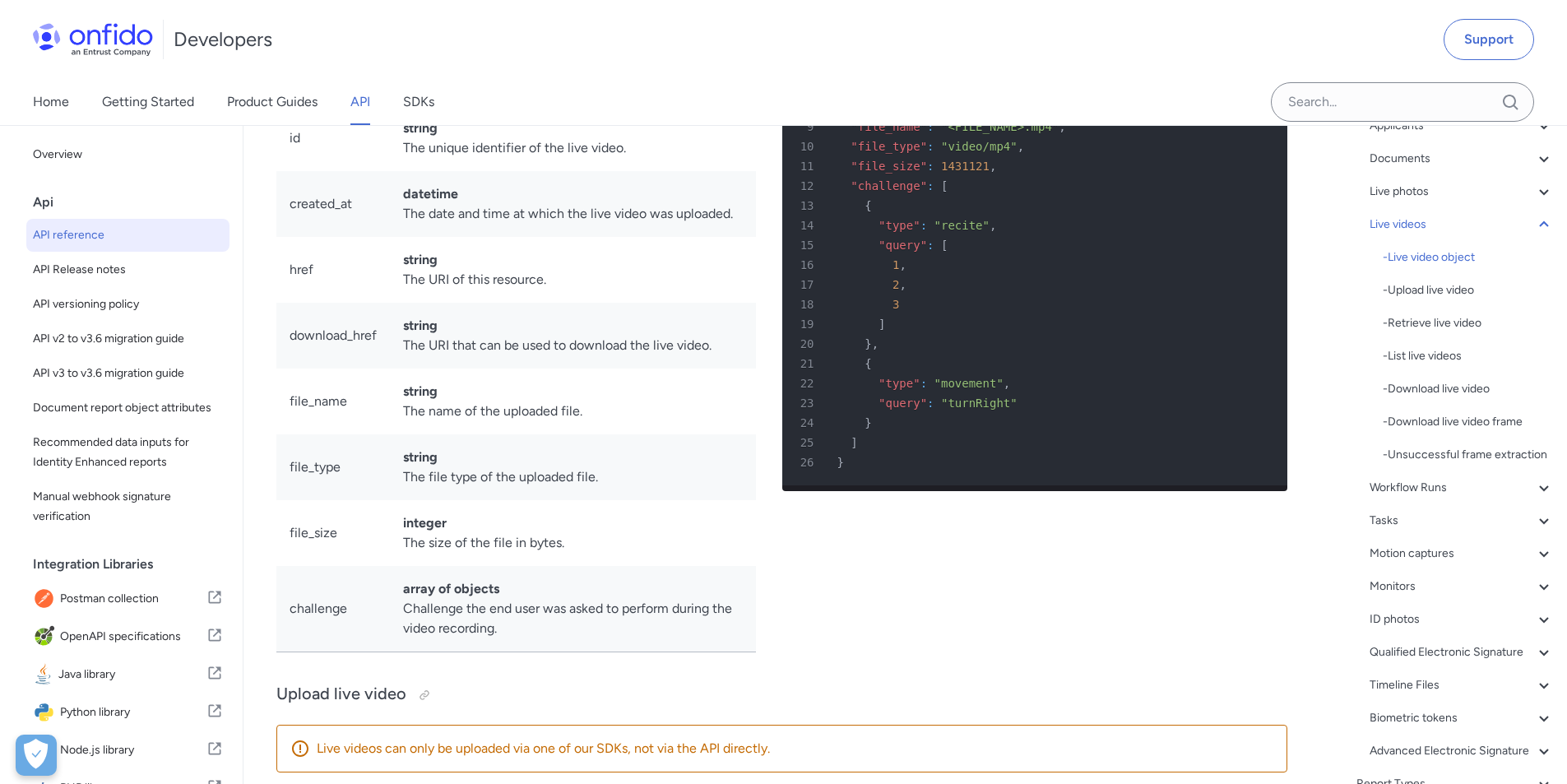
click at [1435, 289] on div "- Upload live video" at bounding box center [1468, 290] width 171 height 20
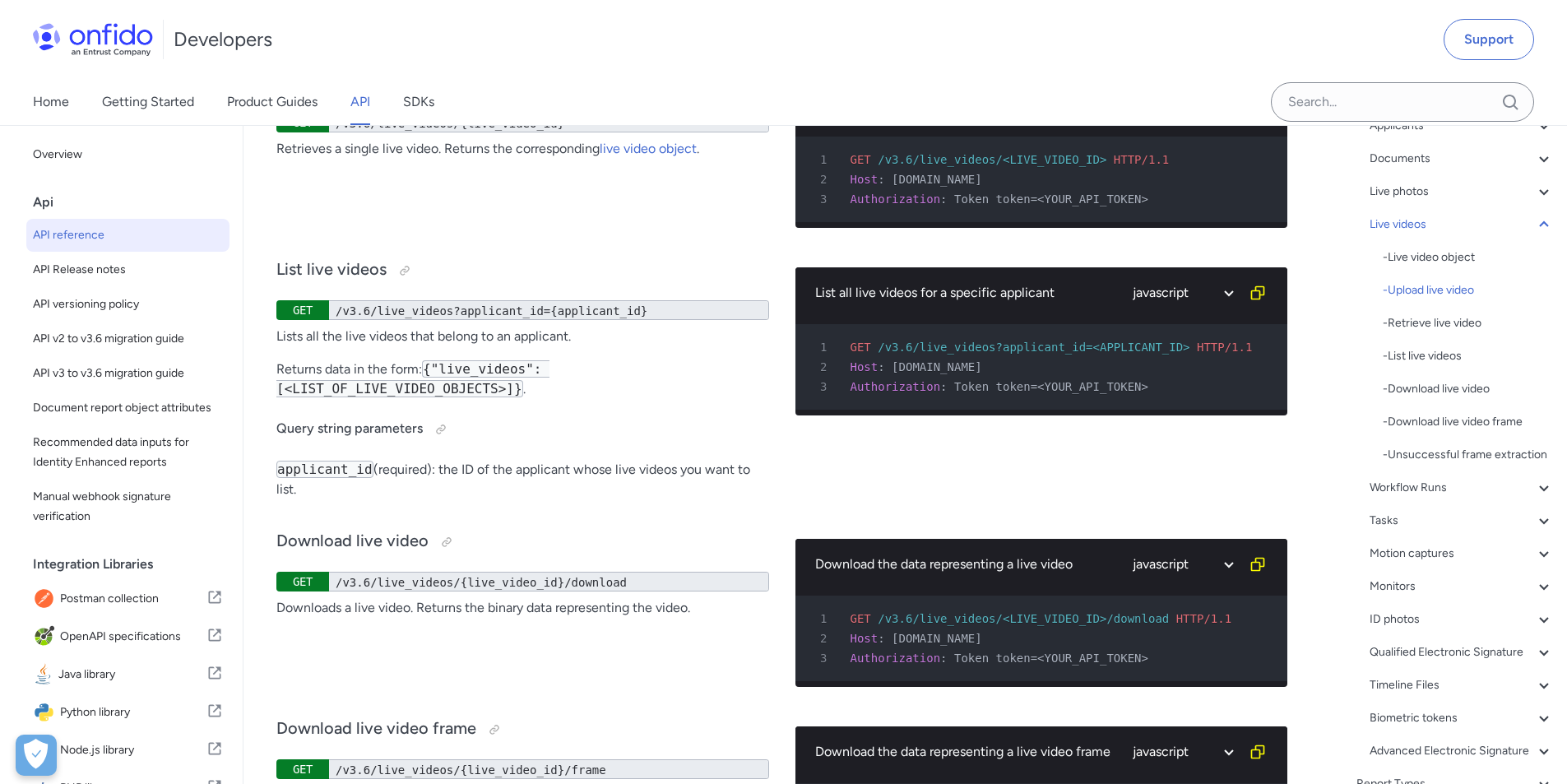
click at [1429, 456] on div "- Unsuccessful frame extraction" at bounding box center [1468, 454] width 171 height 20
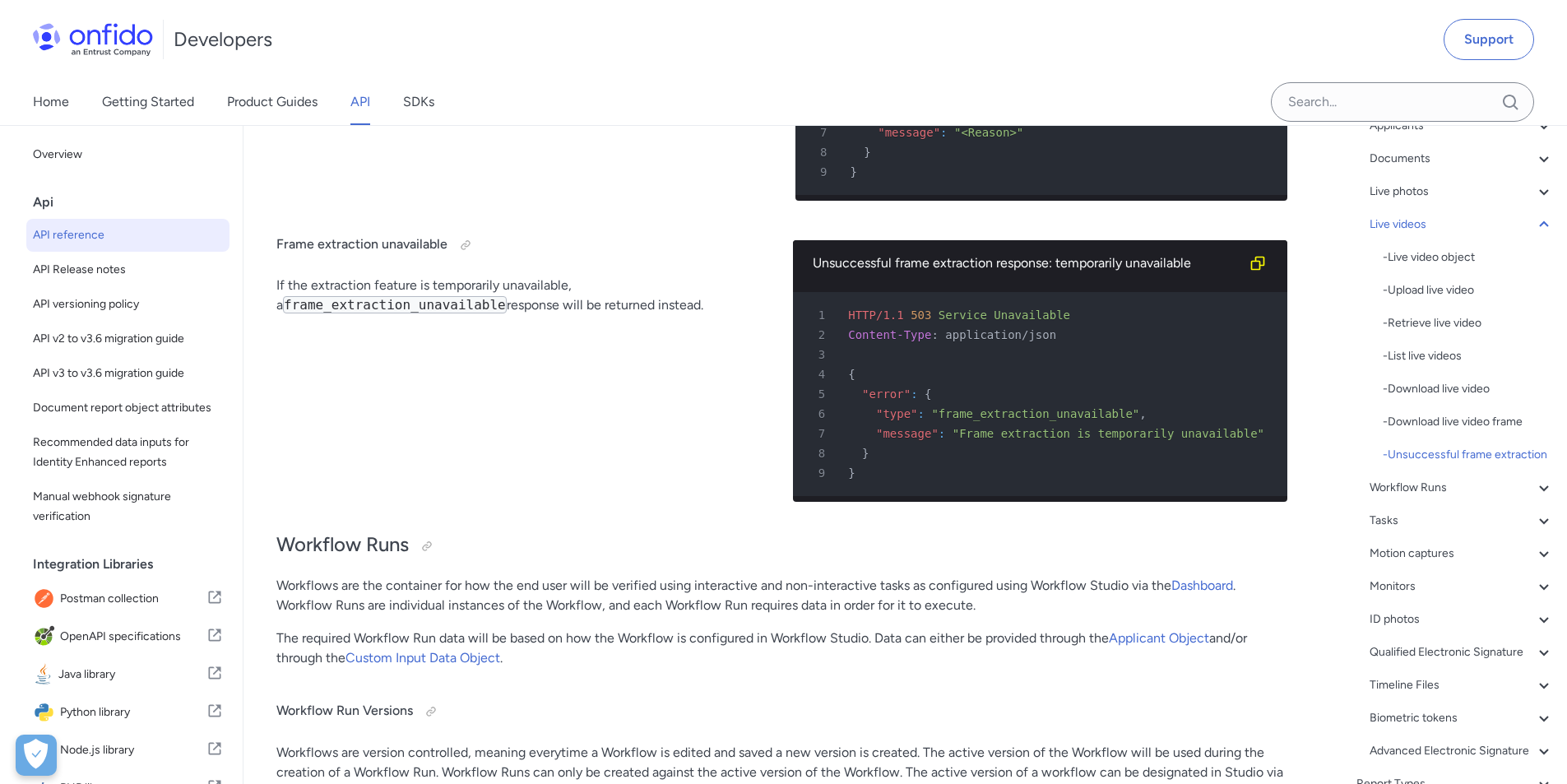
click at [1535, 497] on icon at bounding box center [1544, 488] width 20 height 20
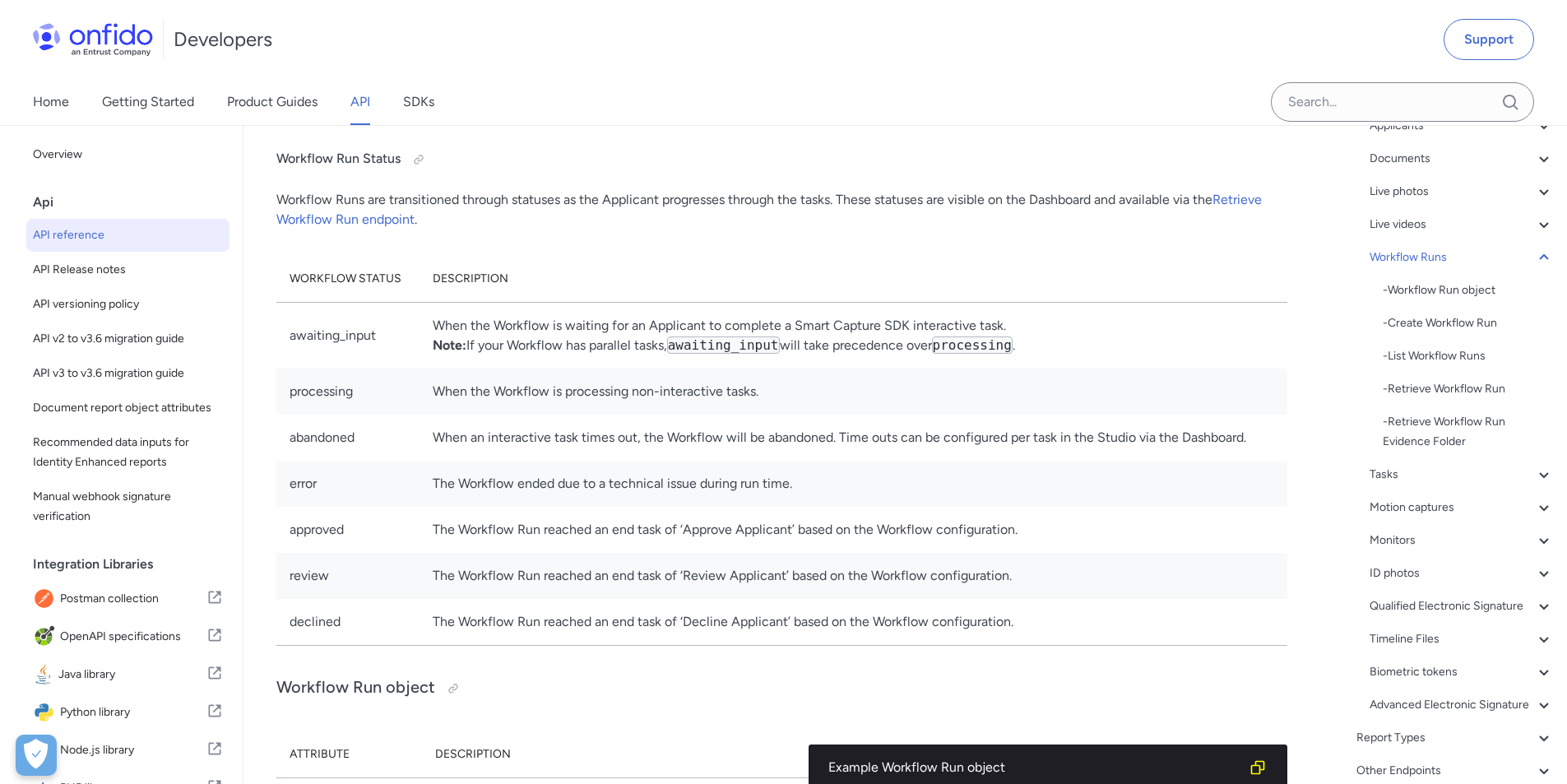
click at [1460, 291] on div "- Workflow Run object" at bounding box center [1468, 290] width 171 height 20
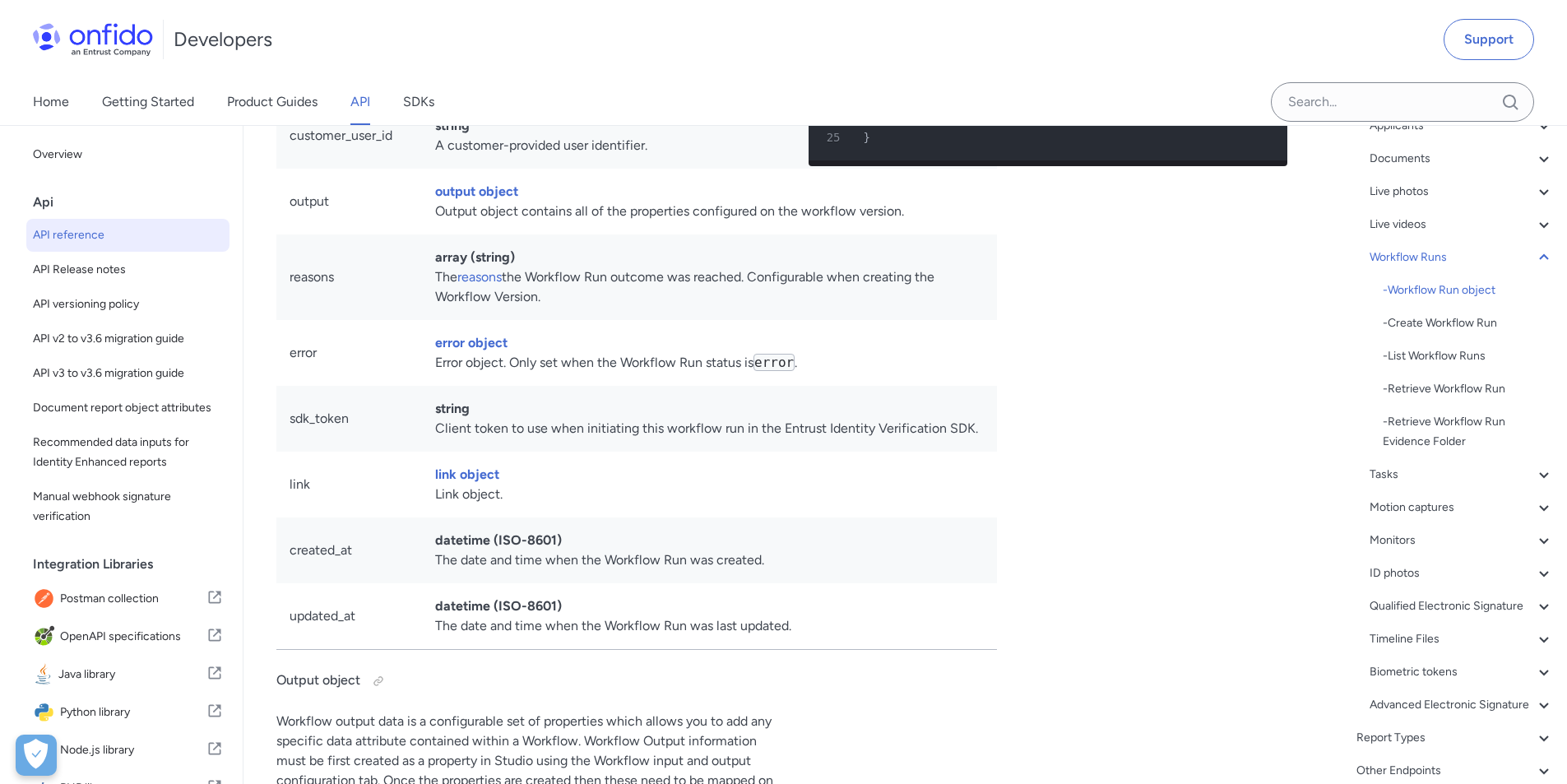
scroll to position [36498, 0]
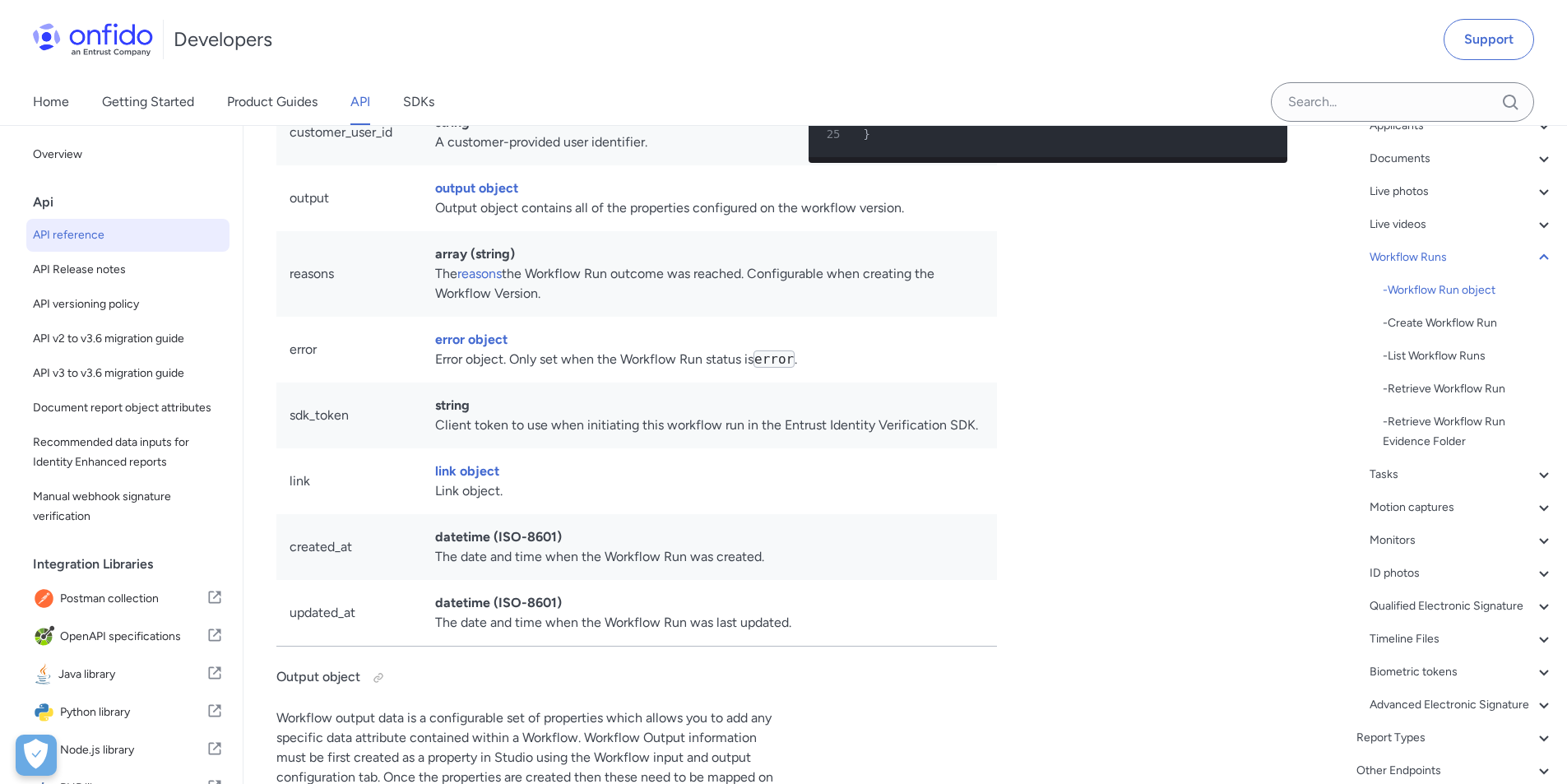
click at [1456, 324] on div "- Create Workflow Run" at bounding box center [1468, 323] width 171 height 20
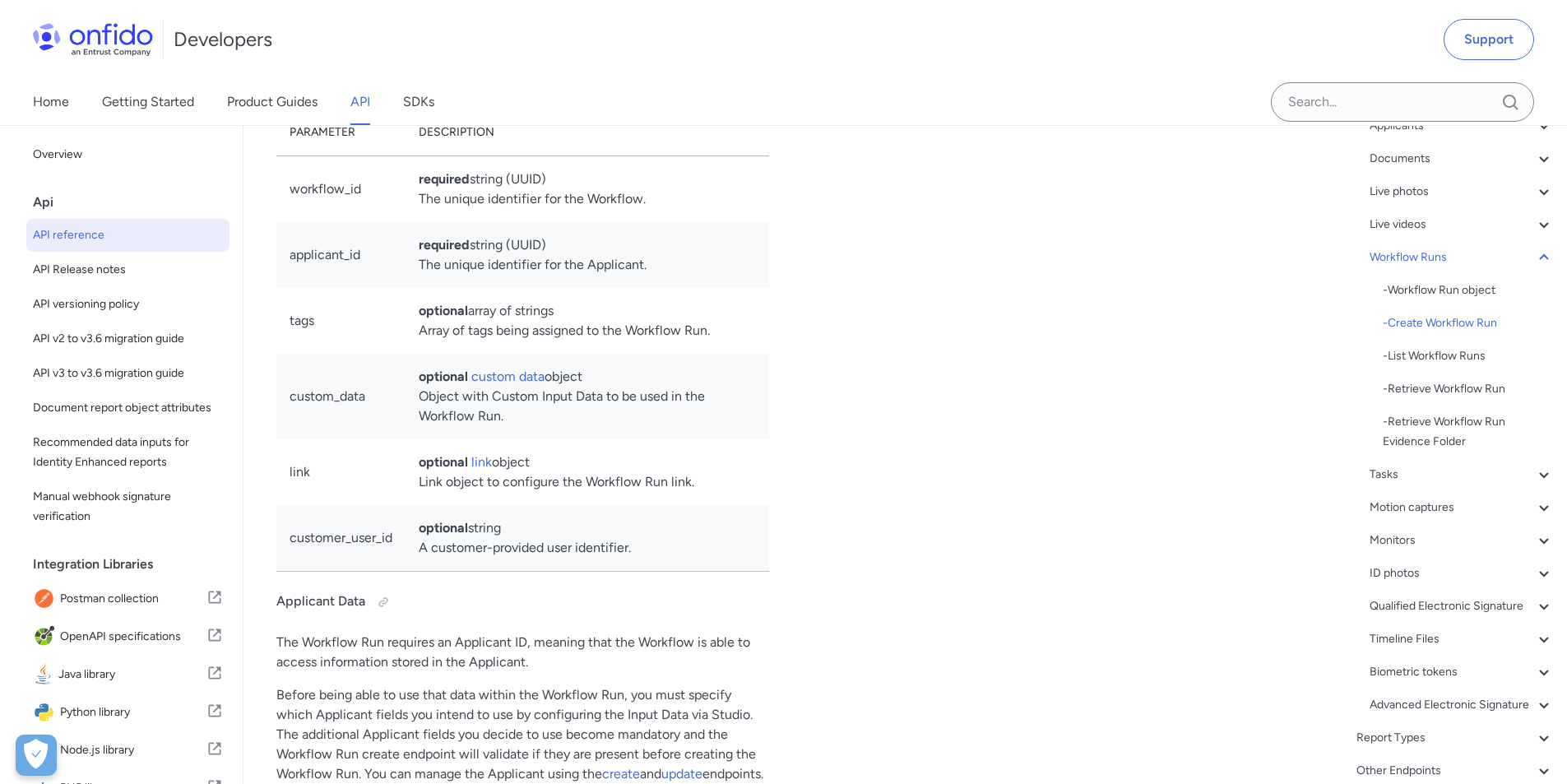
click at [1187, 532] on div "Create Workflow Run http bash 1 POST /v3.6/workflow_runs HTTP/1.1 2 Host : api.…" at bounding box center [1042, 731] width 493 height 2160
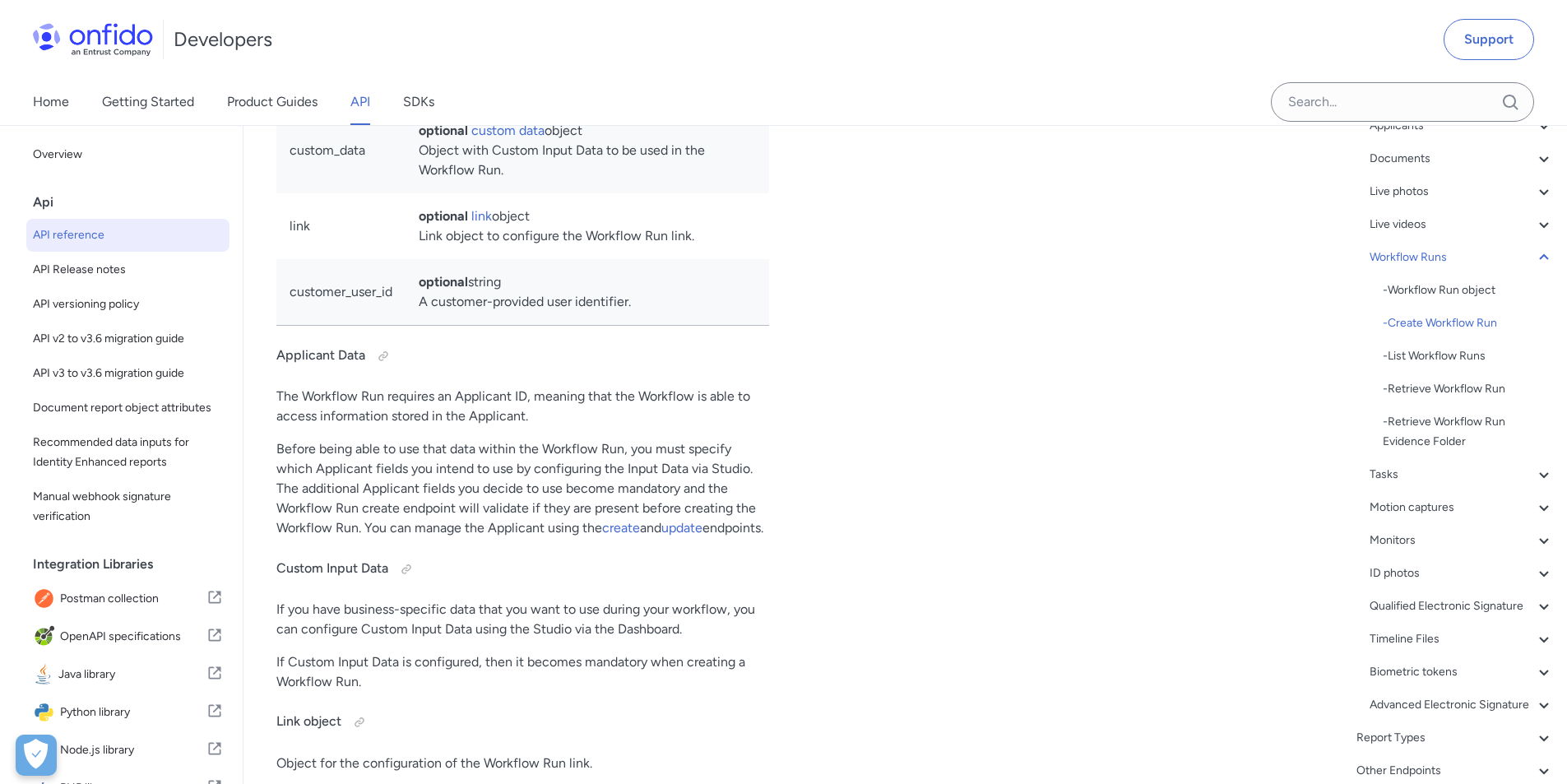
scroll to position [39061, 0]
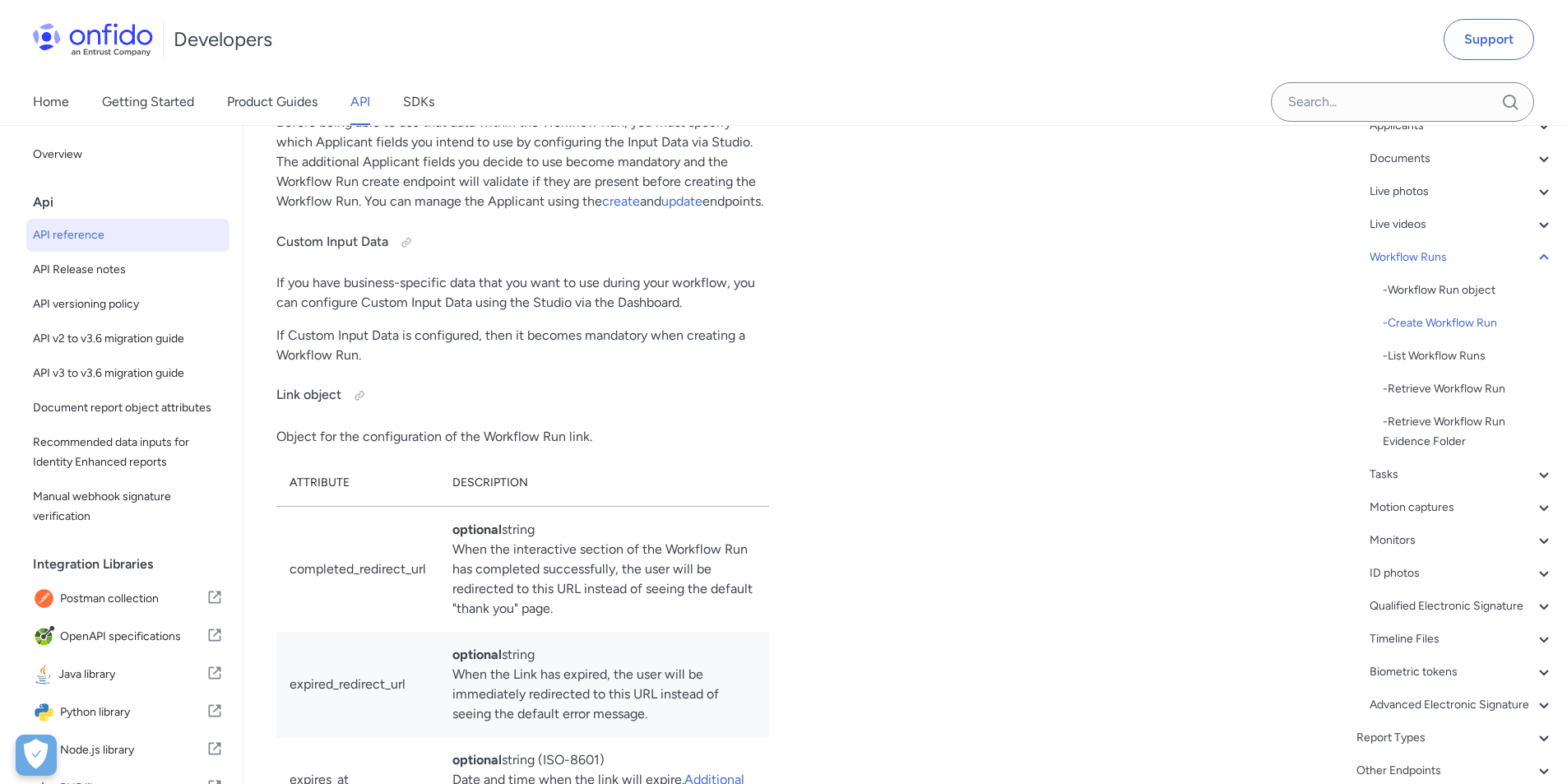
scroll to position [39472, 0]
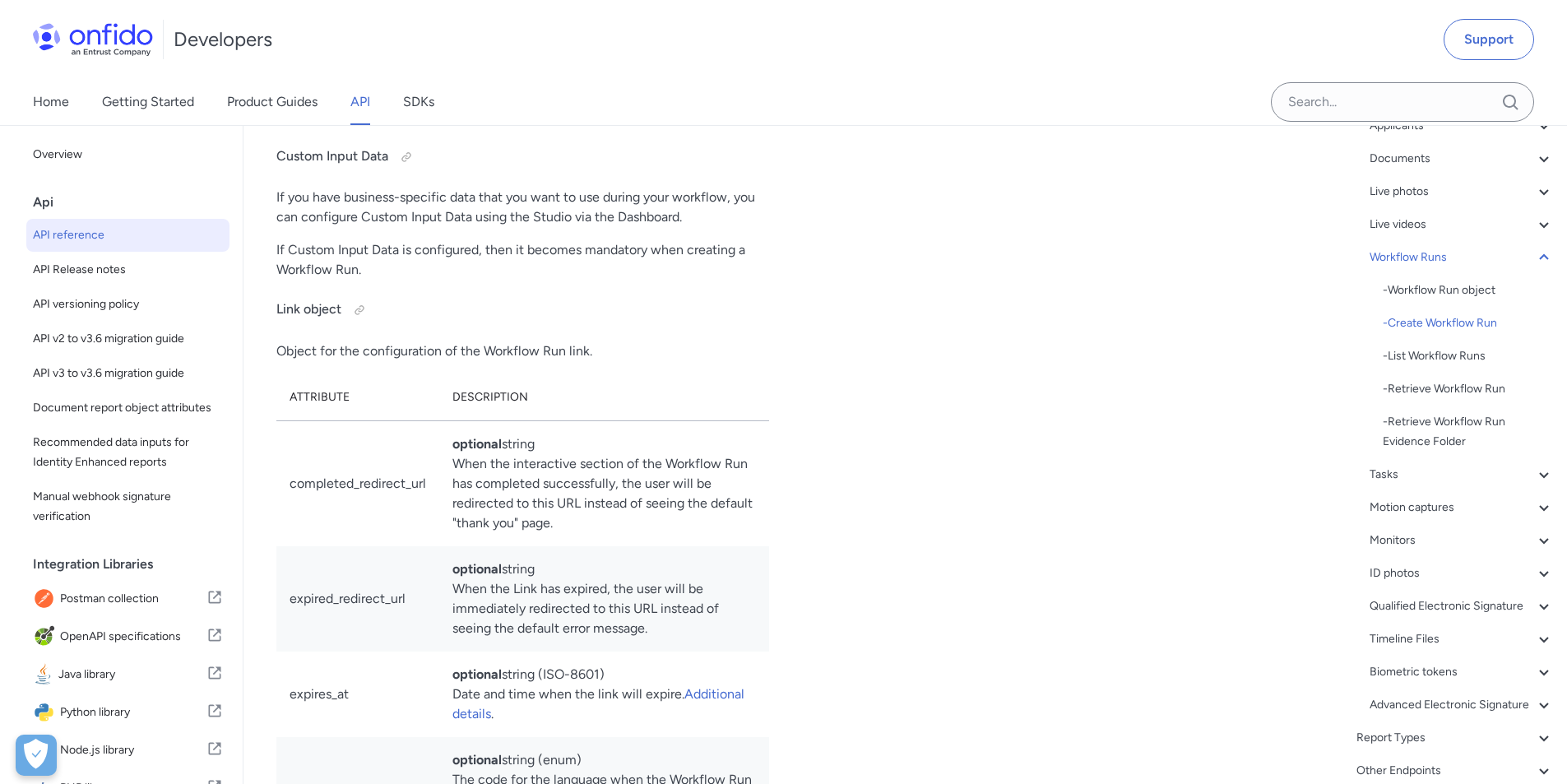
click at [1538, 474] on icon at bounding box center [1544, 474] width 20 height 20
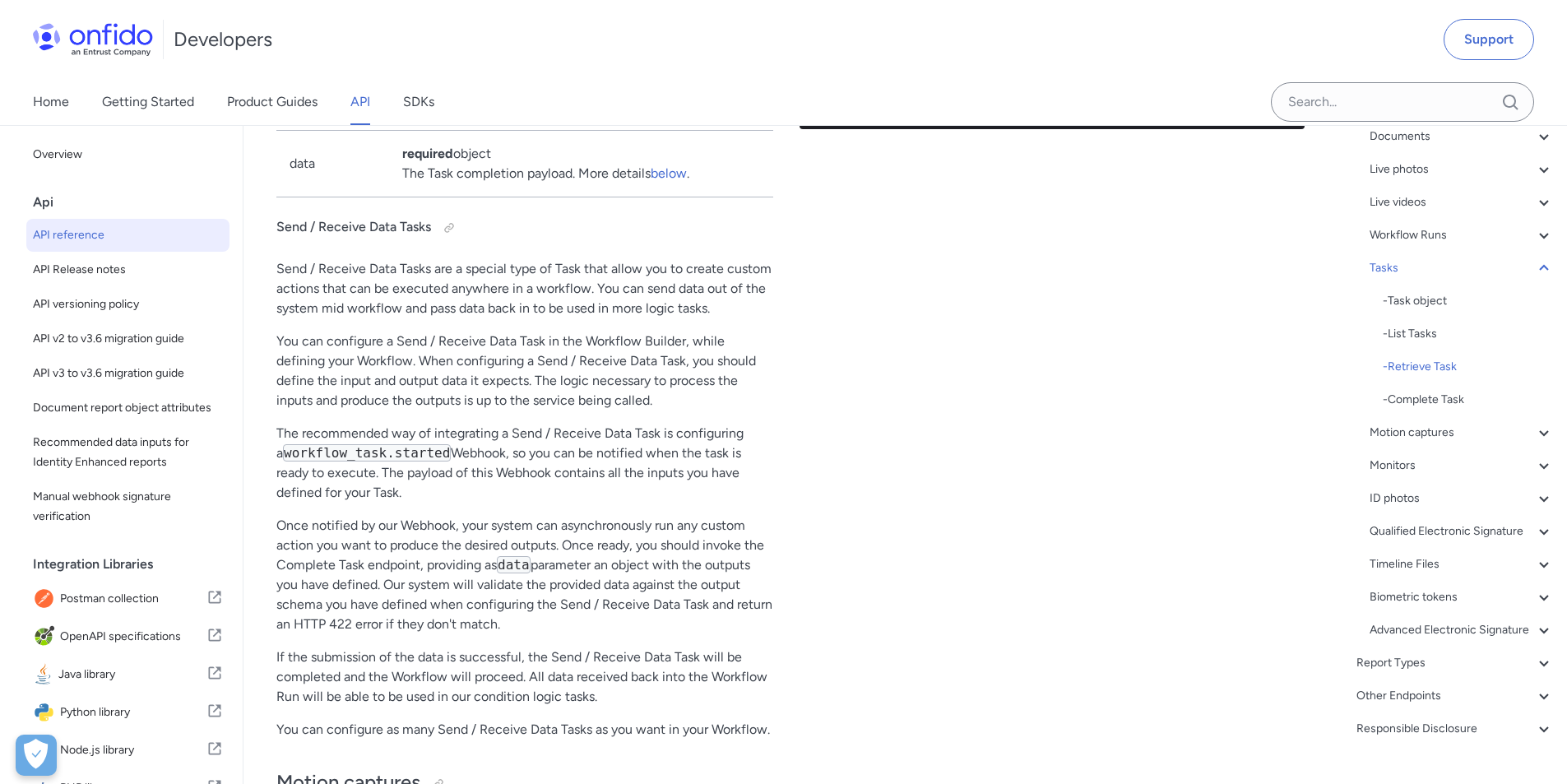
scroll to position [296, 0]
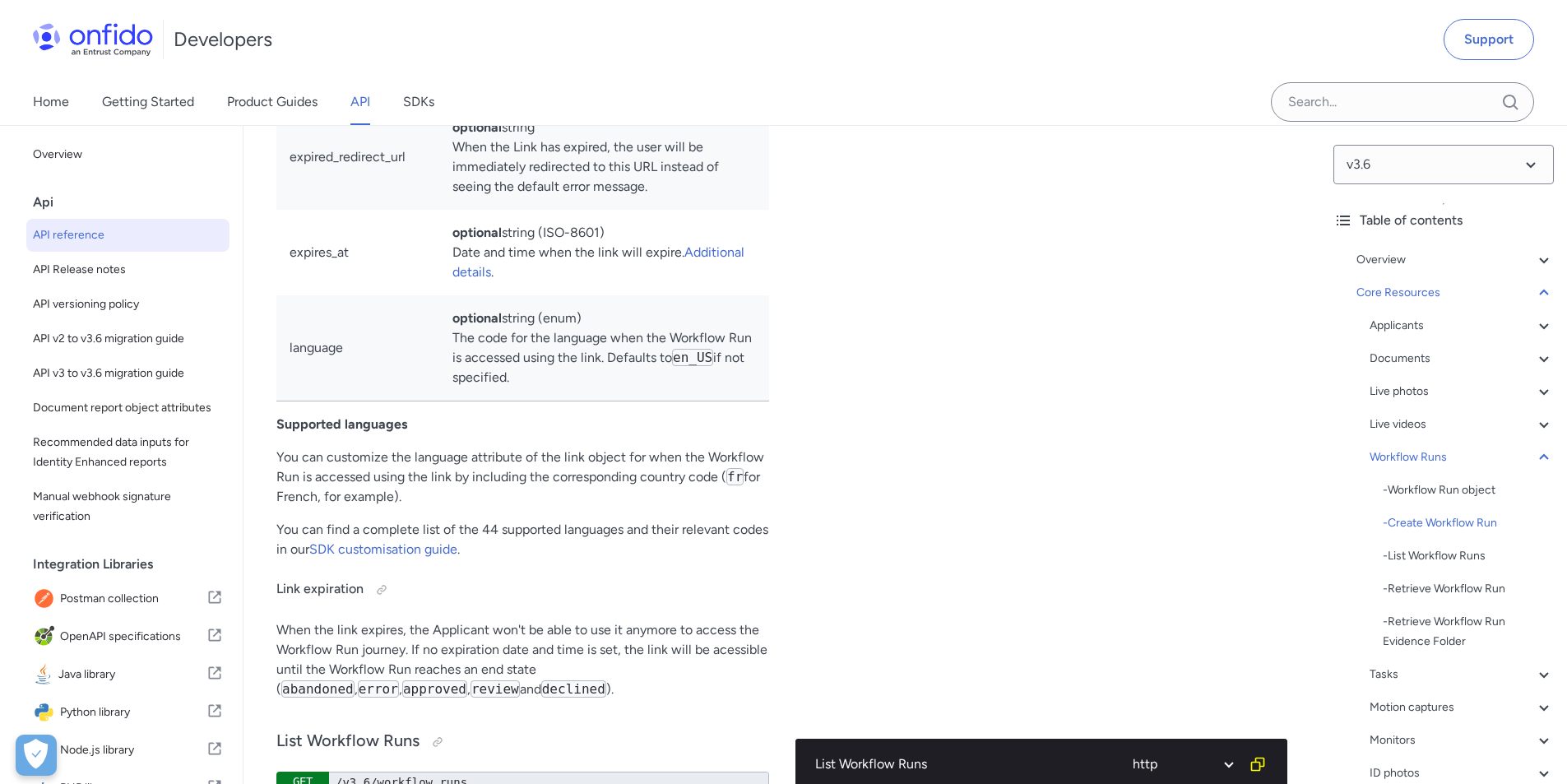
scroll to position [39902, 0]
